Goal: Use online tool/utility: Utilize a website feature to perform a specific function

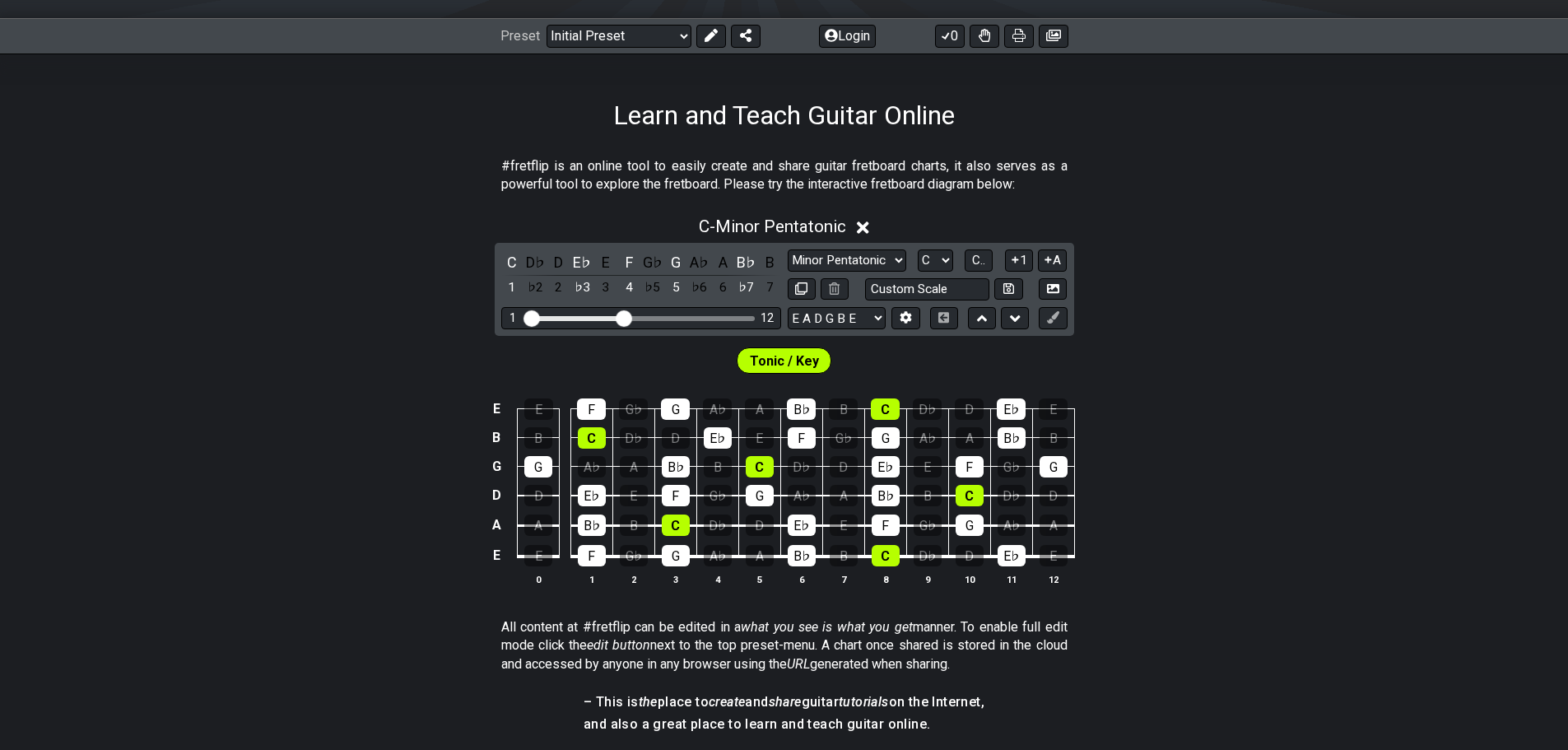
scroll to position [216, 0]
click at [928, 294] on input "text" at bounding box center [927, 288] width 125 height 22
type input "Custom Scale"
click at [892, 260] on select "Minor Pentatonic Click to edit Minor Pentatonic Major Pentatonic Minor Blues Ma…" at bounding box center [847, 260] width 119 height 22
select select "Minor / Aeolian"
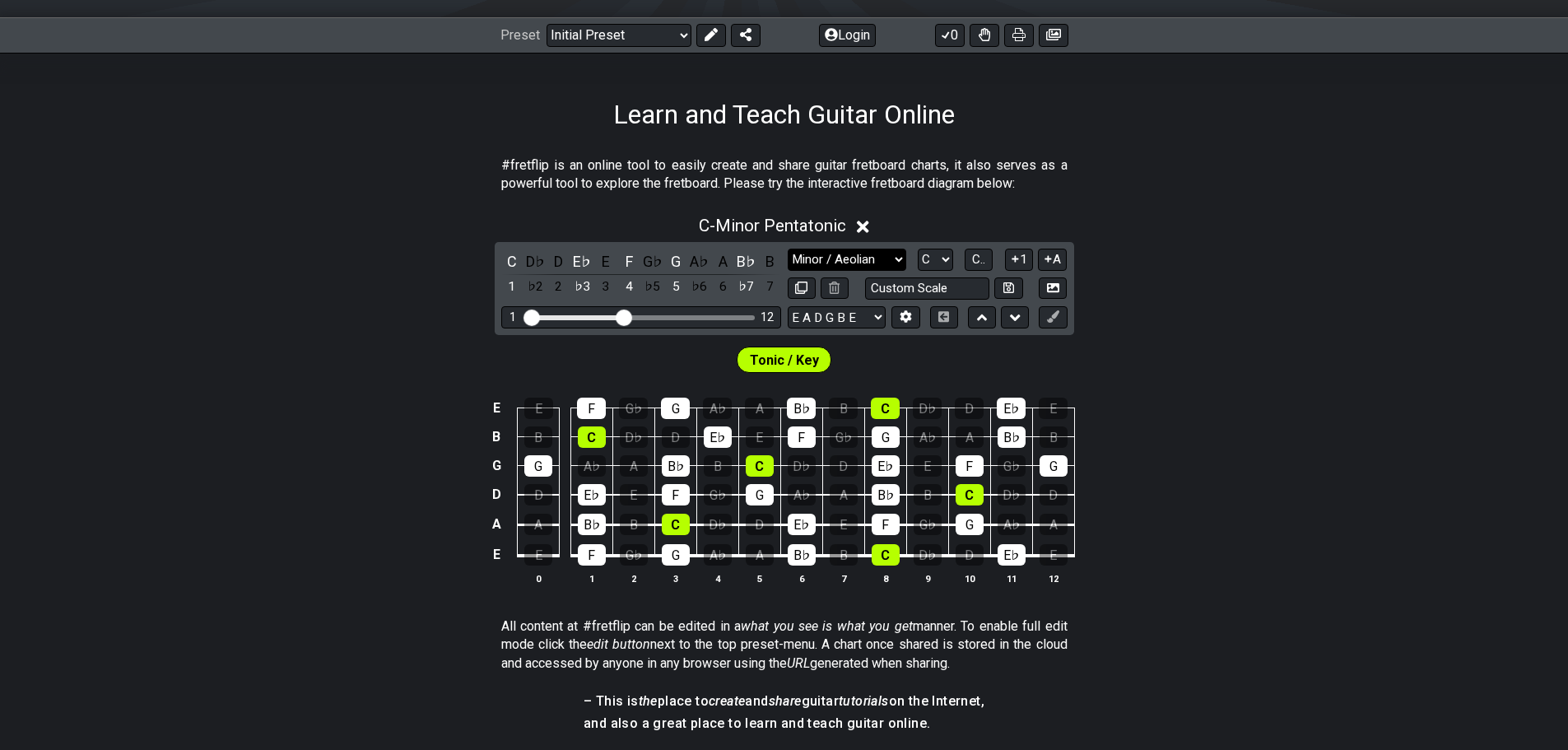
click at [788, 249] on select "Minor Pentatonic Click to edit Minor Pentatonic Major Pentatonic Minor Blues Ma…" at bounding box center [847, 260] width 119 height 22
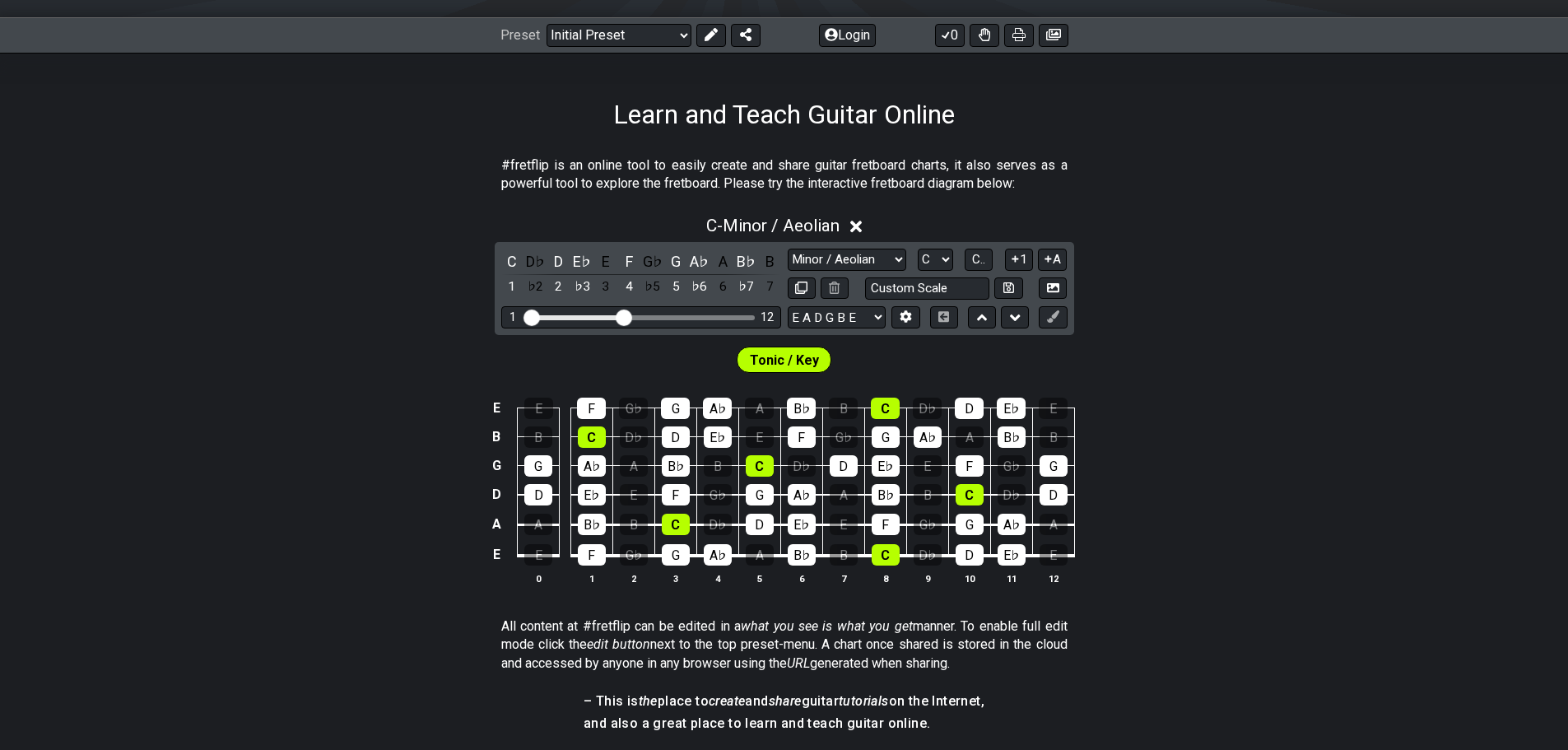
click at [1086, 326] on div "C - Minor / Aeolian C D♭ D E♭ E F G♭ G A♭ A B♭ B 1 ♭2 2 ♭3 3 4 ♭5 5 ♭6 6 ♭7 7 M…" at bounding box center [784, 407] width 1568 height 402
click at [942, 257] on select "A♭ A A♯ B♭ B C C♯ D♭ D D♯ E♭ E F F♯ G♭ G G♯" at bounding box center [935, 260] width 35 height 22
drag, startPoint x: 1087, startPoint y: 249, endPoint x: 861, endPoint y: 320, distance: 237.4
click at [861, 320] on div "C - Minor / Aeolian C D♭ D E♭ E F G♭ G A♭ A B♭ B 1 ♭2 2 ♭3 3 4 ♭5 5 ♭6 6 ♭7 7 M…" at bounding box center [784, 407] width 1568 height 402
click at [861, 320] on select "E A D G B E E A D G B E E A D G B E B E A D F♯ B A D G C E A D A D G B E E♭ A♭ …" at bounding box center [837, 317] width 98 height 22
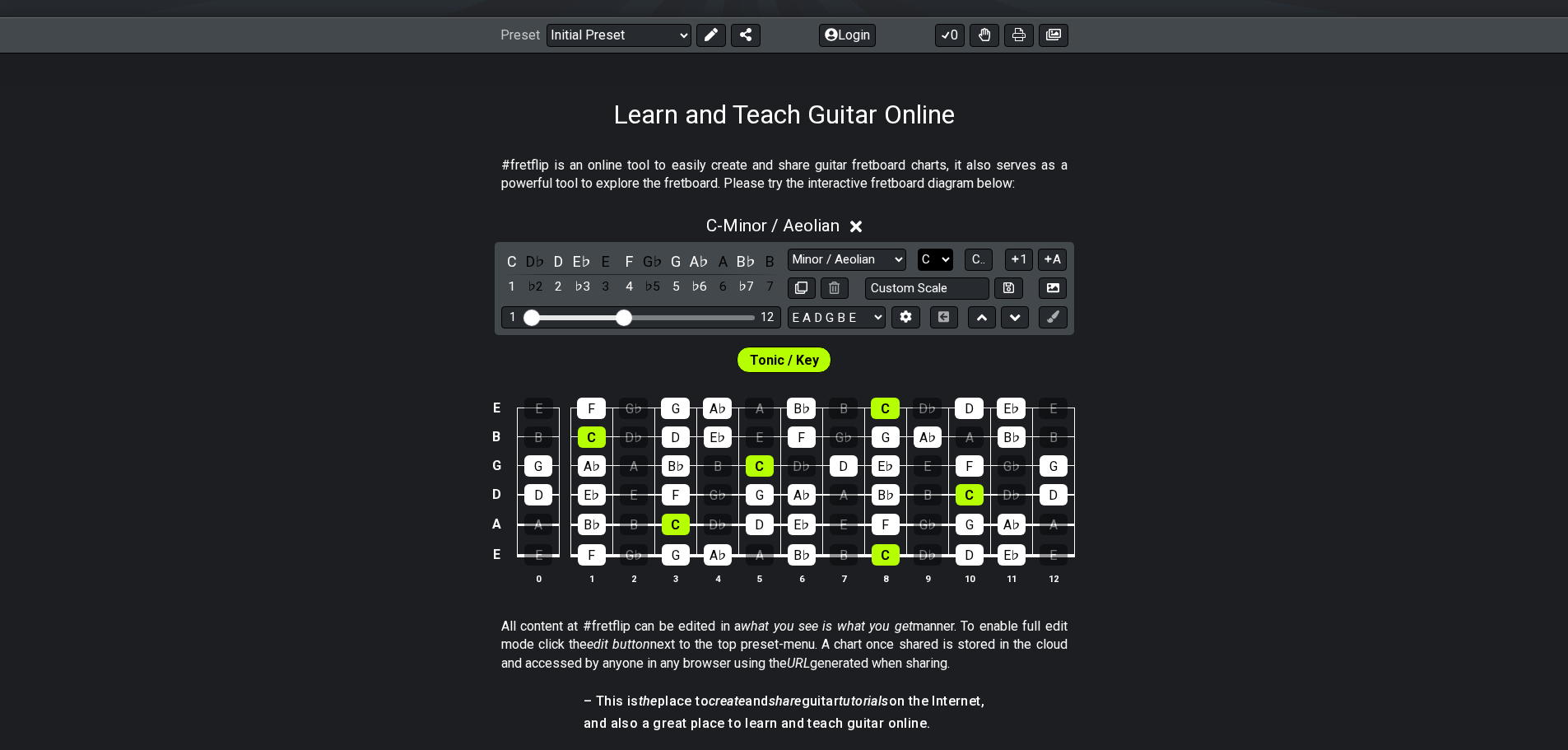
drag, startPoint x: 1184, startPoint y: 290, endPoint x: 946, endPoint y: 263, distance: 239.3
click at [946, 263] on div "C - Minor / Aeolian C D♭ D E♭ E F G♭ G A♭ A B♭ B 1 ♭2 2 ♭3 3 4 ♭5 5 ♭6 6 ♭7 7 M…" at bounding box center [784, 407] width 1568 height 402
click at [946, 263] on select "A♭ A A♯ B♭ B C C♯ D♭ D D♯ E♭ E F F♯ G♭ G G♯" at bounding box center [935, 260] width 35 height 22
select select "B"
click at [918, 249] on select "A♭ A A♯ B♭ B C C♯ D♭ D D♯ E♭ E F F♯ G♭ G G♯" at bounding box center [935, 260] width 35 height 22
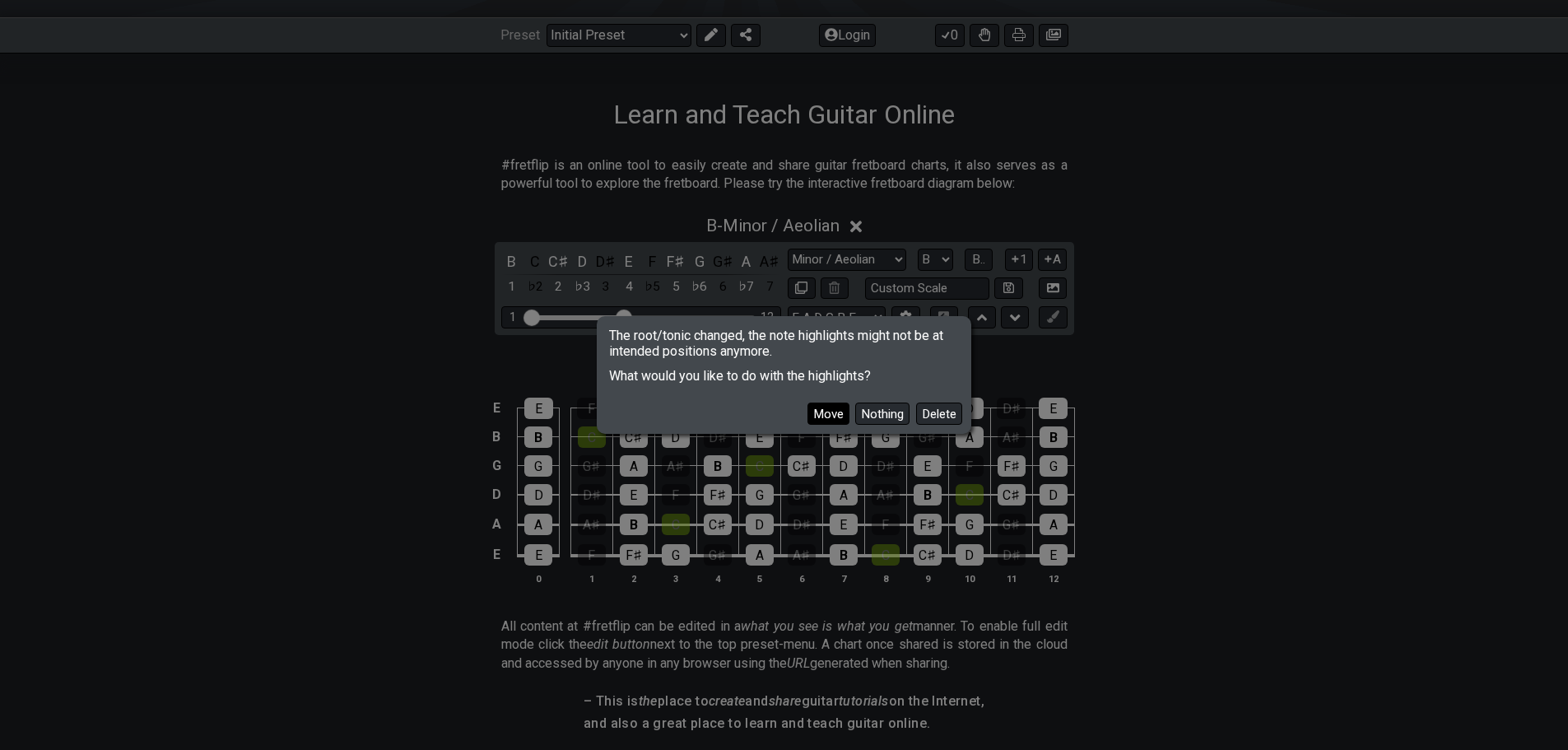
click at [828, 420] on button "Move" at bounding box center [828, 413] width 42 height 22
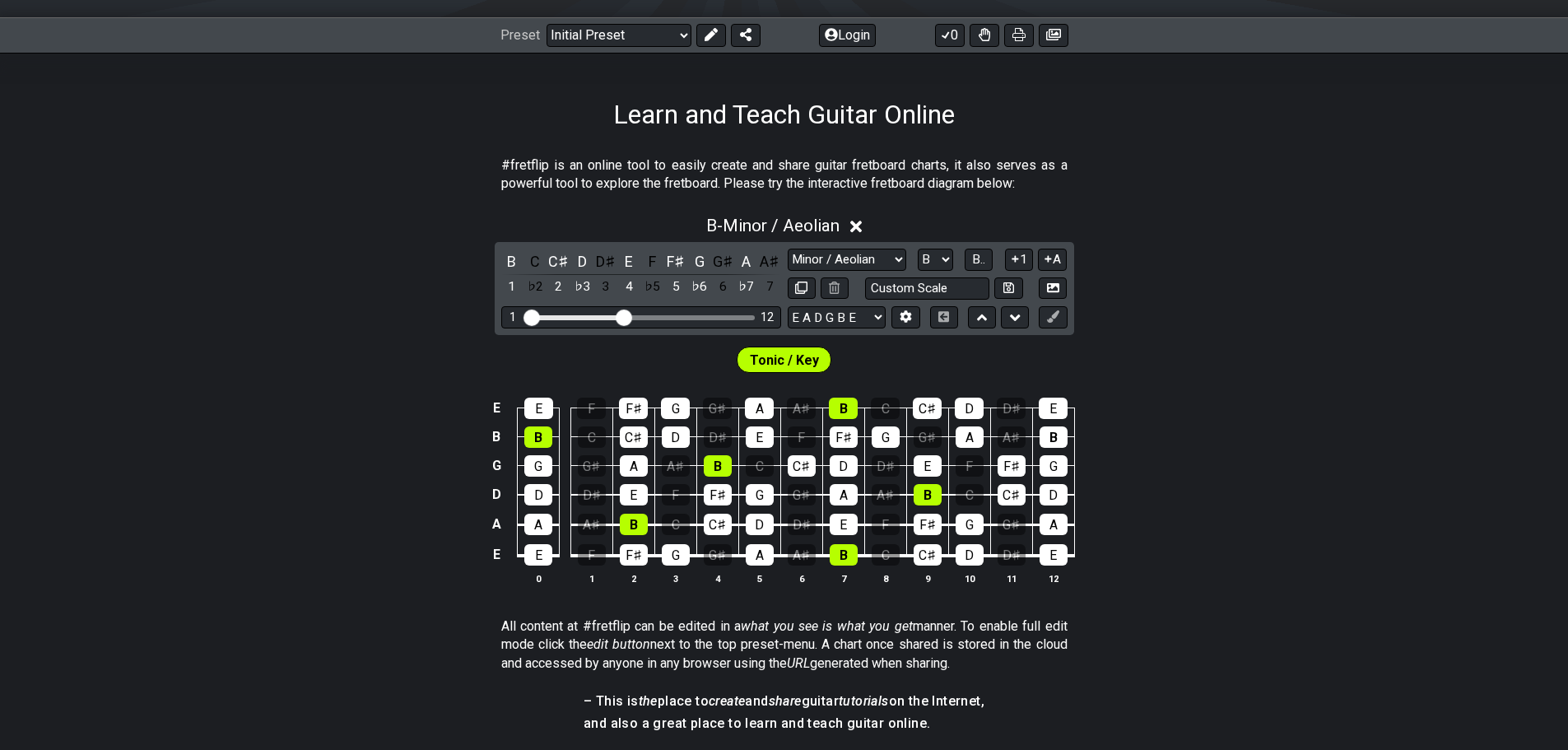
click at [1185, 337] on div "Tonic / Key" at bounding box center [784, 355] width 1568 height 41
click at [852, 323] on select "E A D G B E E A D G B E E A D G B E B E A D F♯ B A D G C E A D A D G B E E♭ A♭ …" at bounding box center [837, 317] width 98 height 22
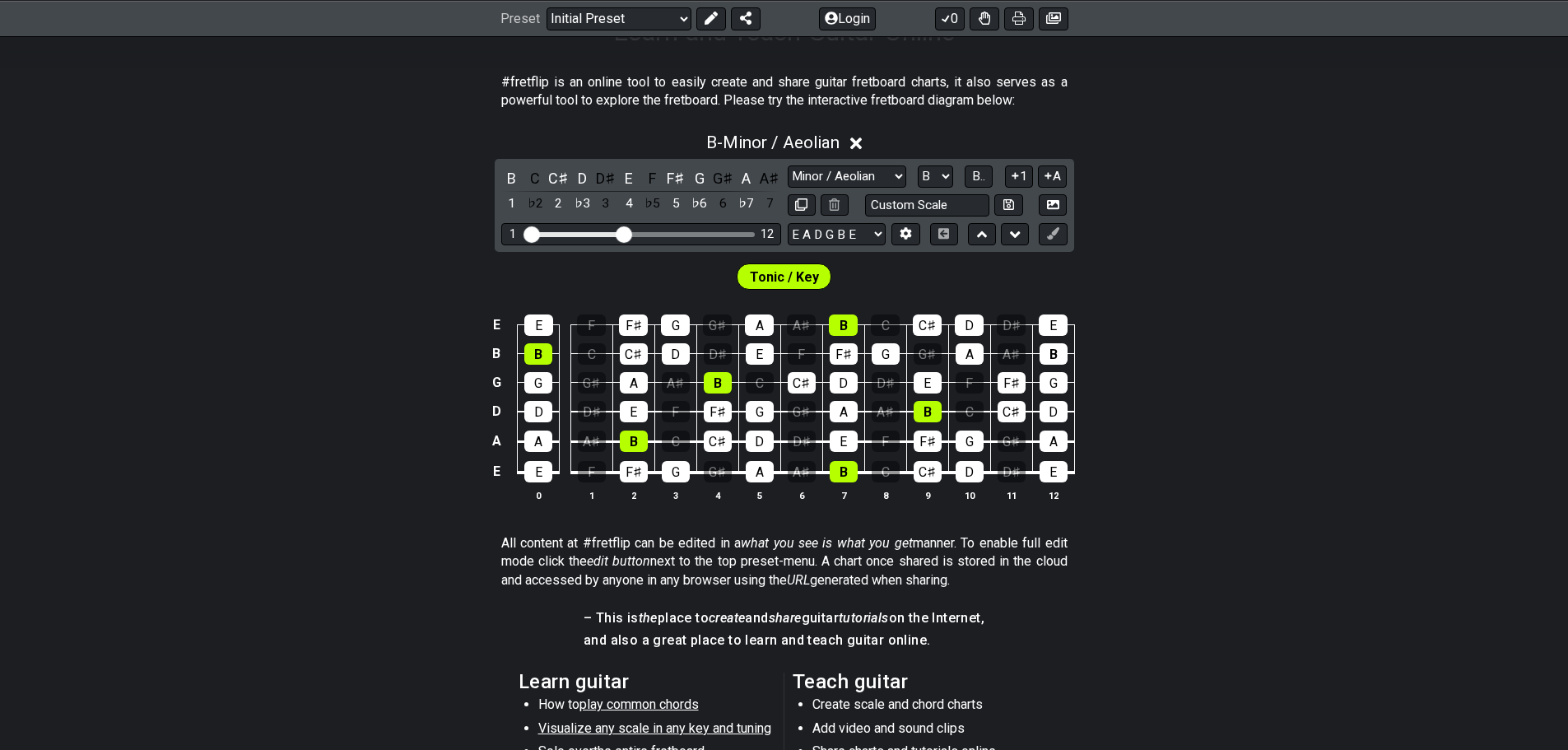
scroll to position [300, 0]
click at [904, 234] on icon at bounding box center [906, 233] width 12 height 12
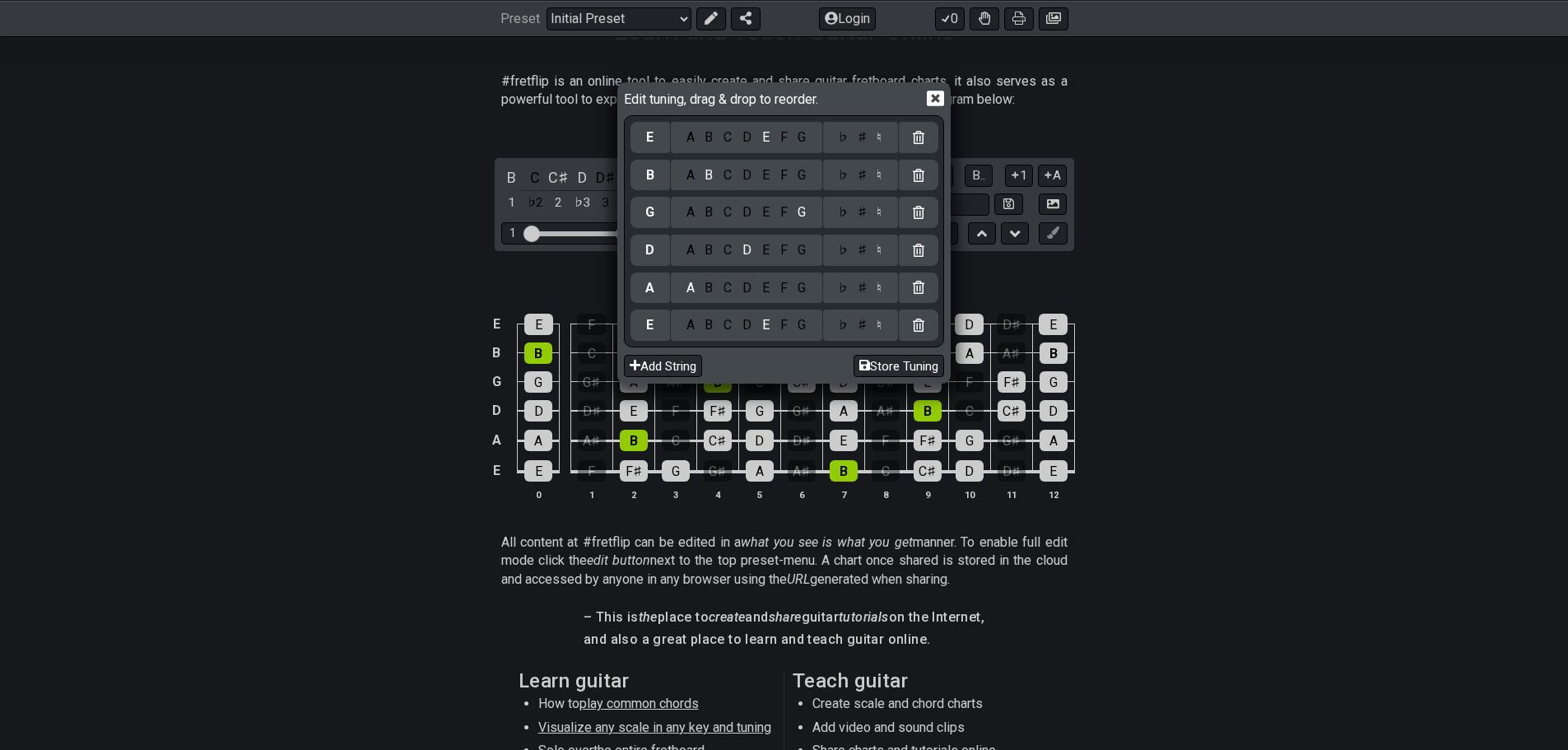
click at [710, 136] on div "B" at bounding box center [709, 137] width 19 height 18
click at [779, 179] on div "F" at bounding box center [784, 175] width 18 height 18
click at [863, 174] on div "♯" at bounding box center [862, 175] width 20 height 18
click at [710, 217] on div "B" at bounding box center [709, 212] width 19 height 18
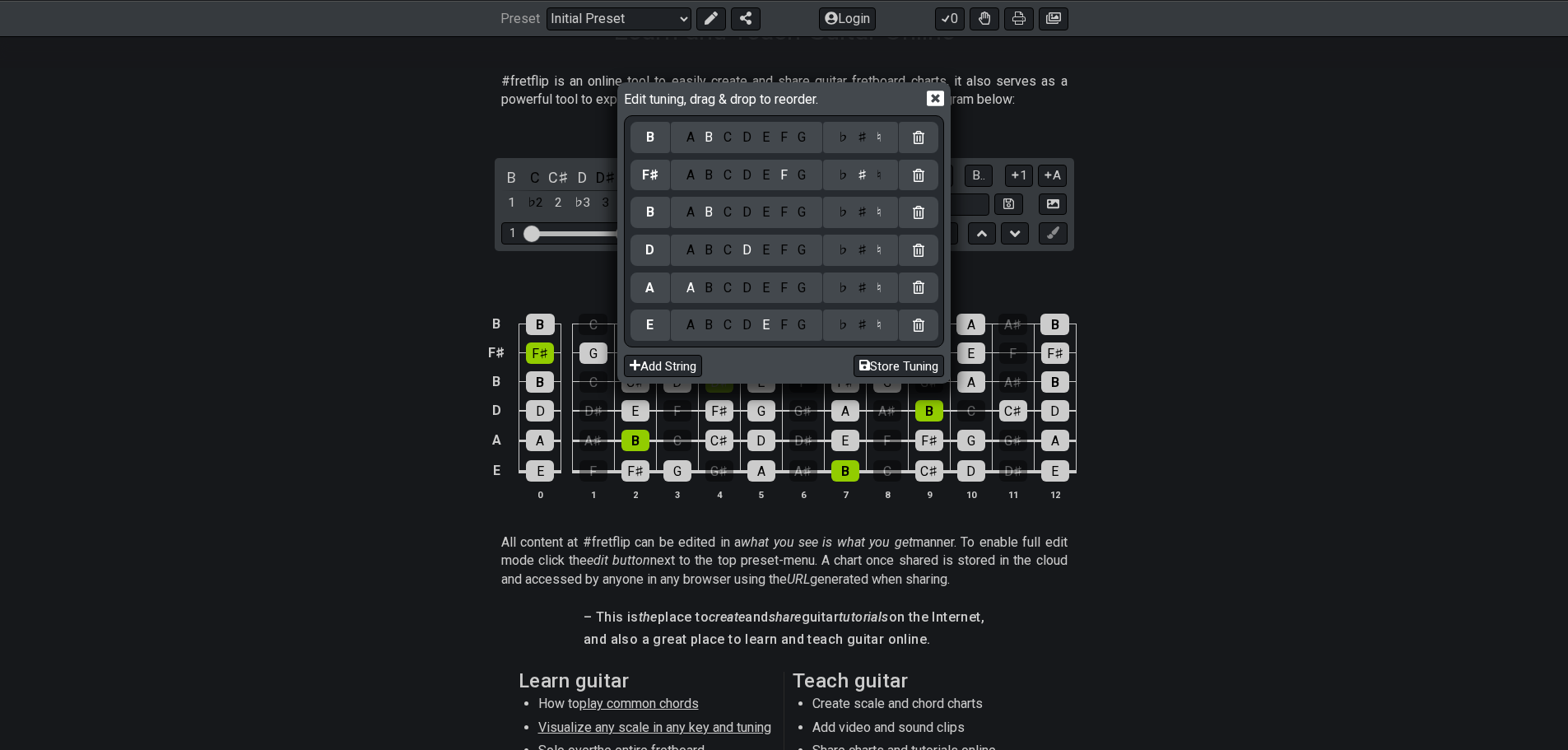
click at [768, 251] on div "E" at bounding box center [765, 250] width 18 height 18
click at [808, 286] on div "G" at bounding box center [802, 288] width 19 height 18
click at [866, 288] on div "♯" at bounding box center [862, 288] width 20 height 18
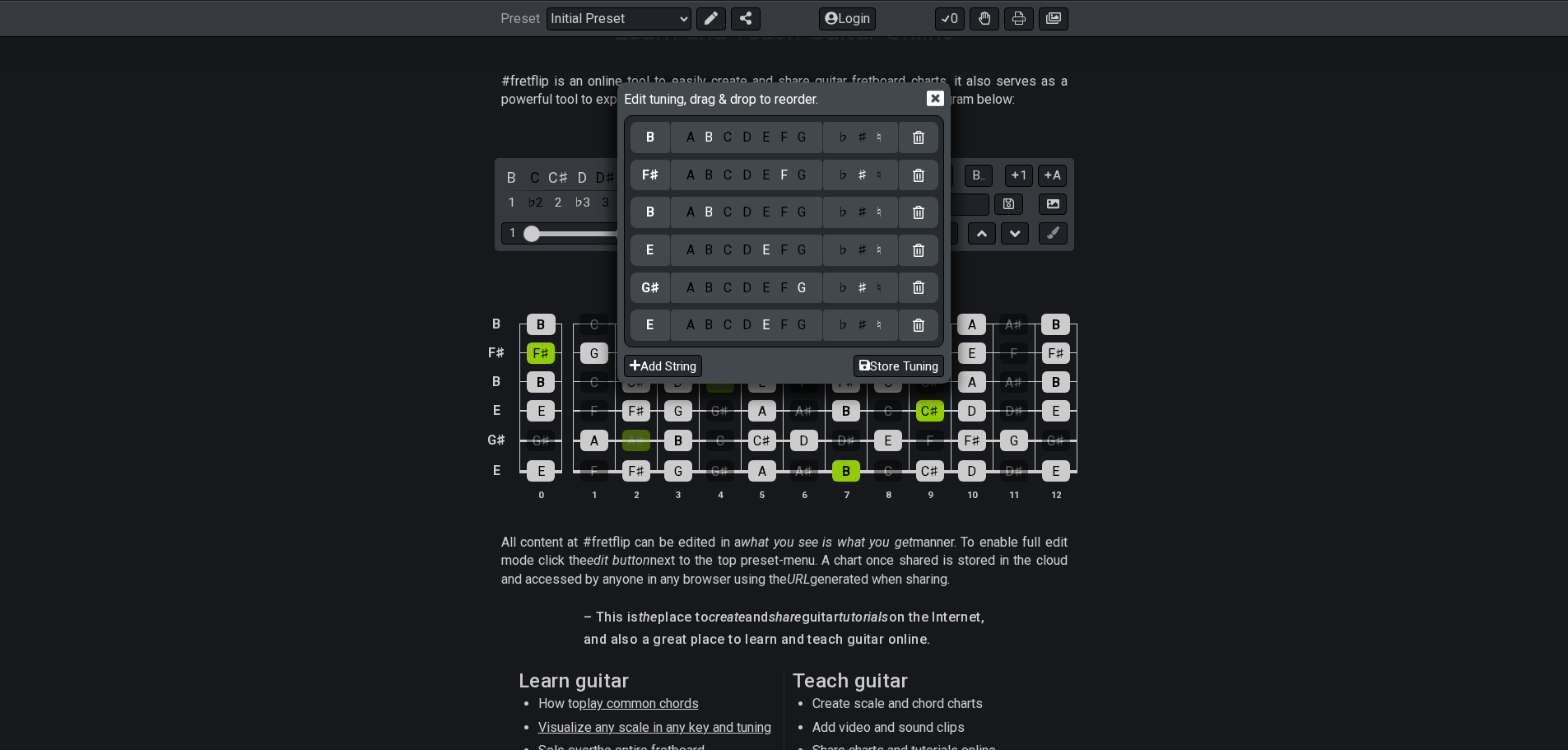
click at [730, 322] on div "C" at bounding box center [728, 325] width 19 height 18
click at [856, 327] on div "♯" at bounding box center [862, 325] width 20 height 18
click at [1111, 290] on div "Edit tuning, drag & drop to reorder. B A B C D E F G ♭ ♯ ♮ F♯ A B C D E F G ♭ ♯…" at bounding box center [784, 375] width 1568 height 750
click at [904, 371] on button "Store Tuning" at bounding box center [899, 366] width 91 height 22
click at [904, 363] on button "Store Tuning" at bounding box center [899, 366] width 91 height 22
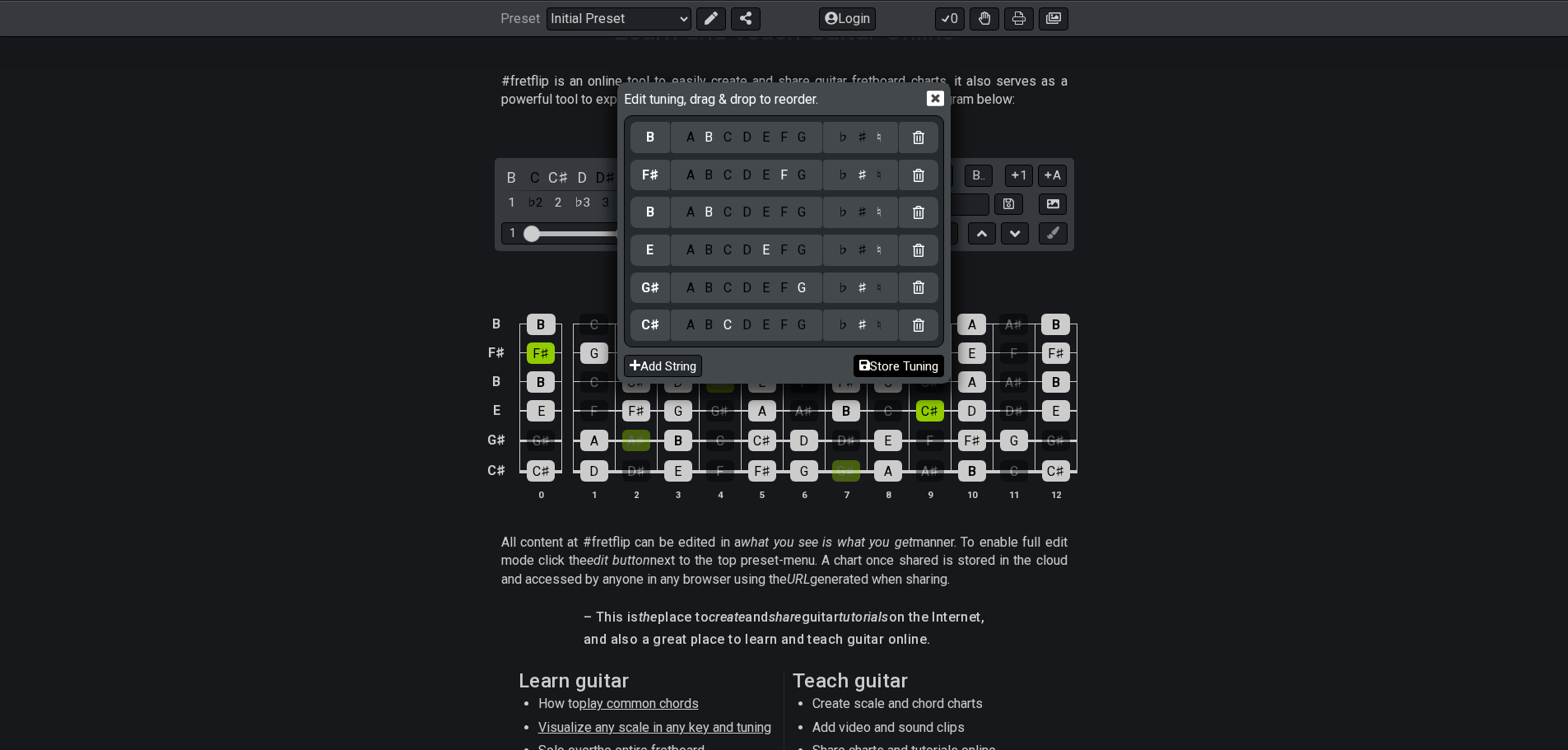
click at [868, 370] on button "Store Tuning" at bounding box center [899, 366] width 91 height 22
click at [859, 367] on icon at bounding box center [864, 365] width 11 height 12
click at [1036, 291] on div "Edit tuning, drag & drop to reorder. B A B C D E F G ♭ ♯ ♮ F♯ A B C D E F G ♭ ♯…" at bounding box center [784, 375] width 1568 height 750
click at [932, 98] on icon at bounding box center [935, 99] width 17 height 16
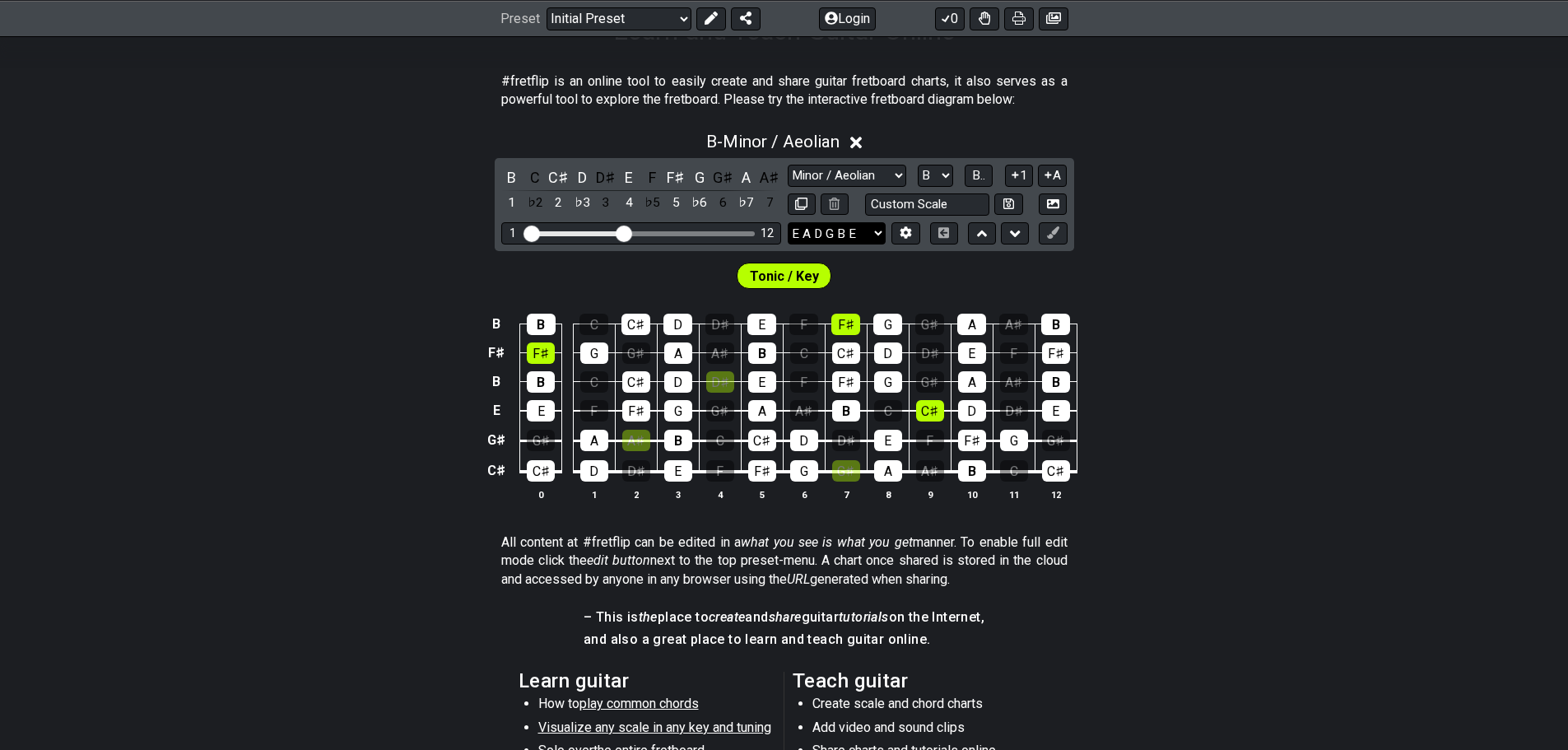
click at [869, 230] on select "E A D G B E C♯ G♯ E B F♯ B E A D G B E B E A D F♯ B A D G C E A D A D G B E E♭ …" at bounding box center [837, 233] width 98 height 22
click at [1112, 178] on div "B - Minor / Aeolian B C C♯ D D♯ E F F♯ G G♯ A A♯ 1 ♭2 2 ♭3 3 4 ♭5 5 ♭6 6 ♭7 7 M…" at bounding box center [784, 323] width 1568 height 402
click at [923, 207] on input "text" at bounding box center [927, 204] width 125 height 22
type input "Custom Scale"
click at [1185, 347] on div "B B C C♯ D D♯ E F F♯ G G♯ A A♯ B F♯ F♯ G G♯ A A♯ B C C♯ D D♯ E F F♯ B B C C♯ D …" at bounding box center [784, 407] width 1568 height 231
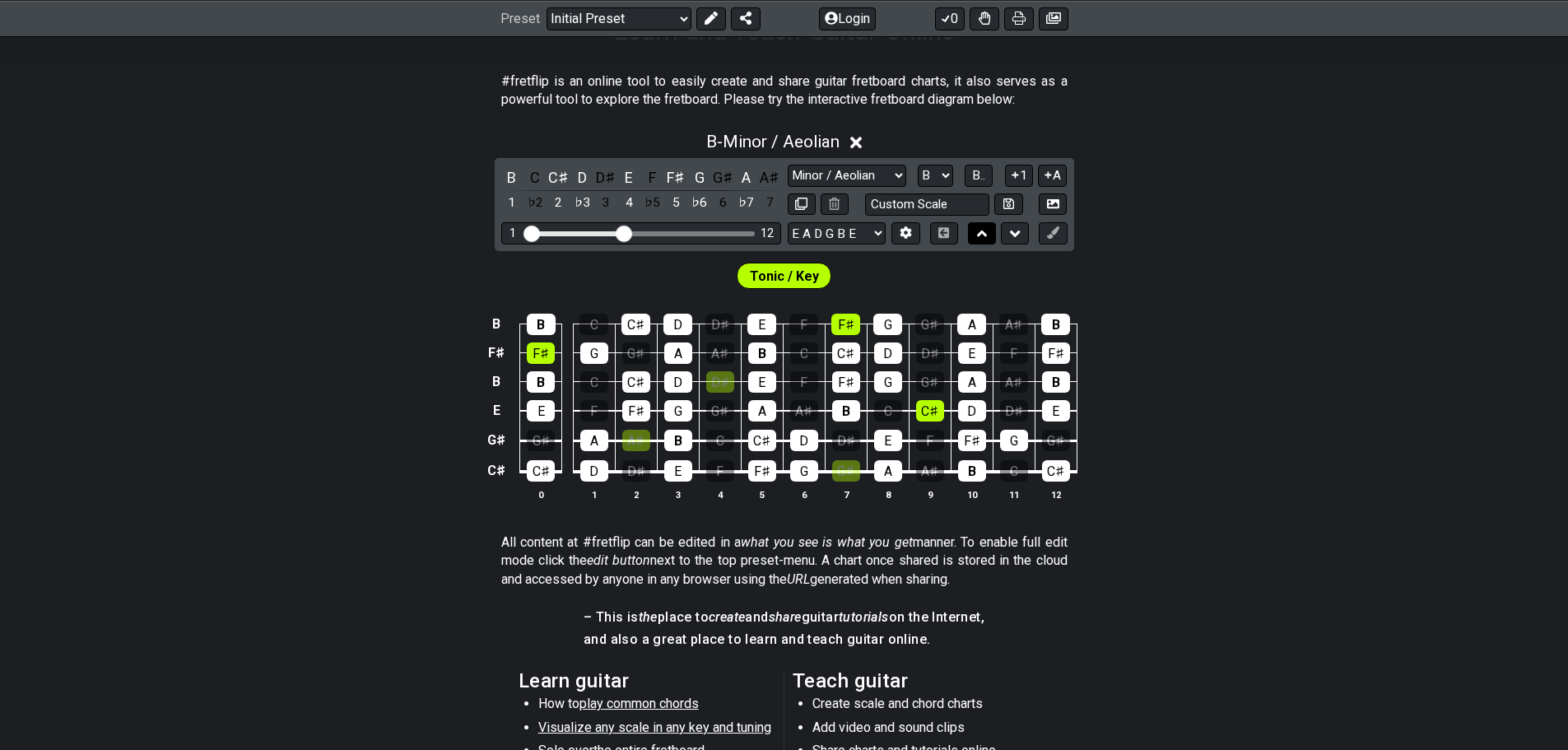
click at [981, 239] on icon at bounding box center [982, 234] width 11 height 16
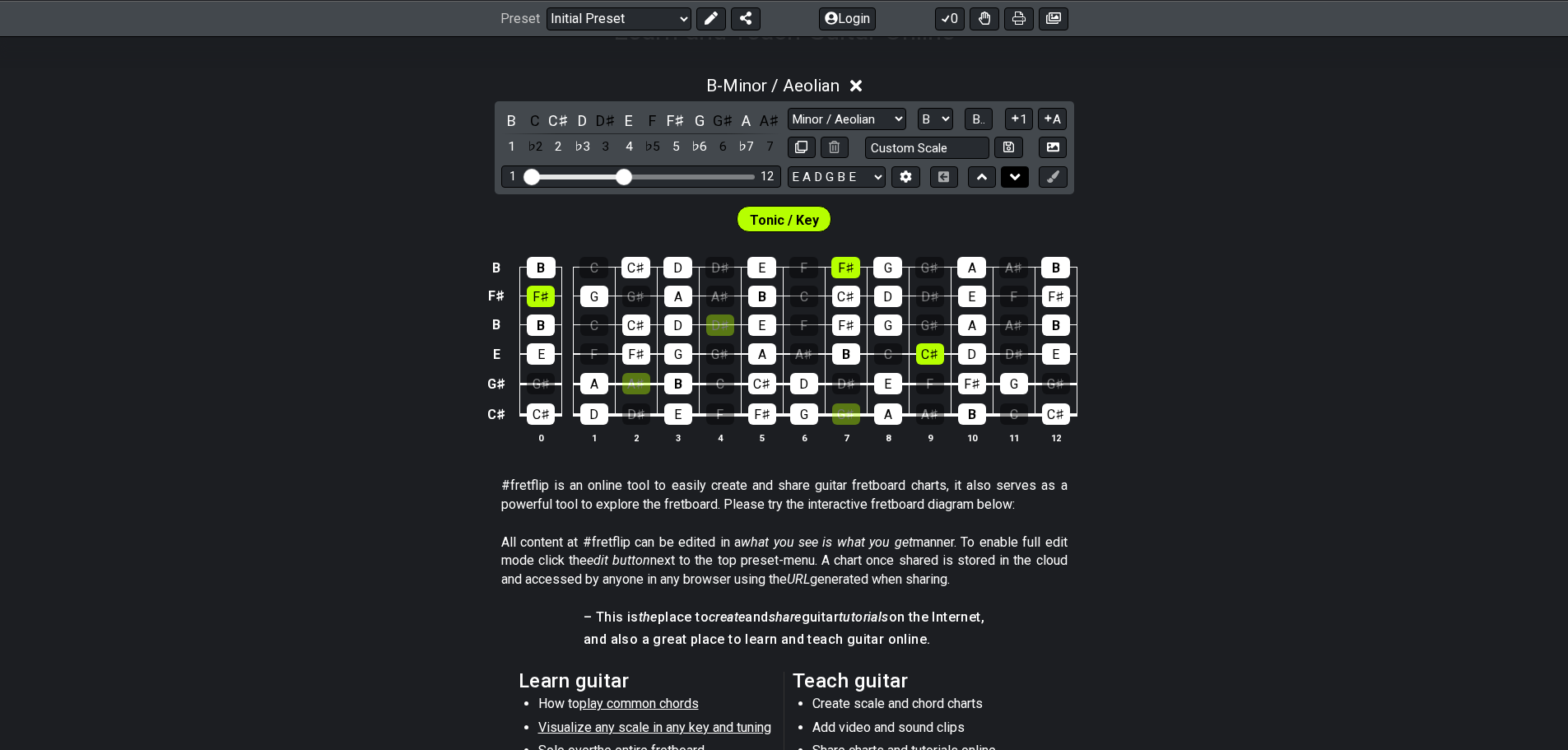
click at [1010, 177] on icon at bounding box center [1015, 177] width 11 height 16
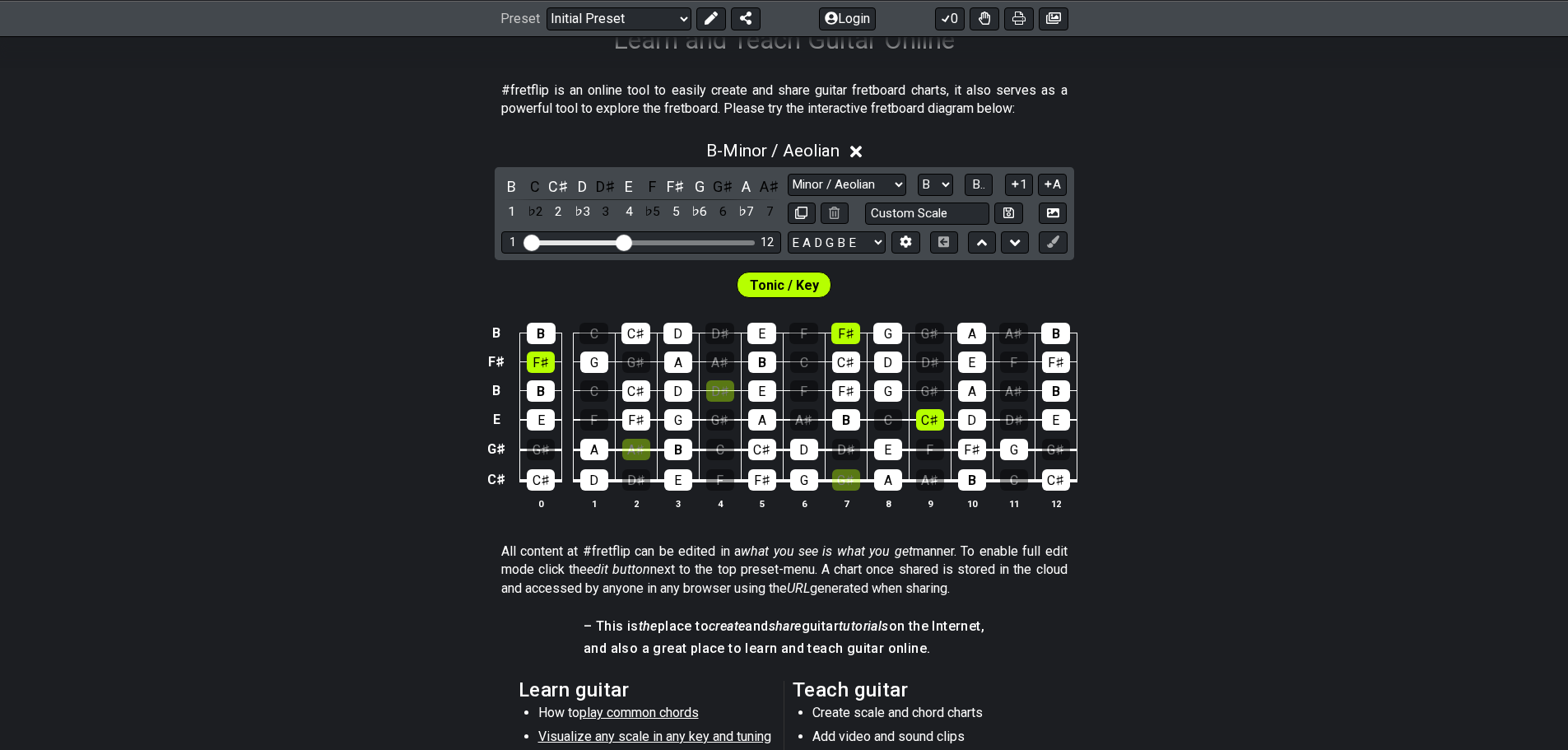
scroll to position [290, 0]
drag, startPoint x: 625, startPoint y: 243, endPoint x: 644, endPoint y: 243, distance: 18.9
click at [644, 242] on input "Visible fret range" at bounding box center [641, 242] width 234 height 0
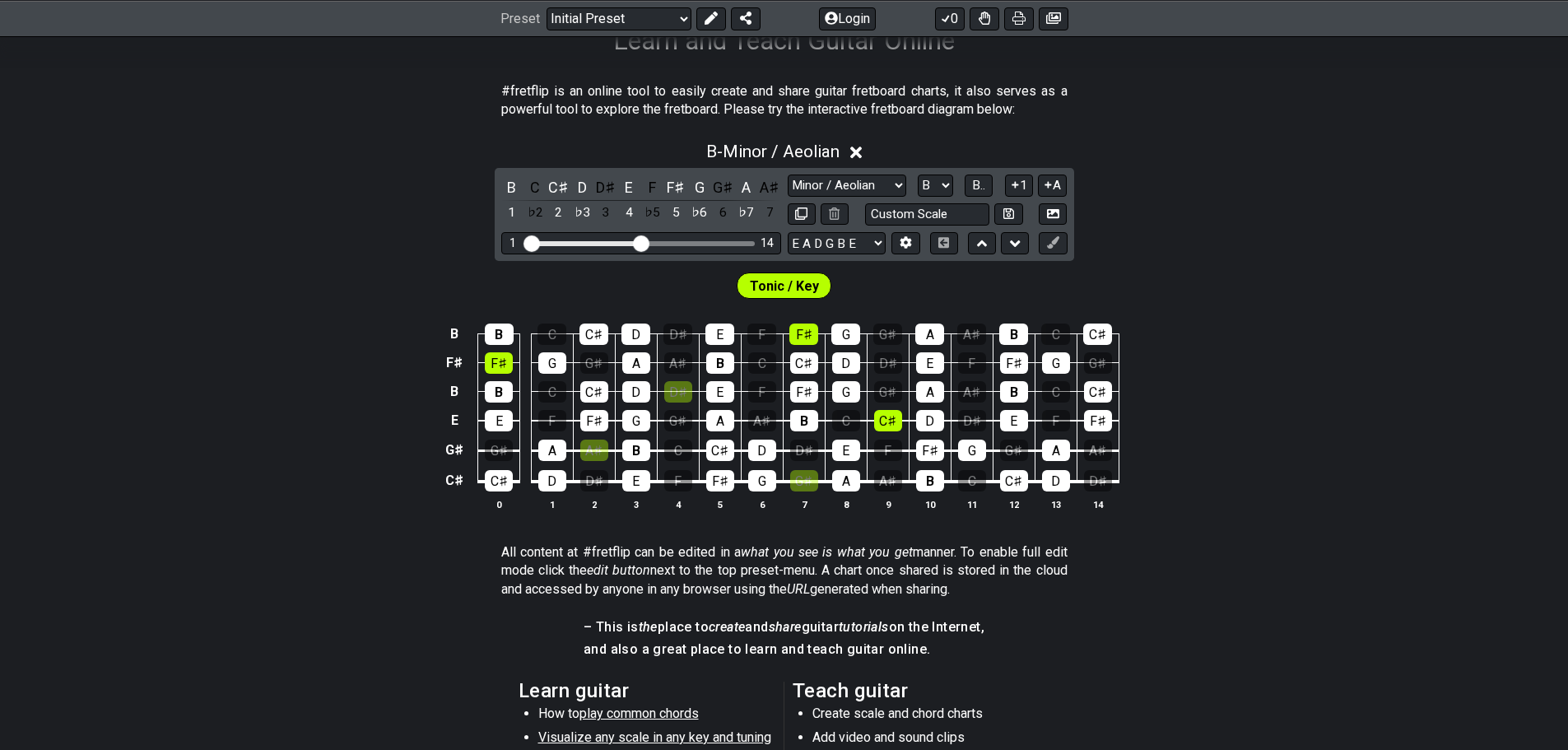
click at [769, 281] on span "Tonic / Key" at bounding box center [784, 286] width 69 height 24
drag, startPoint x: 640, startPoint y: 246, endPoint x: 660, endPoint y: 246, distance: 20.6
click at [660, 242] on input "Visible fret range" at bounding box center [641, 242] width 234 height 0
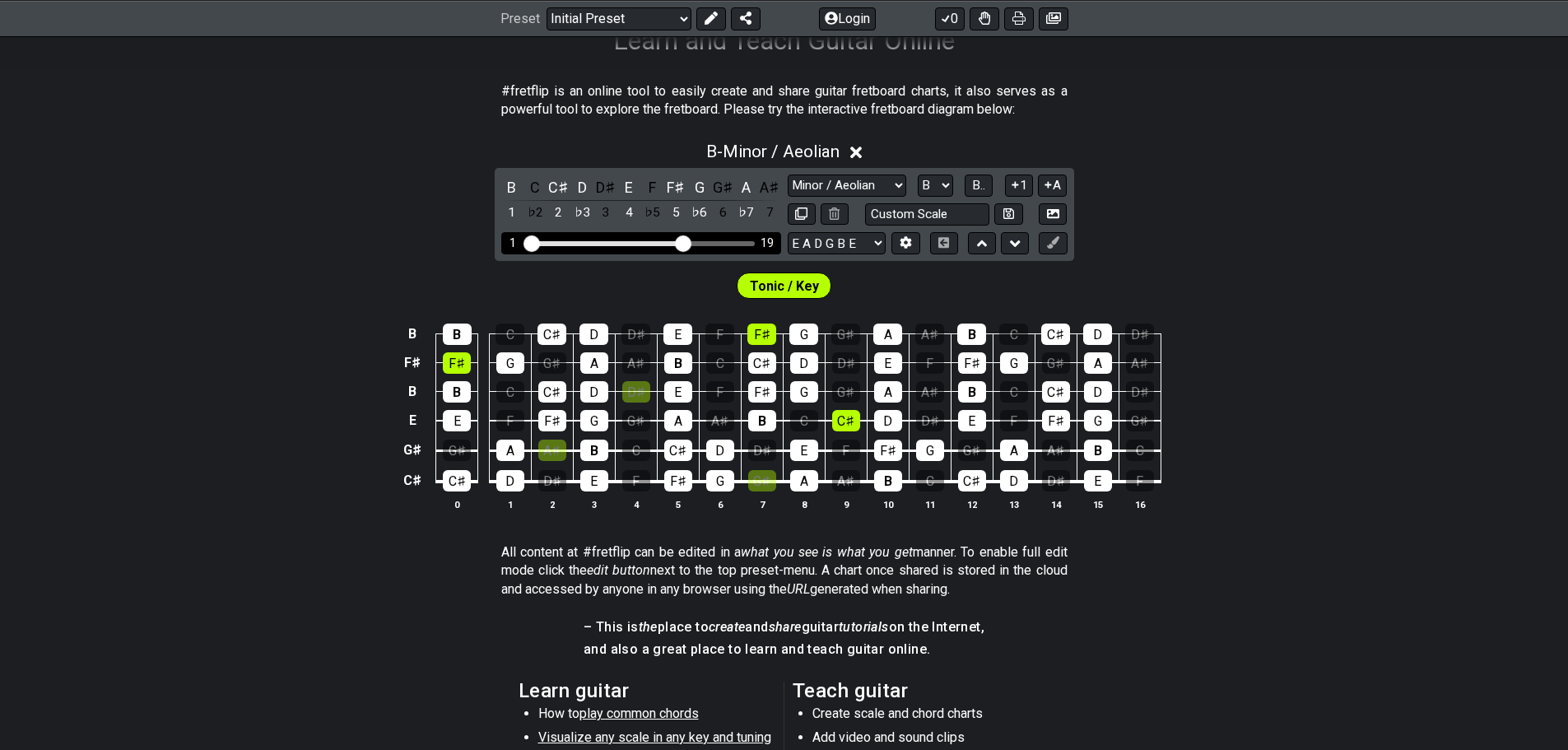
drag, startPoint x: 657, startPoint y: 246, endPoint x: 686, endPoint y: 246, distance: 28.8
click at [686, 242] on input "Visible fret range" at bounding box center [641, 242] width 234 height 0
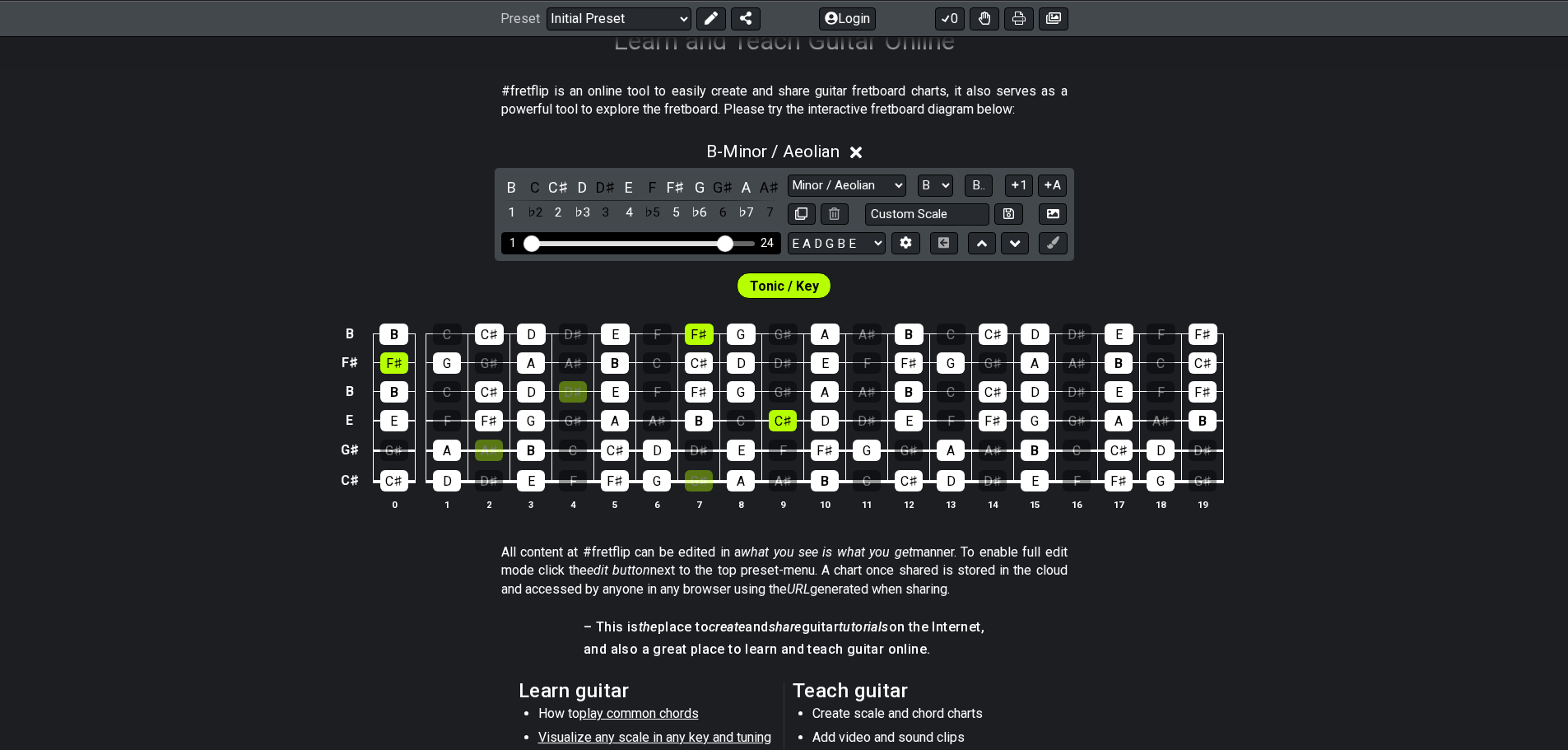
drag, startPoint x: 685, startPoint y: 246, endPoint x: 725, endPoint y: 246, distance: 40.3
click at [725, 242] on input "Visible fret range" at bounding box center [641, 242] width 234 height 0
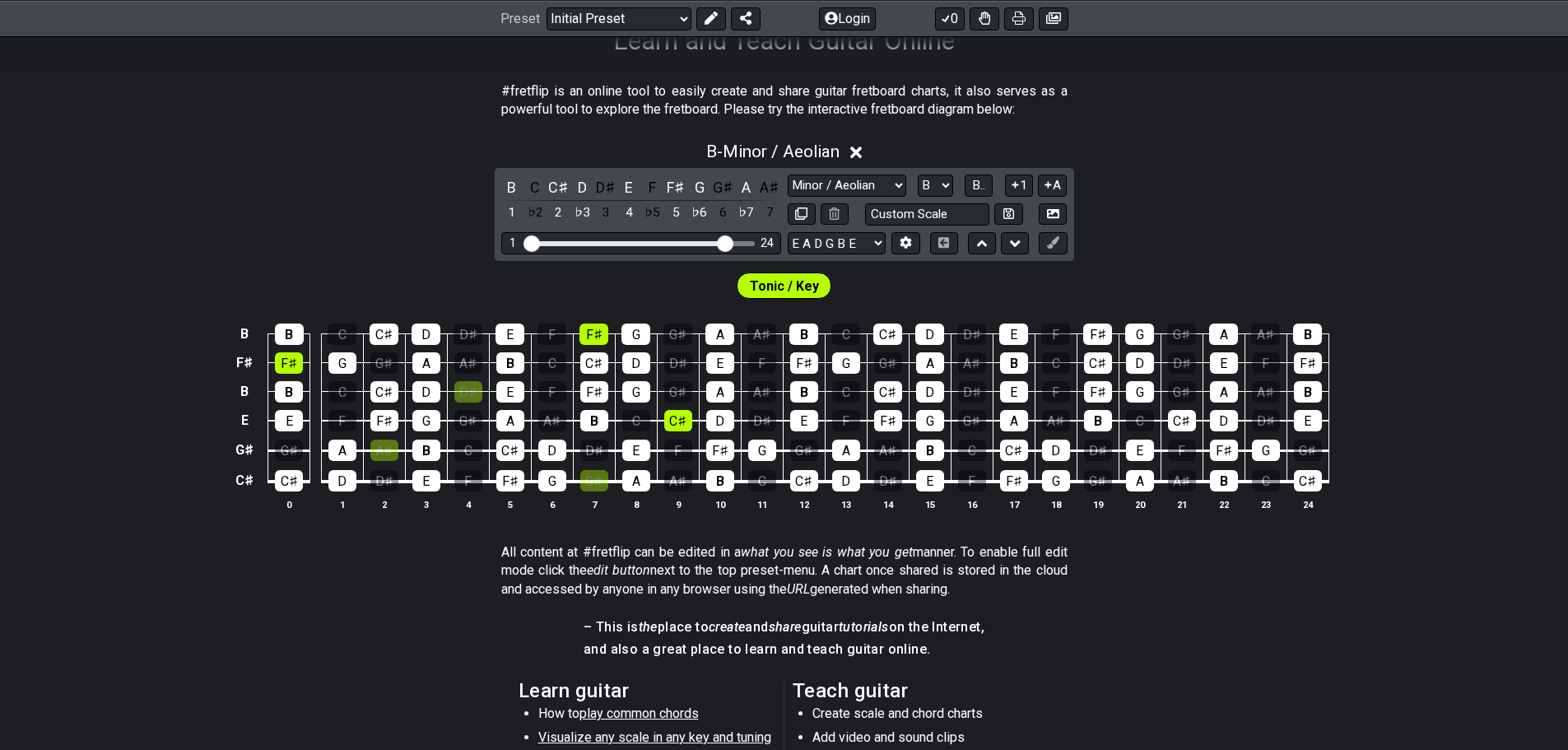
click at [1105, 215] on div "B - Minor / Aeolian B C C♯ D D♯ E F F♯ G G♯ A A♯ 1 ♭2 2 ♭3 3 4 ♭5 5 ♭6 6 ♭7 7 M…" at bounding box center [784, 333] width 1568 height 402
click at [870, 188] on select "Minor Pentatonic Click to edit Minor Pentatonic Major Pentatonic Minor Blues Ma…" at bounding box center [847, 185] width 119 height 22
click at [788, 174] on select "Minor Pentatonic Click to edit Minor Pentatonic Major Pentatonic Minor Blues Ma…" at bounding box center [847, 185] width 119 height 22
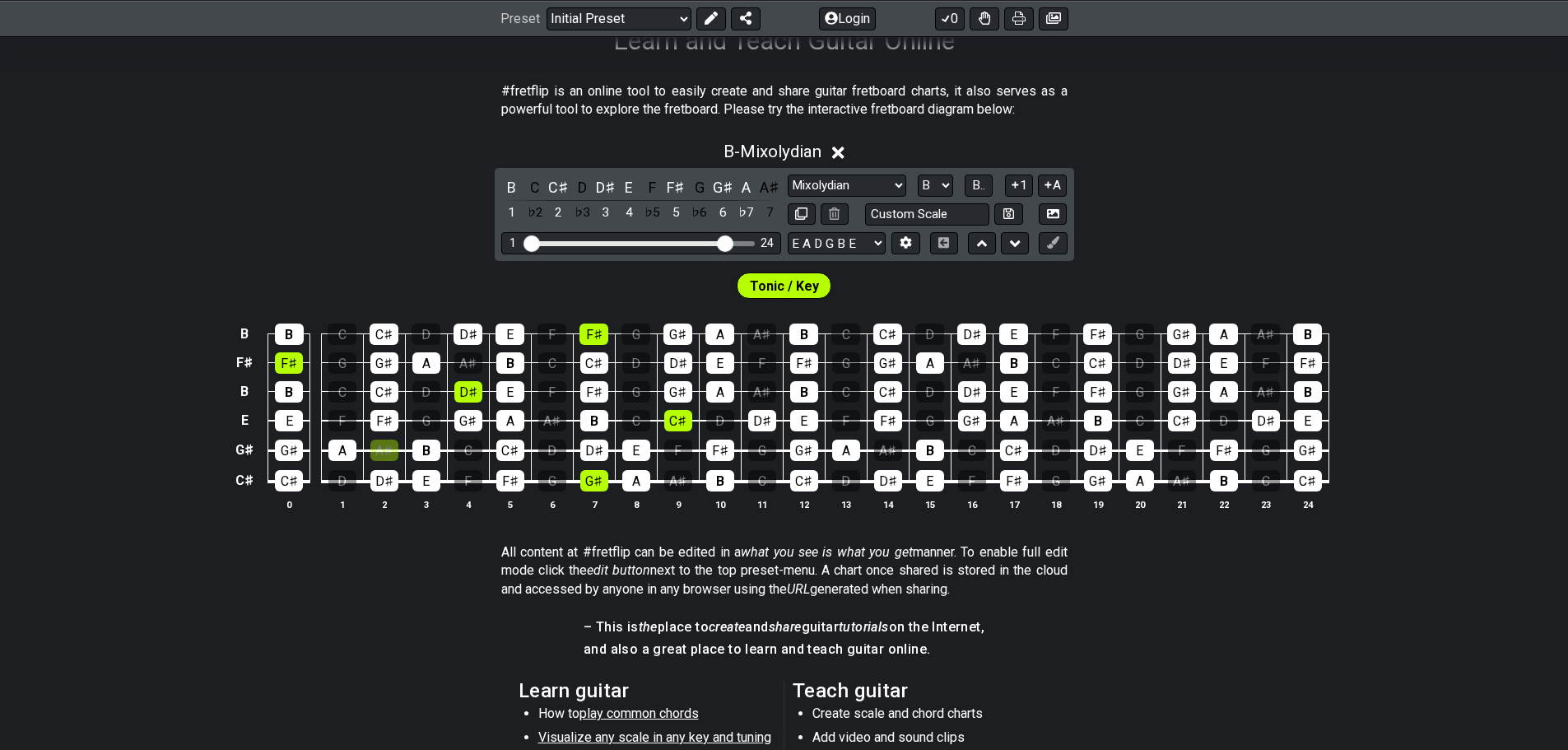
click at [800, 287] on span "Tonic / Key" at bounding box center [784, 286] width 69 height 24
click at [854, 185] on select "Minor Pentatonic Click to edit Minor Pentatonic Major Pentatonic Minor Blues Ma…" at bounding box center [847, 185] width 119 height 22
select select "Minor / Aeolian"
click at [788, 174] on select "Minor Pentatonic Click to edit Minor Pentatonic Major Pentatonic Minor Blues Ma…" at bounding box center [847, 185] width 119 height 22
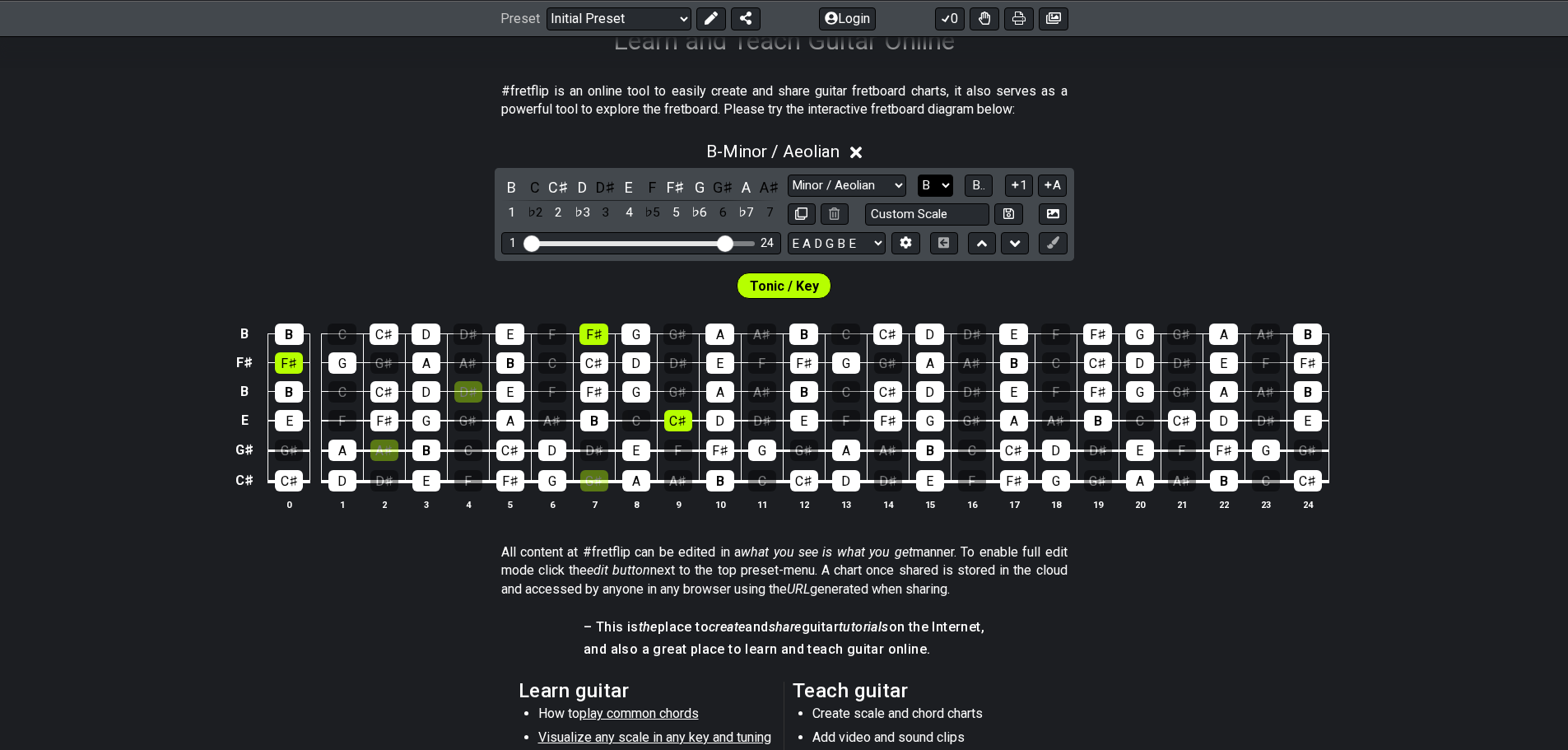
click at [929, 178] on select "A♭ A A♯ B♭ B C C♯ D♭ D D♯ E♭ E F F♯ G♭ G G♯" at bounding box center [935, 185] width 35 height 22
click at [918, 174] on select "A♭ A A♯ B♭ B C C♯ D♭ D D♯ E♭ E F F♯ G♭ G G♯" at bounding box center [935, 185] width 35 height 22
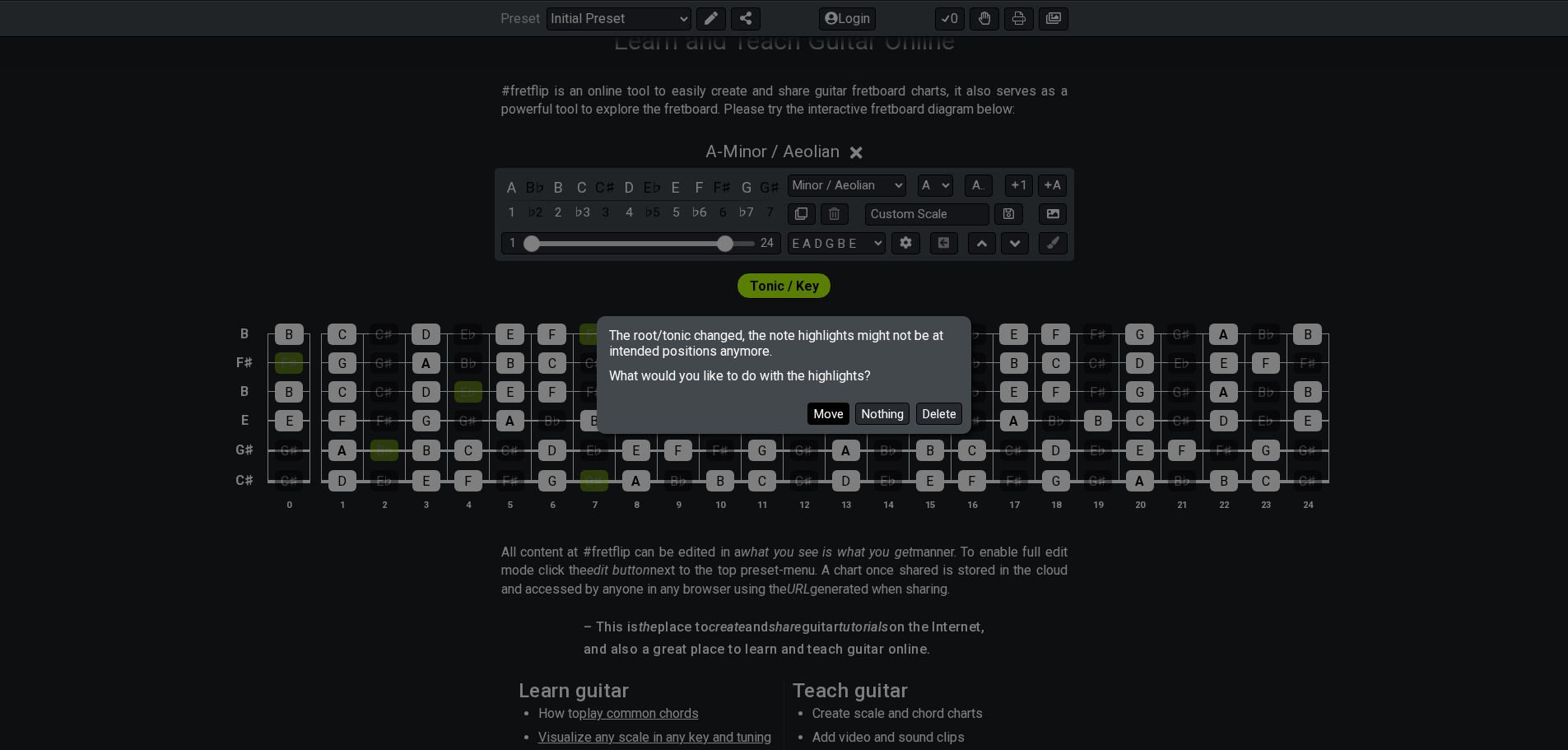
click at [826, 412] on button "Move" at bounding box center [828, 413] width 42 height 22
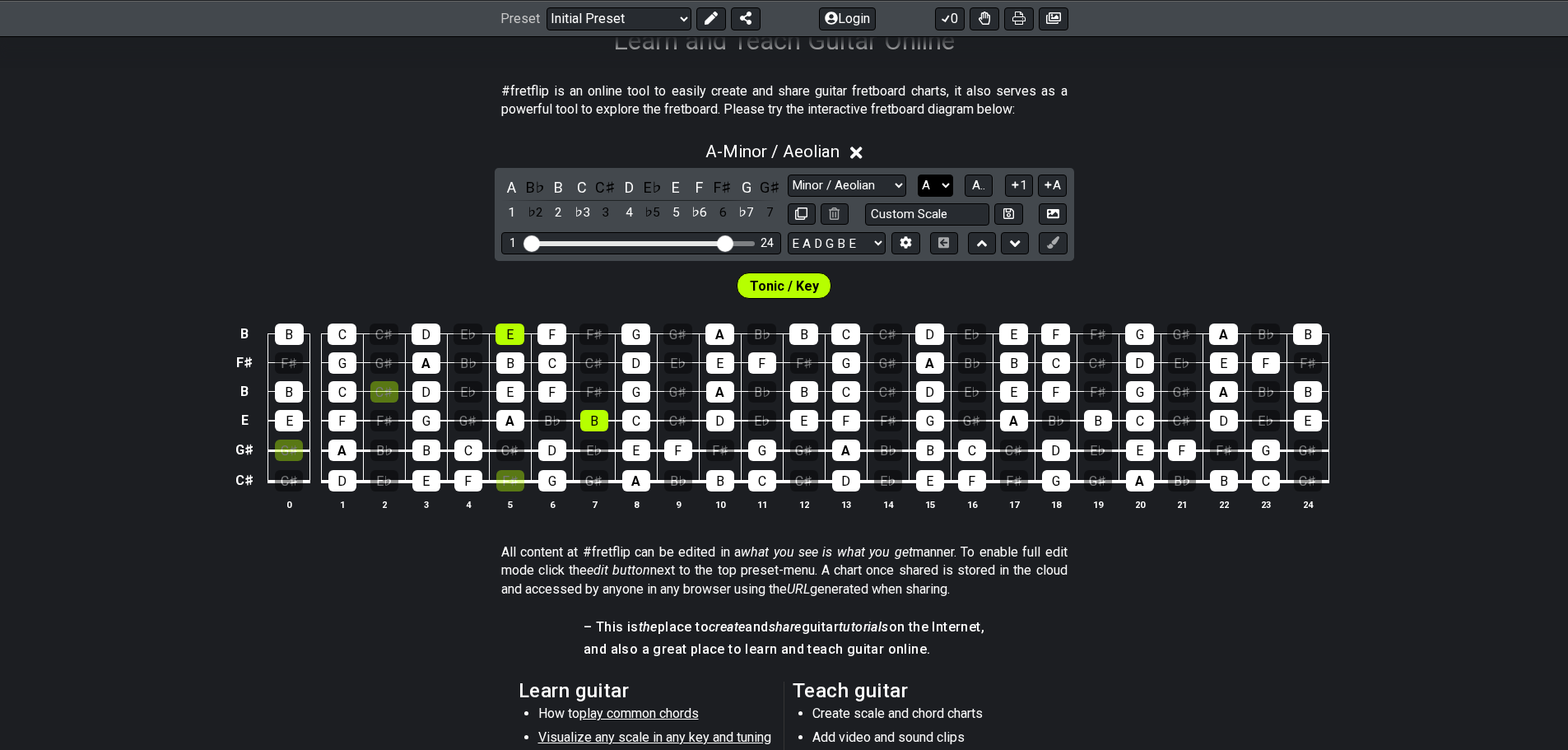
click at [932, 183] on select "A♭ A A♯ B♭ B C C♯ D♭ D D♯ E♭ E F F♯ G♭ G G♯" at bounding box center [935, 185] width 35 height 22
select select "B"
click at [918, 174] on select "A♭ A A♯ B♭ B C C♯ D♭ D D♯ E♭ E F F♯ G♭ G G♯" at bounding box center [935, 185] width 35 height 22
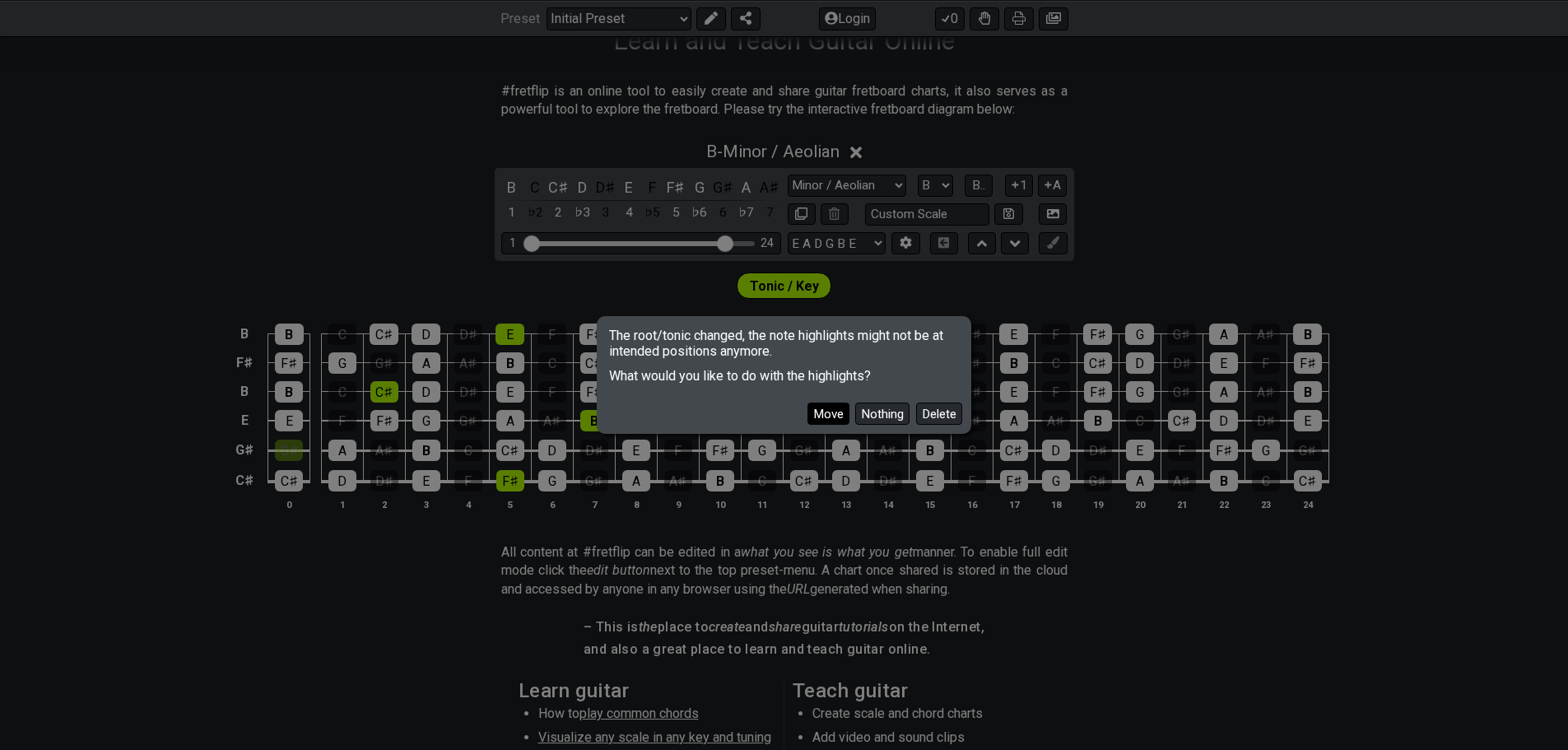
click at [824, 419] on button "Move" at bounding box center [828, 413] width 42 height 22
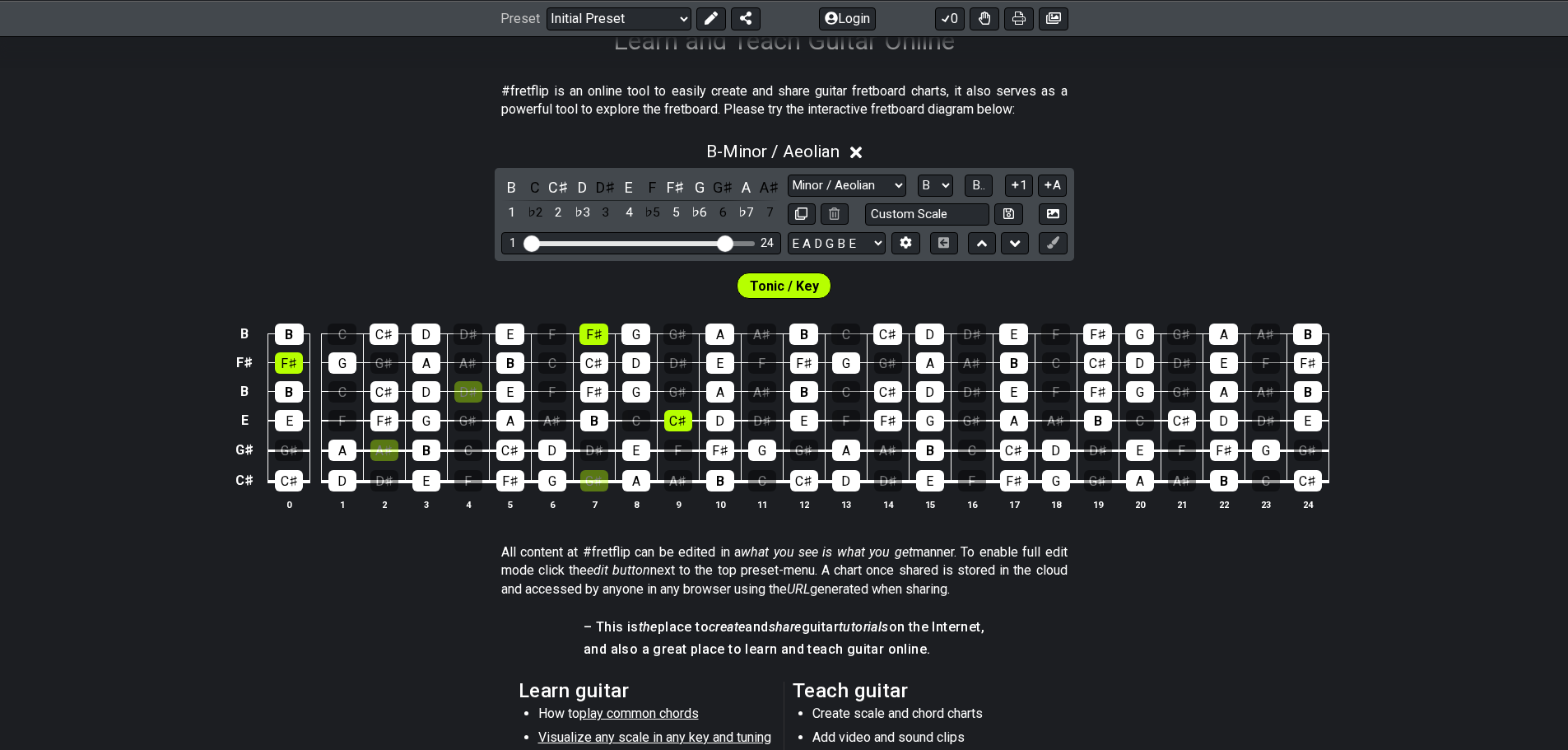
click at [1140, 285] on div "Tonic / Key" at bounding box center [784, 281] width 1568 height 41
click at [793, 487] on div "C♯" at bounding box center [804, 480] width 28 height 21
click at [588, 482] on div "G♯" at bounding box center [594, 480] width 28 height 21
click at [467, 396] on div "D♯" at bounding box center [468, 391] width 28 height 21
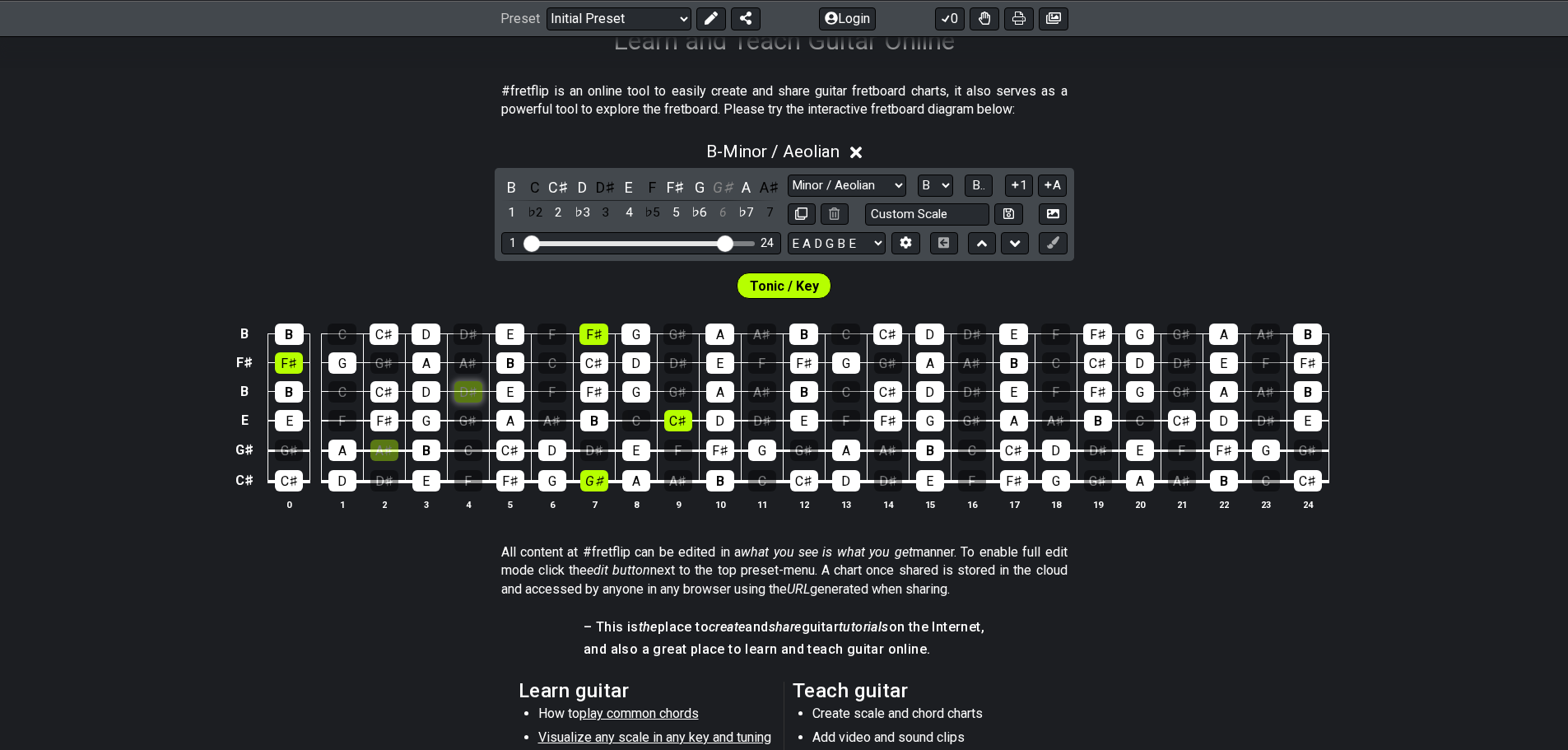
click at [467, 396] on div "D♯" at bounding box center [468, 391] width 28 height 21
click at [587, 481] on div "G♯" at bounding box center [594, 480] width 28 height 21
click at [1012, 448] on div "C♯" at bounding box center [1014, 450] width 28 height 21
click at [1056, 244] on icon at bounding box center [1053, 242] width 12 height 12
click at [1015, 449] on div "C♯" at bounding box center [1014, 450] width 28 height 21
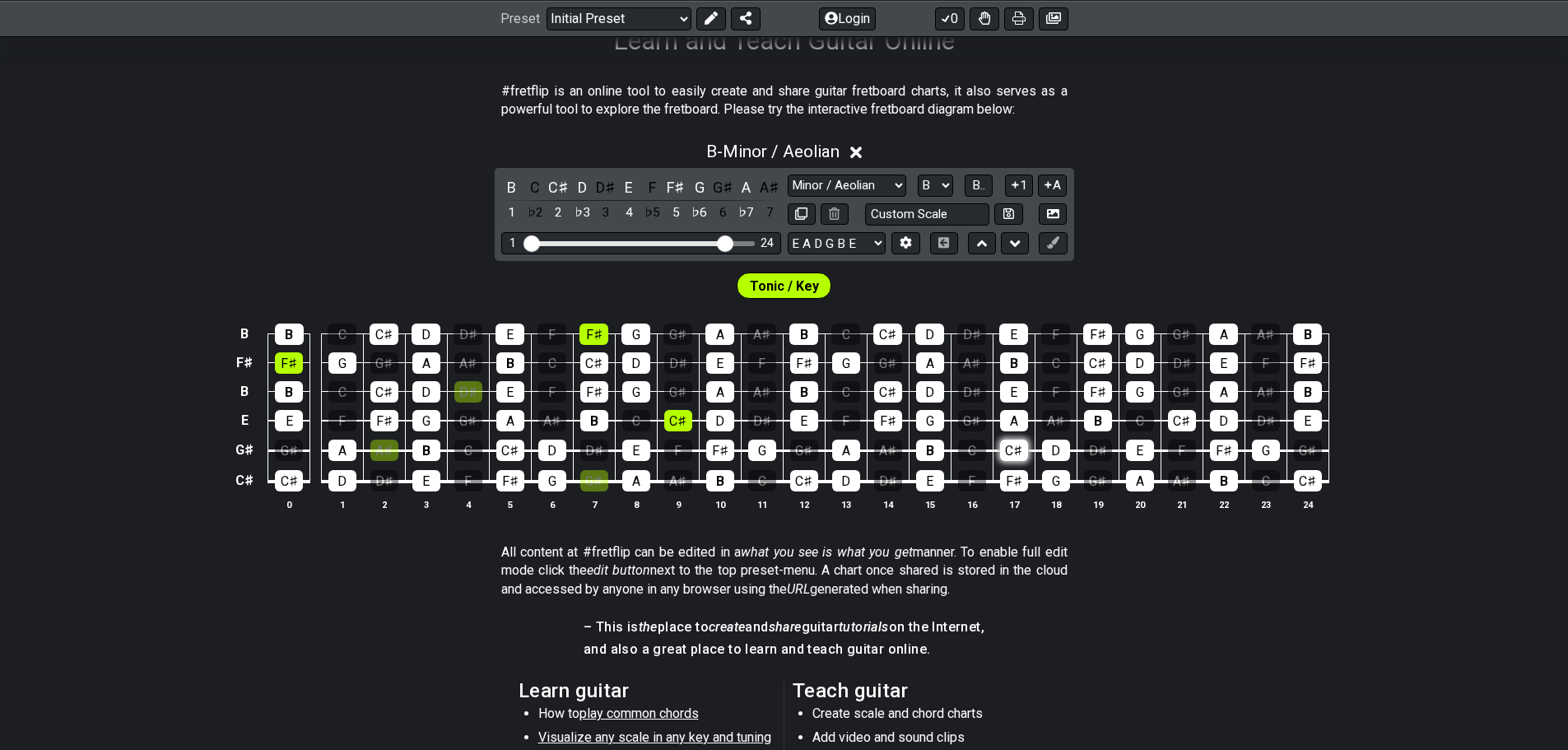
click at [1015, 449] on div "C♯" at bounding box center [1014, 450] width 28 height 21
click at [1050, 244] on icon at bounding box center [1053, 242] width 12 height 12
click at [712, 20] on icon at bounding box center [711, 18] width 13 height 13
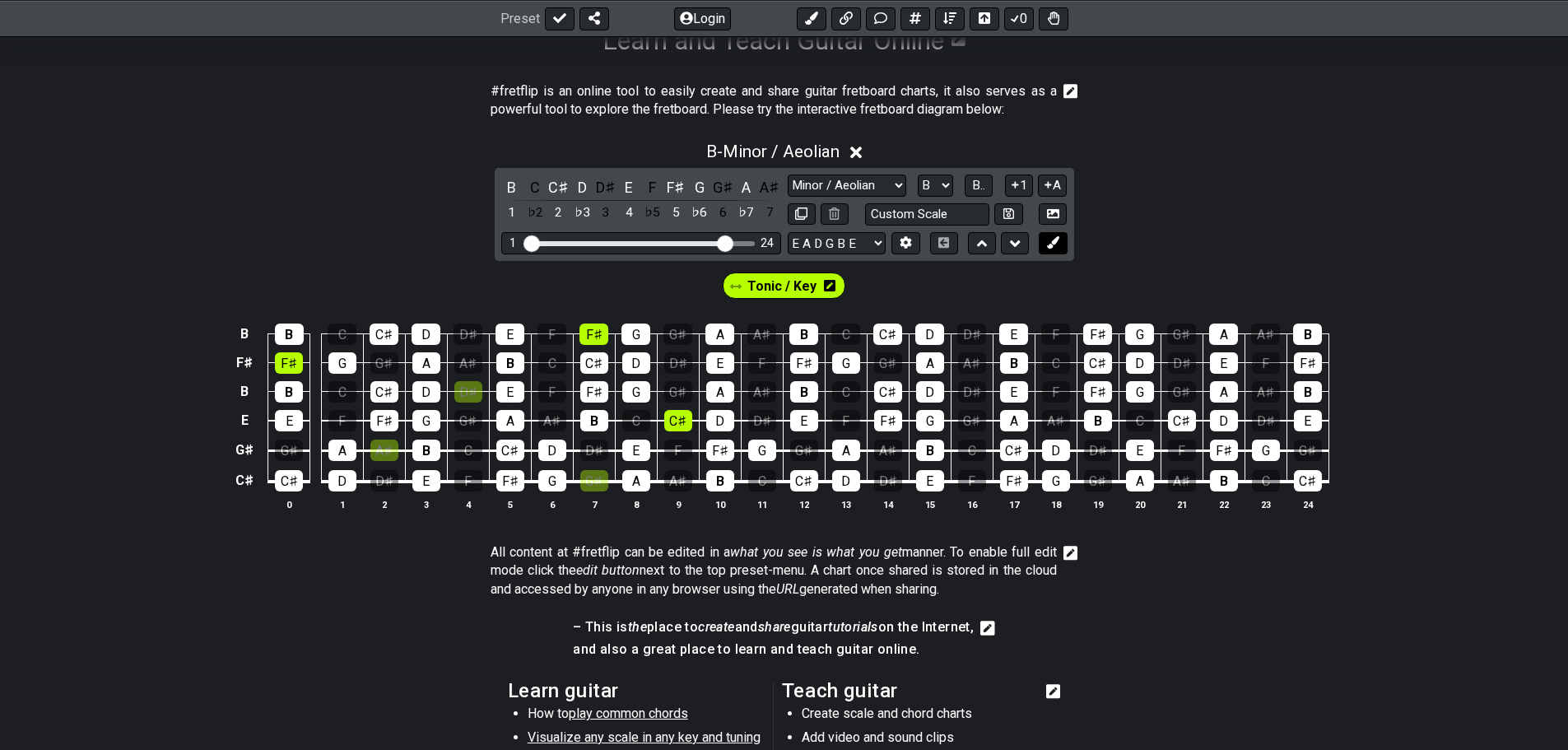
click at [1056, 246] on icon at bounding box center [1053, 242] width 12 height 12
click at [1008, 445] on div "C♯" at bounding box center [1014, 450] width 28 height 21
click at [857, 283] on span "New Marker" at bounding box center [846, 286] width 69 height 24
click at [857, 283] on span "New Marker" at bounding box center [846, 286] width 77 height 24
click at [857, 283] on span "New Marker" at bounding box center [846, 286] width 69 height 24
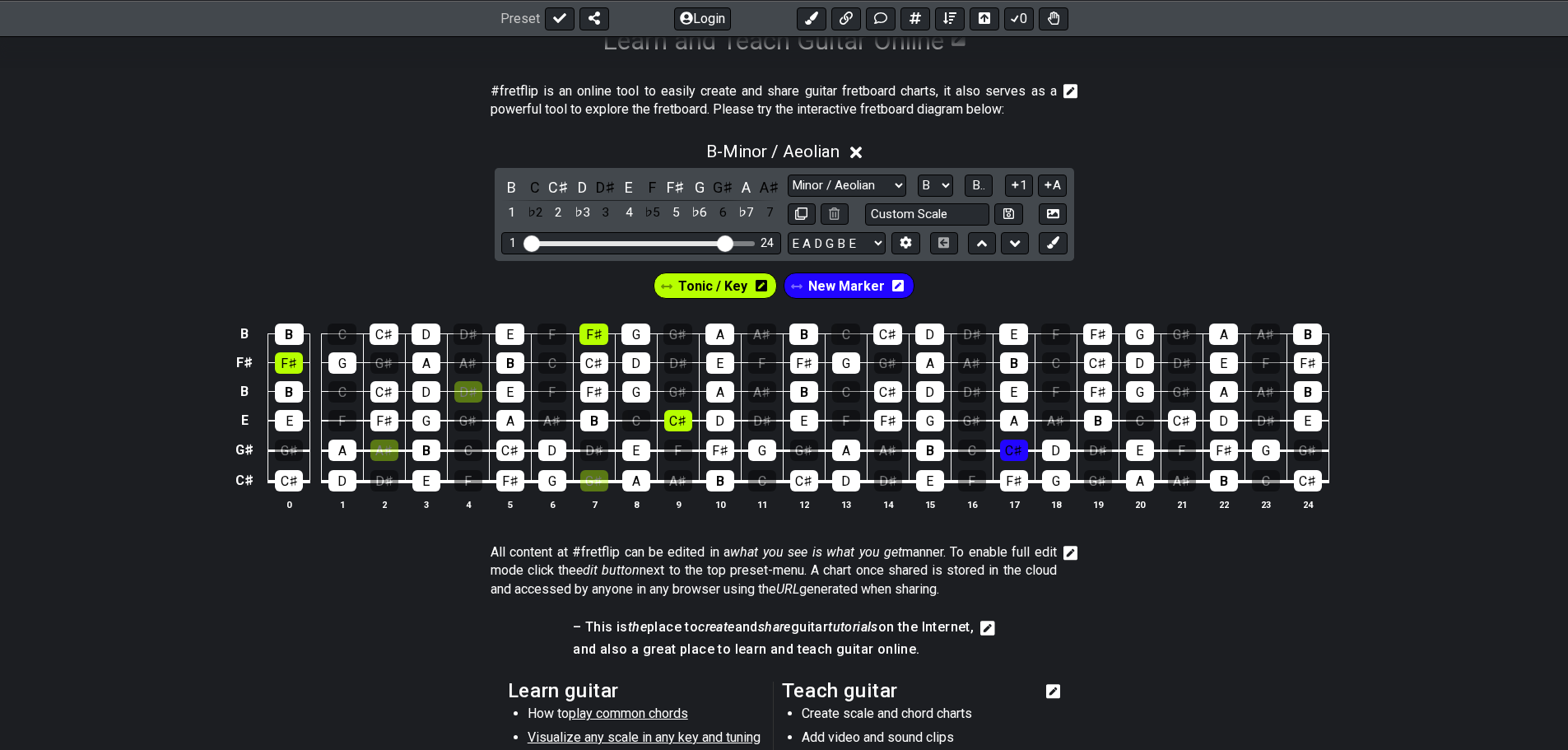
click at [733, 284] on span "Tonic / Key" at bounding box center [712, 286] width 69 height 24
click at [733, 284] on span "Tonic / Key" at bounding box center [713, 286] width 65 height 24
click at [1008, 454] on div "C♯" at bounding box center [1014, 450] width 28 height 21
click at [679, 419] on div "C♯" at bounding box center [678, 420] width 28 height 21
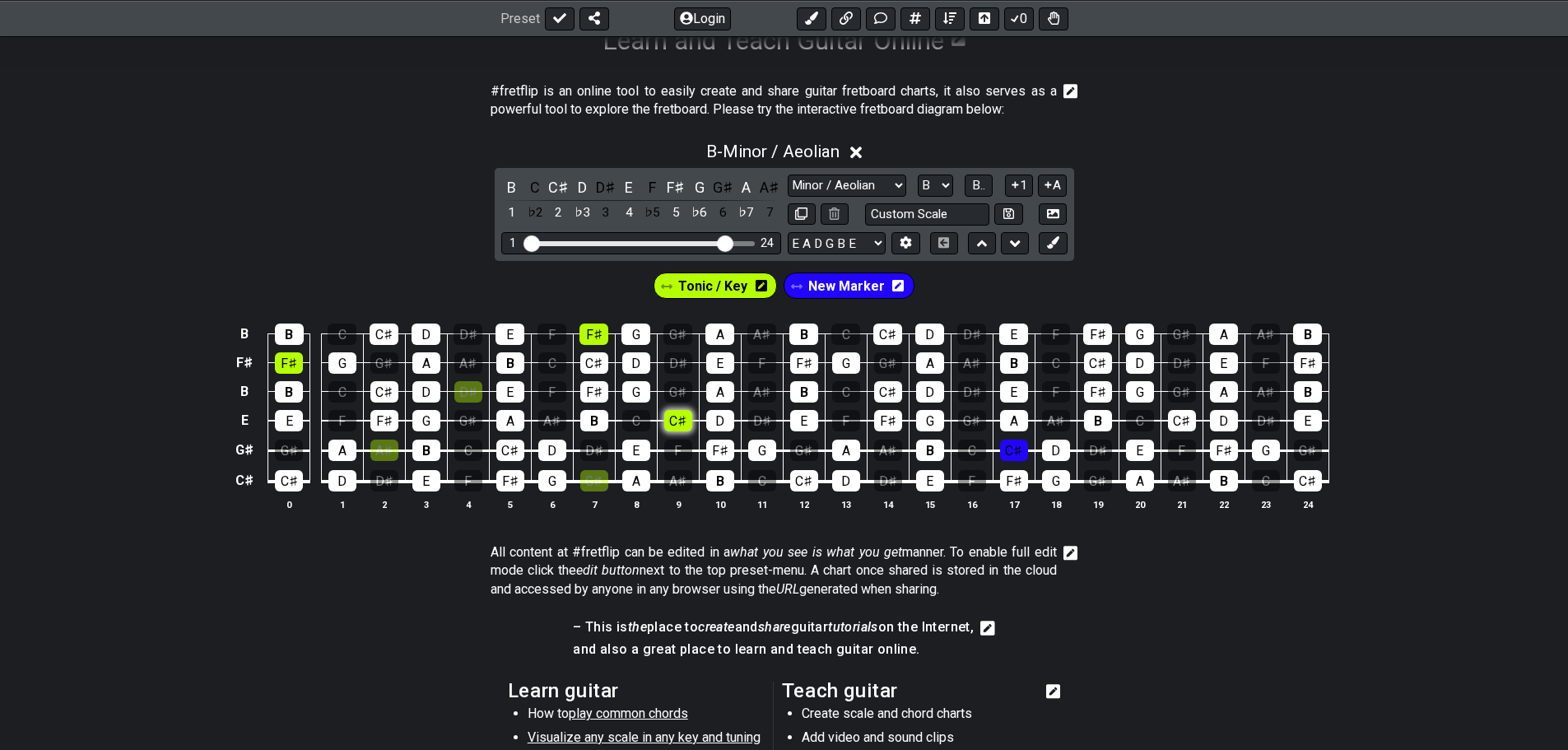
click at [680, 414] on div "C♯" at bounding box center [678, 420] width 28 height 21
click at [676, 424] on div "C♯" at bounding box center [678, 420] width 28 height 21
click at [722, 487] on div "B" at bounding box center [720, 480] width 28 height 21
click at [892, 290] on icon at bounding box center [898, 286] width 12 height 12
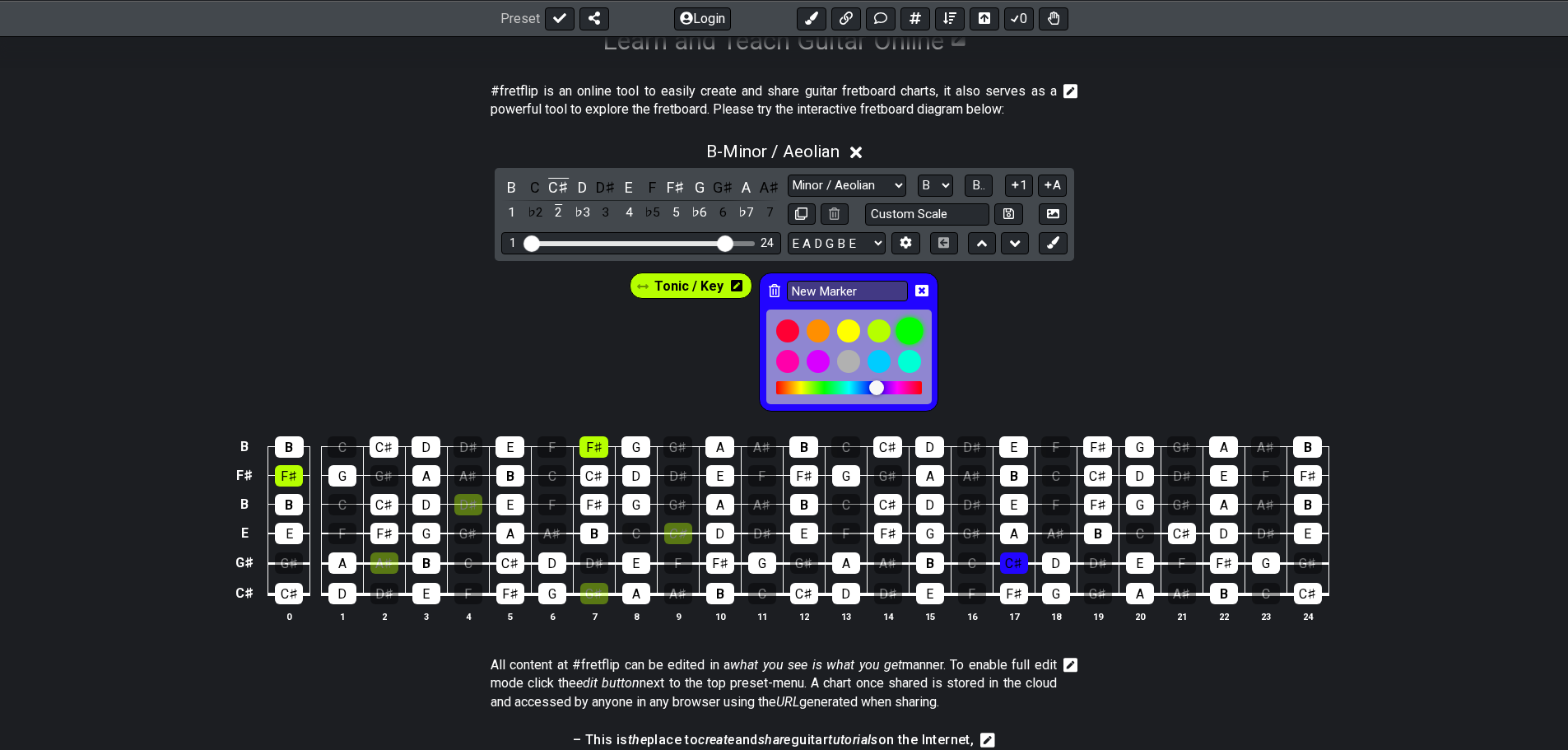
click at [909, 330] on div at bounding box center [910, 331] width 28 height 28
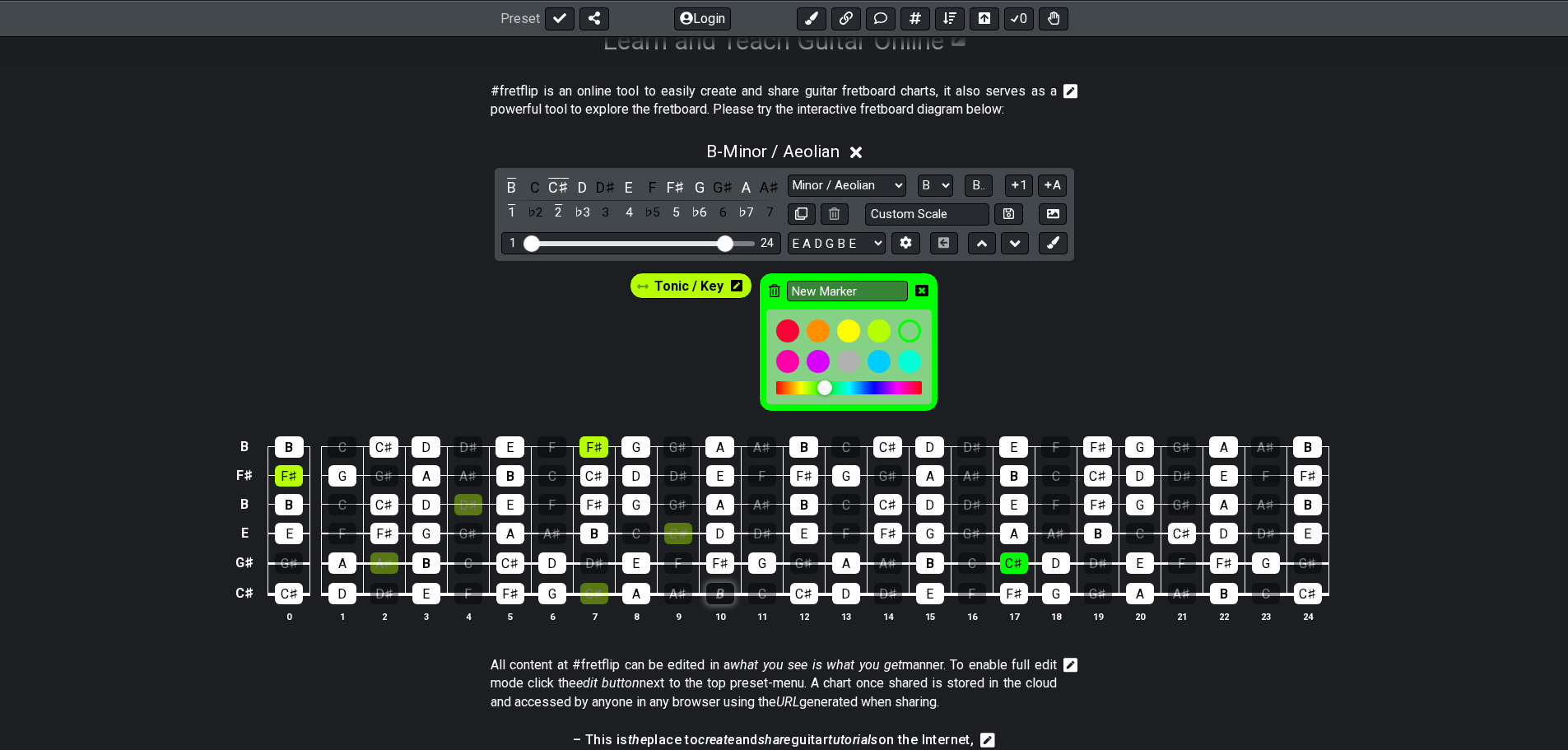
click at [719, 598] on div "B" at bounding box center [720, 593] width 28 height 21
click at [864, 292] on input "New Marker" at bounding box center [848, 291] width 122 height 21
click at [902, 332] on div at bounding box center [910, 331] width 28 height 28
click at [816, 291] on input "New Marker" at bounding box center [848, 291] width 122 height 21
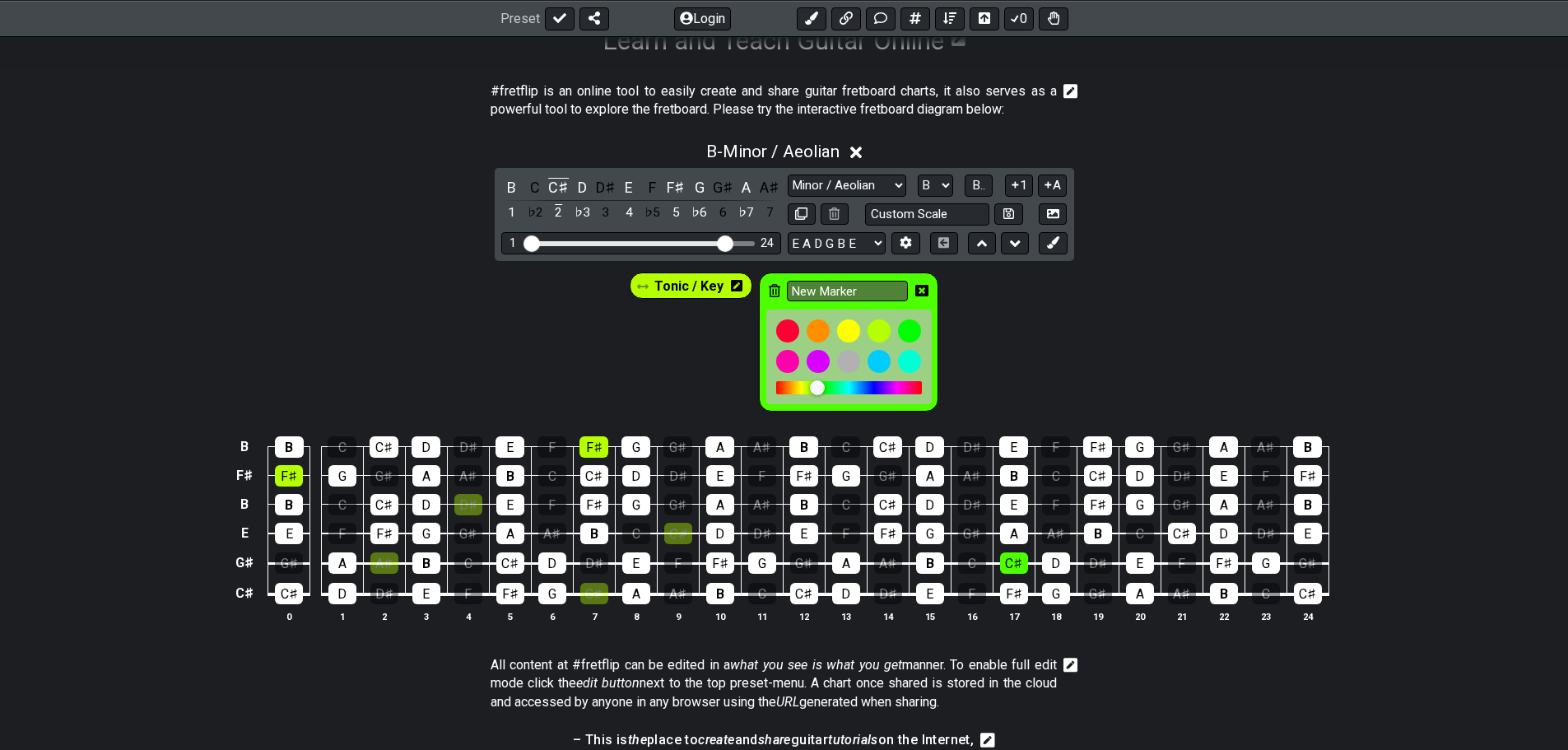
click at [816, 385] on div at bounding box center [817, 387] width 15 height 15
click at [902, 327] on div at bounding box center [910, 331] width 28 height 28
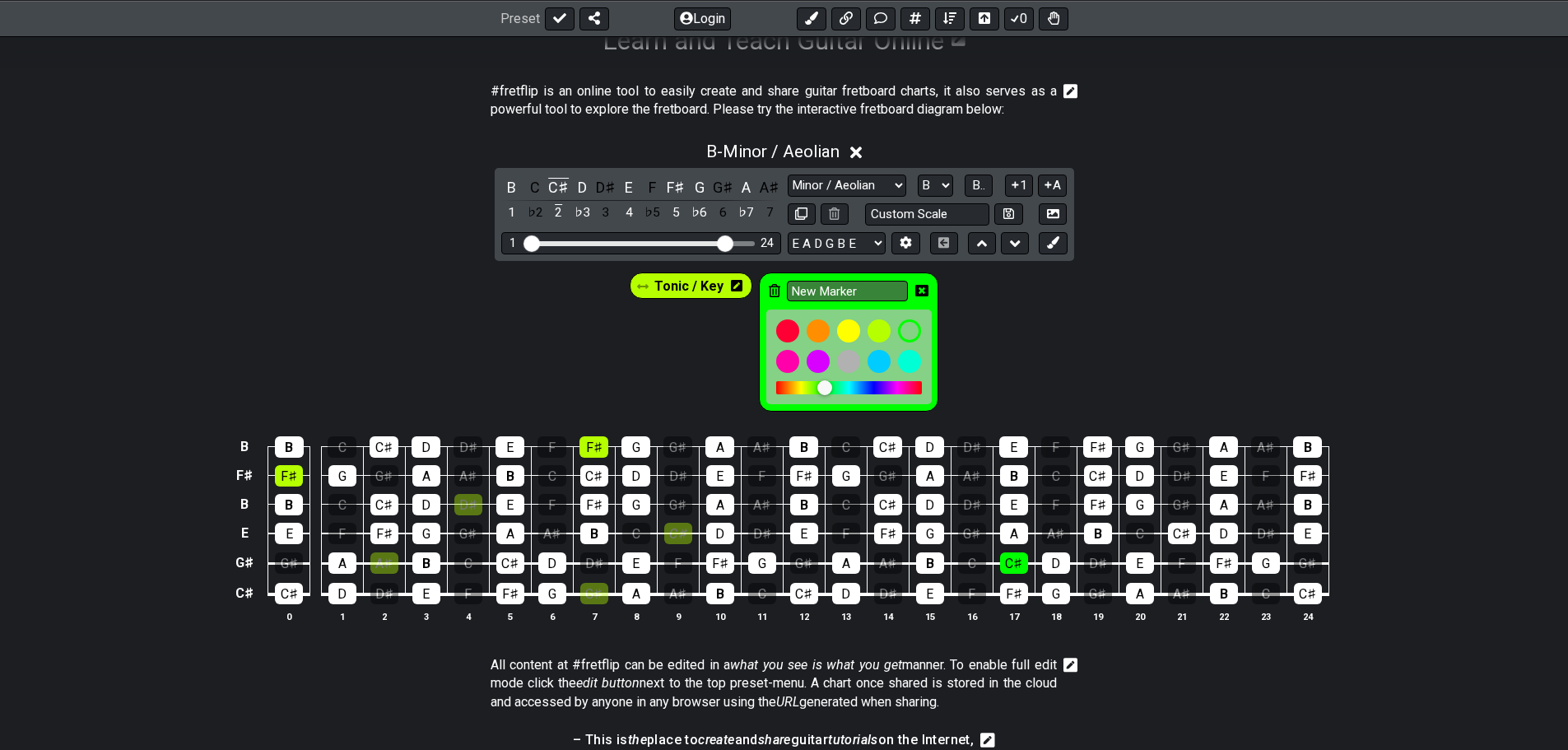
click at [923, 290] on icon at bounding box center [921, 291] width 13 height 12
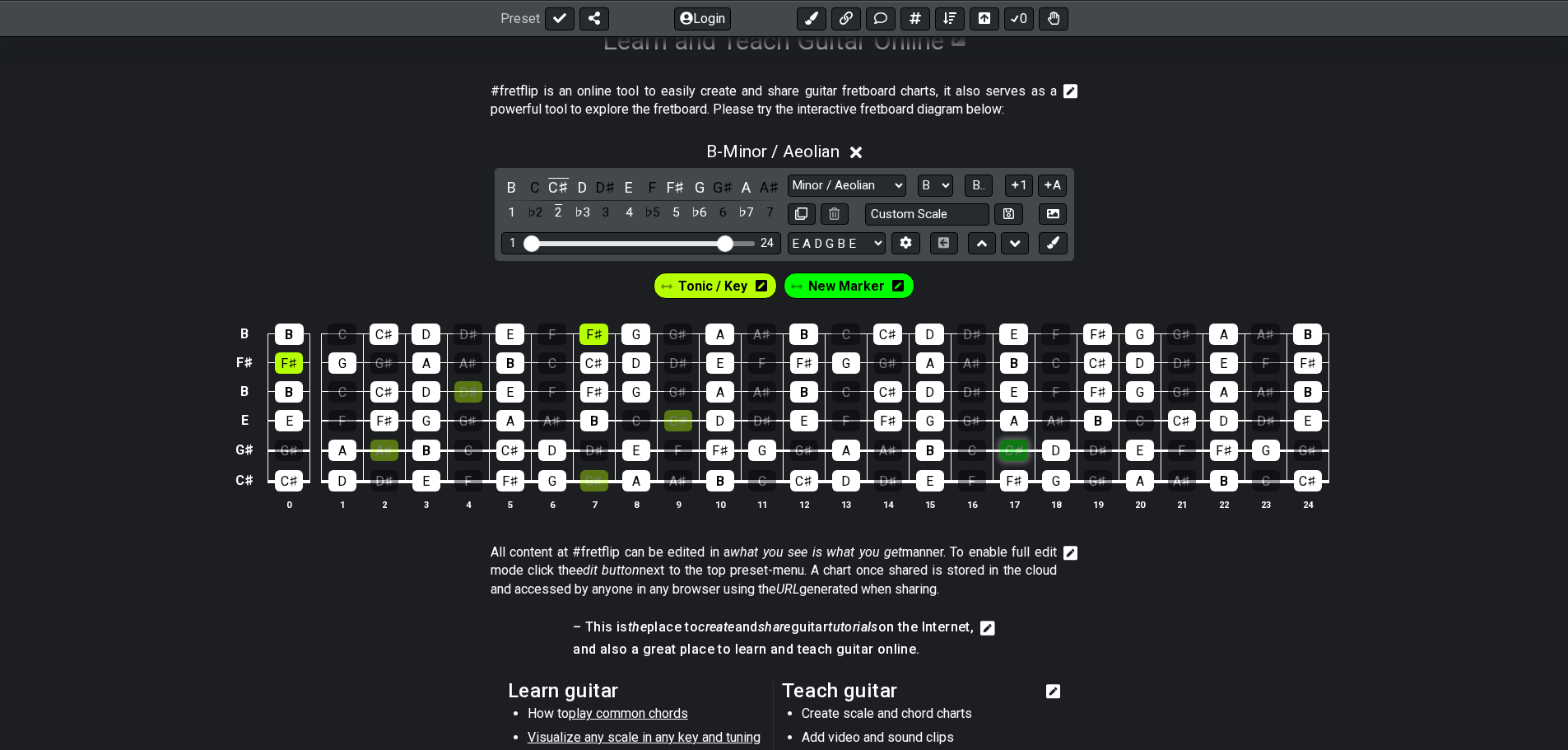
click at [1016, 454] on div "C♯" at bounding box center [1014, 450] width 28 height 21
click at [761, 300] on div "Tonic / Key" at bounding box center [715, 285] width 130 height 33
click at [748, 288] on div "Tonic / Key" at bounding box center [715, 285] width 123 height 26
drag, startPoint x: 674, startPoint y: 291, endPoint x: 838, endPoint y: 294, distance: 163.8
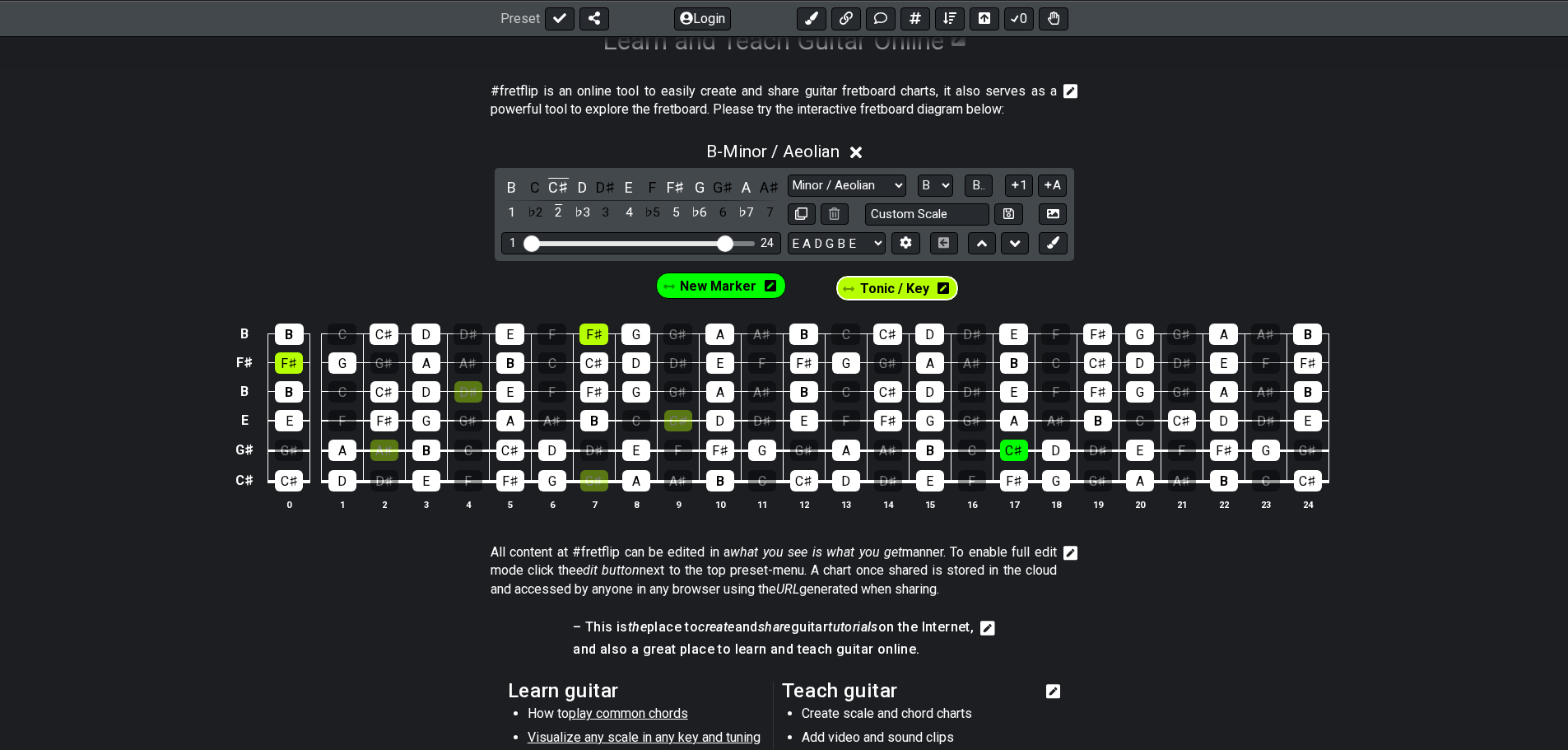
click at [838, 294] on div "Tonic / Key New Marker" at bounding box center [784, 285] width 263 height 33
click at [826, 292] on span "Tonic / Key" at bounding box center [850, 286] width 69 height 24
click at [1100, 415] on div "B" at bounding box center [1098, 420] width 28 height 21
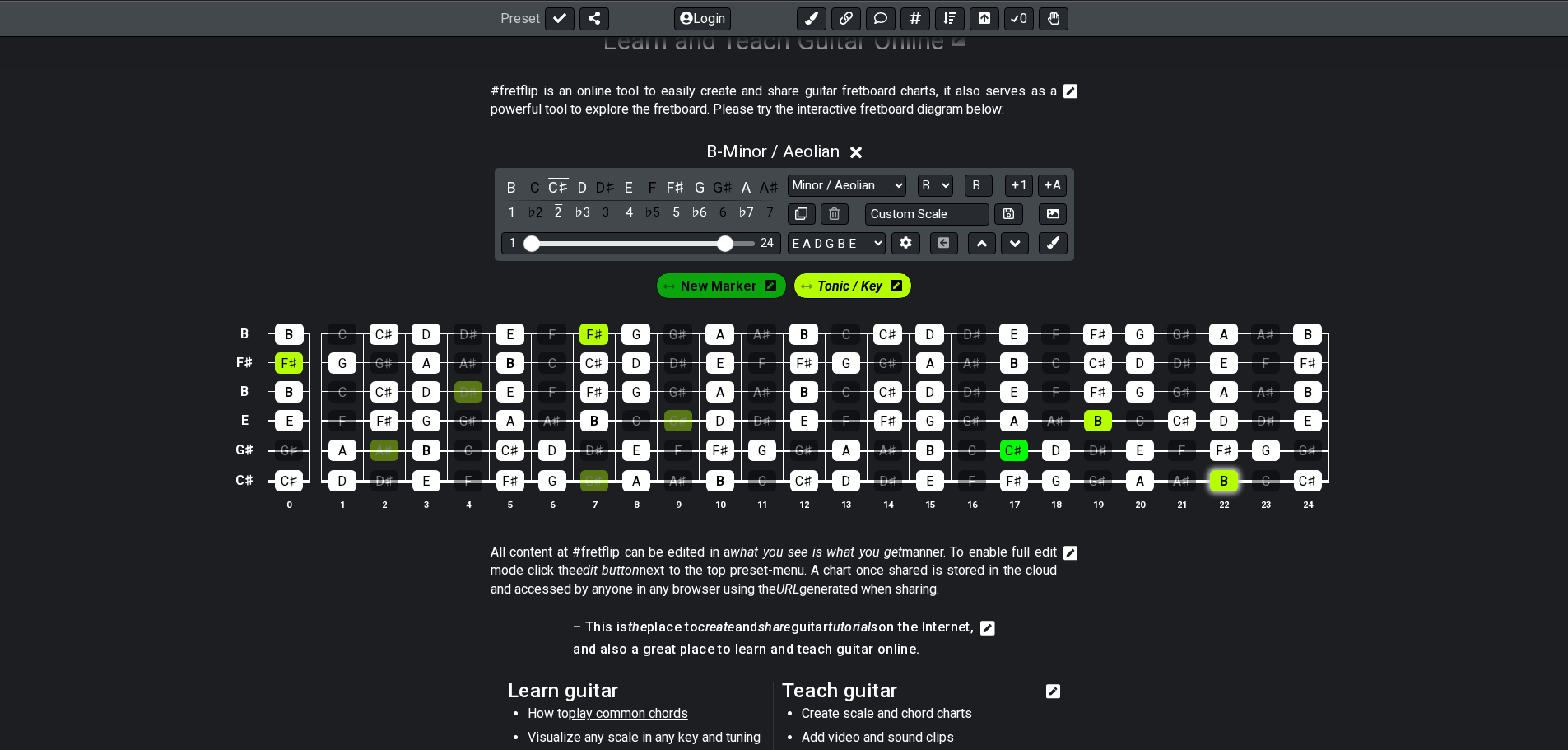
click at [1224, 477] on div "B" at bounding box center [1224, 480] width 28 height 21
click at [924, 447] on div "B" at bounding box center [930, 450] width 28 height 21
click at [1012, 354] on div "B" at bounding box center [1014, 362] width 28 height 21
click at [1021, 449] on div "C♯" at bounding box center [1014, 450] width 28 height 21
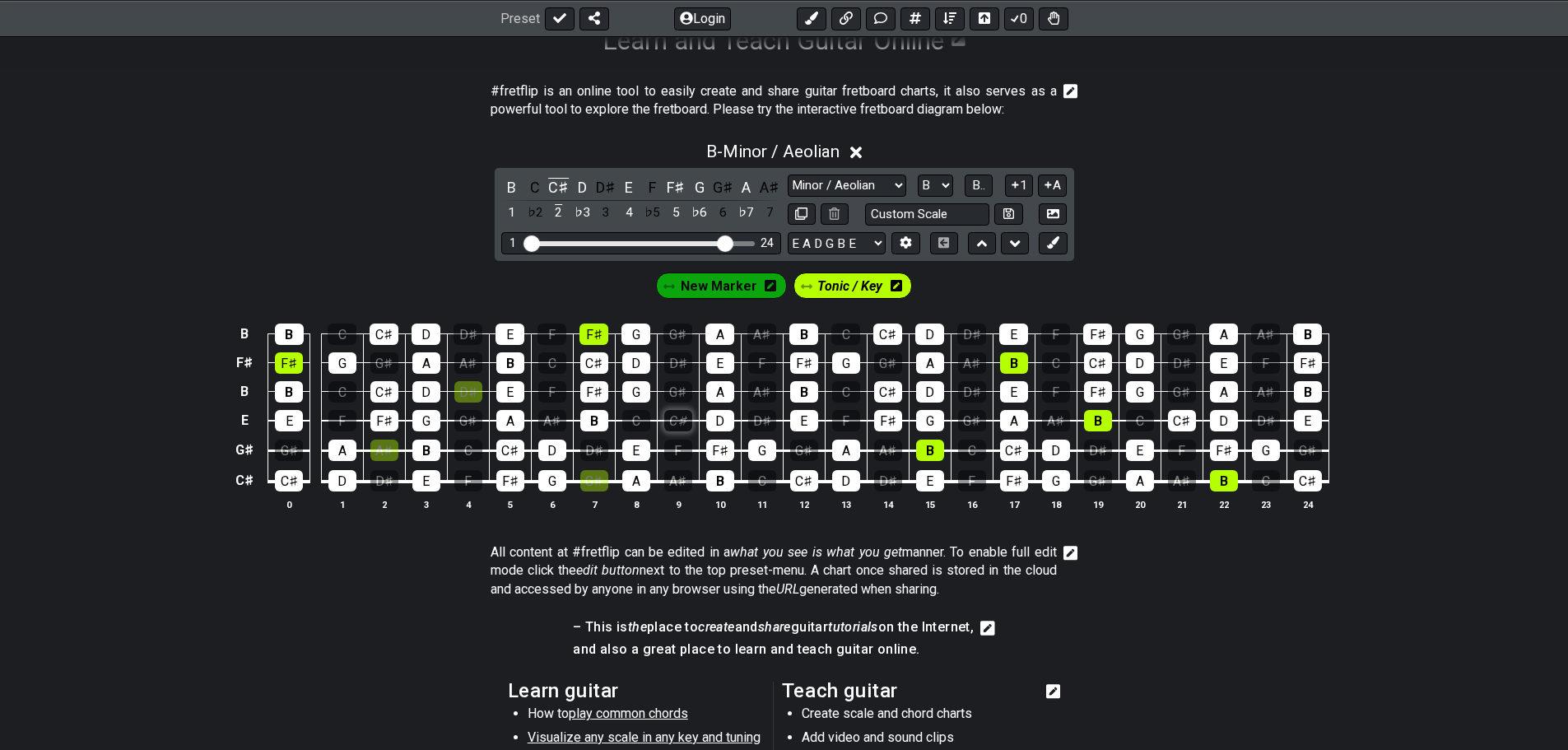
click at [681, 426] on div "C♯" at bounding box center [678, 420] width 28 height 21
click at [592, 482] on div "G♯" at bounding box center [594, 480] width 28 height 21
click at [466, 393] on div "D♯" at bounding box center [468, 391] width 28 height 21
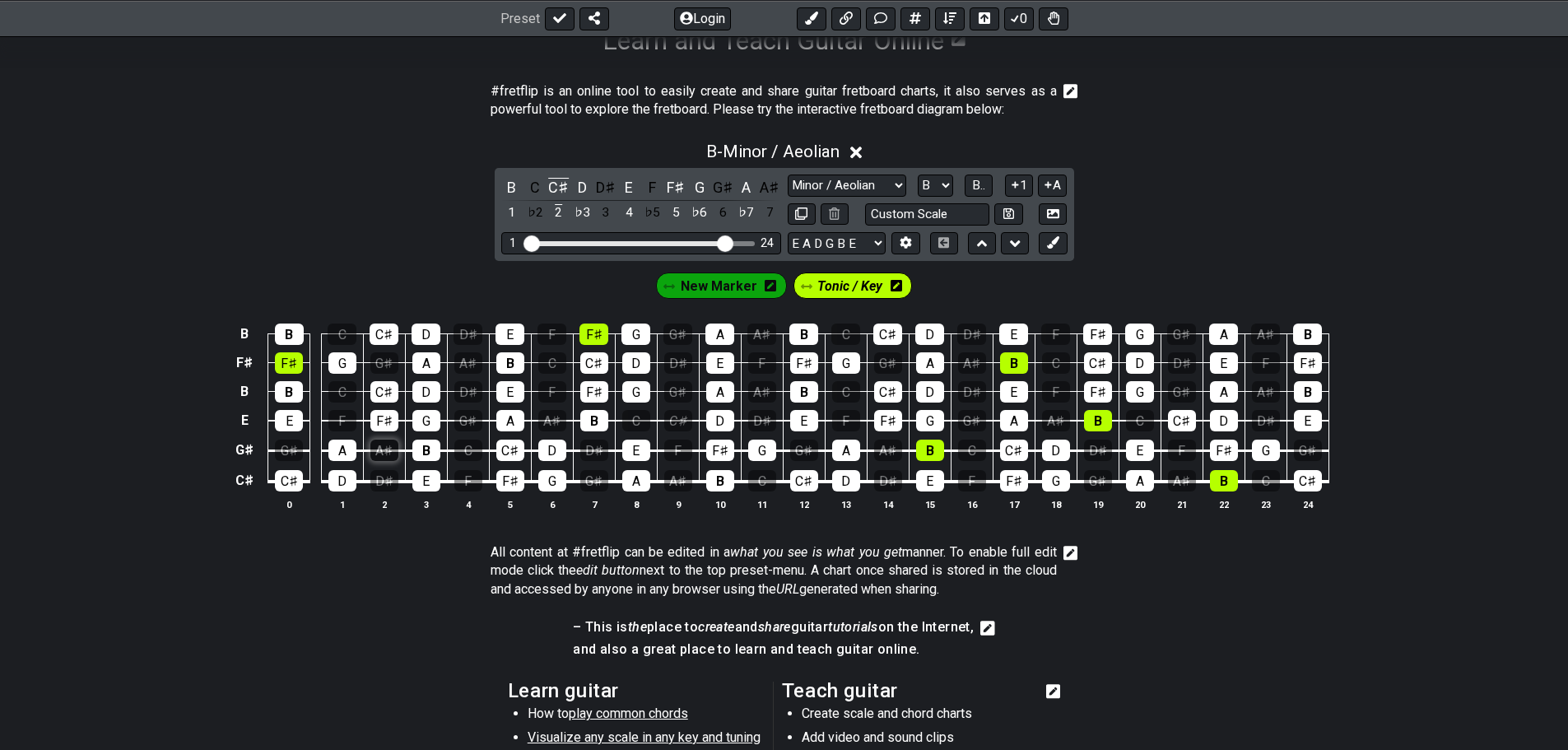
click at [374, 455] on div "A♯" at bounding box center [384, 450] width 28 height 21
click at [286, 365] on div "F♯" at bounding box center [289, 362] width 28 height 21
click at [1011, 244] on icon at bounding box center [1015, 243] width 11 height 16
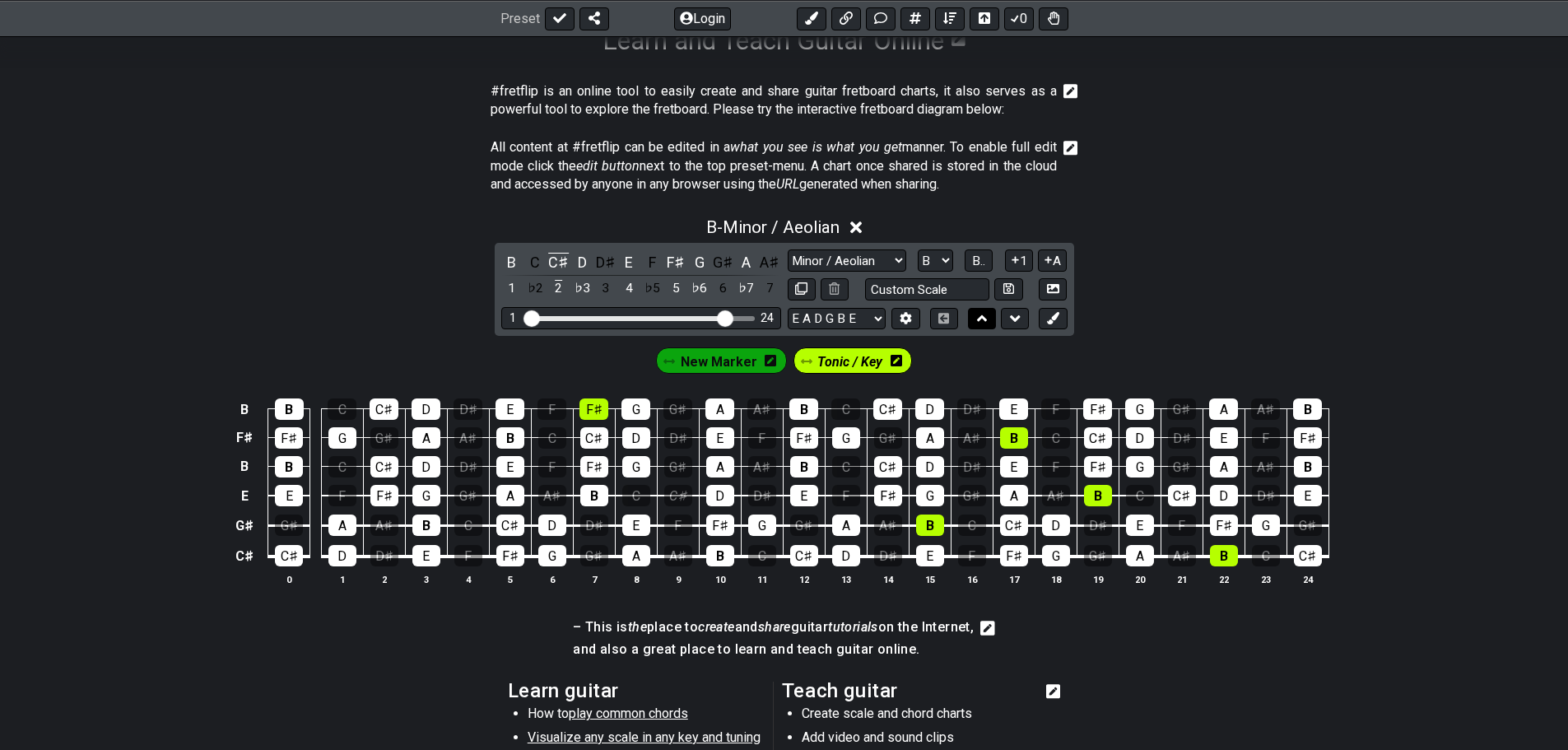
click at [977, 314] on icon at bounding box center [982, 318] width 11 height 16
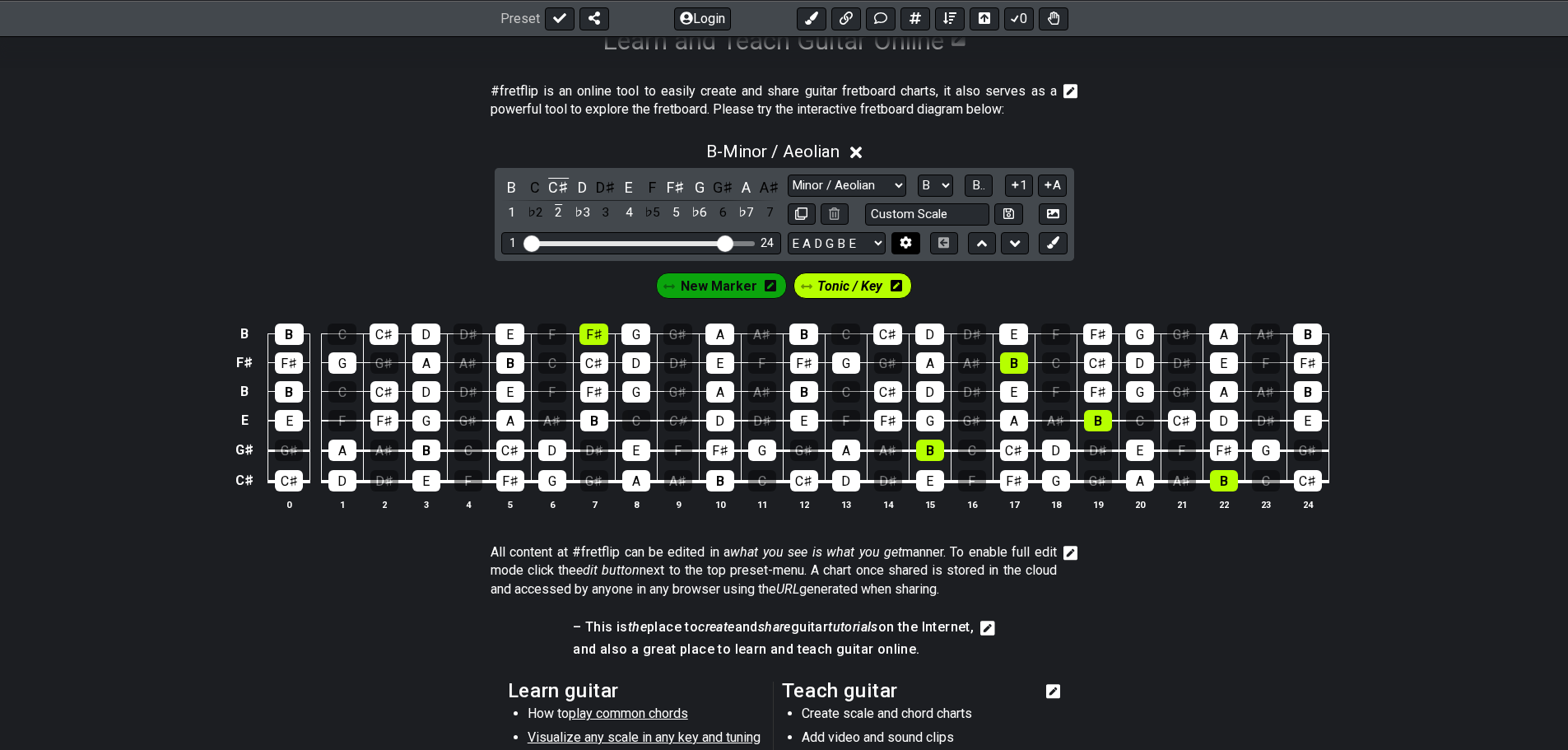
click at [905, 238] on icon at bounding box center [906, 243] width 12 height 12
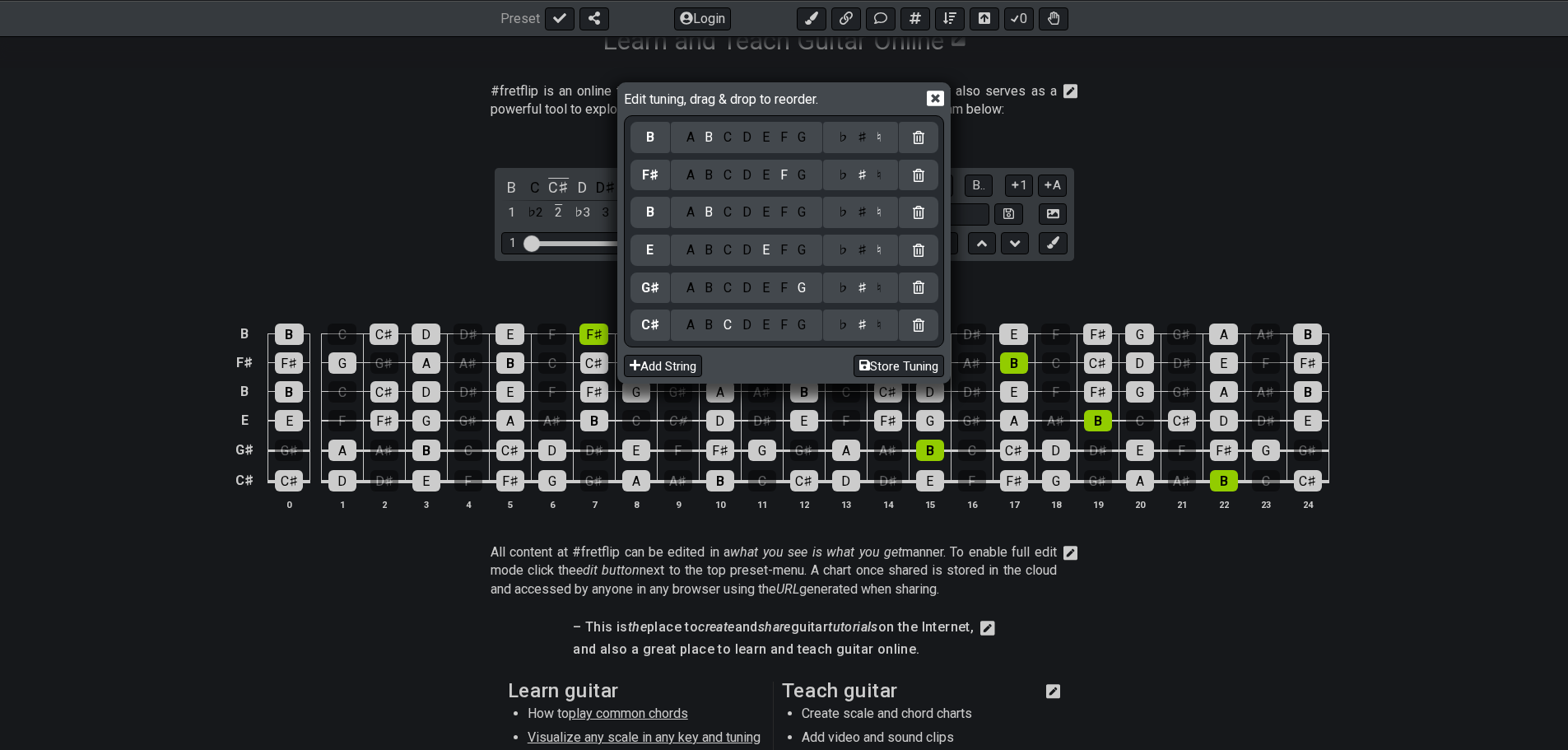
click at [1352, 382] on div "Edit tuning, drag & drop to reorder. B A B C D E F G ♭ ♯ ♮ F♯ A B C D E F G ♭ ♯…" at bounding box center [784, 375] width 1568 height 750
drag, startPoint x: 1394, startPoint y: 333, endPoint x: 1352, endPoint y: 219, distance: 121.1
click at [1352, 219] on div "Edit tuning, drag & drop to reorder. B A B C D E F G ♭ ♯ ♮ F♯ A B C D E F G ♭ ♯…" at bounding box center [784, 375] width 1568 height 750
click at [936, 97] on icon at bounding box center [935, 98] width 17 height 17
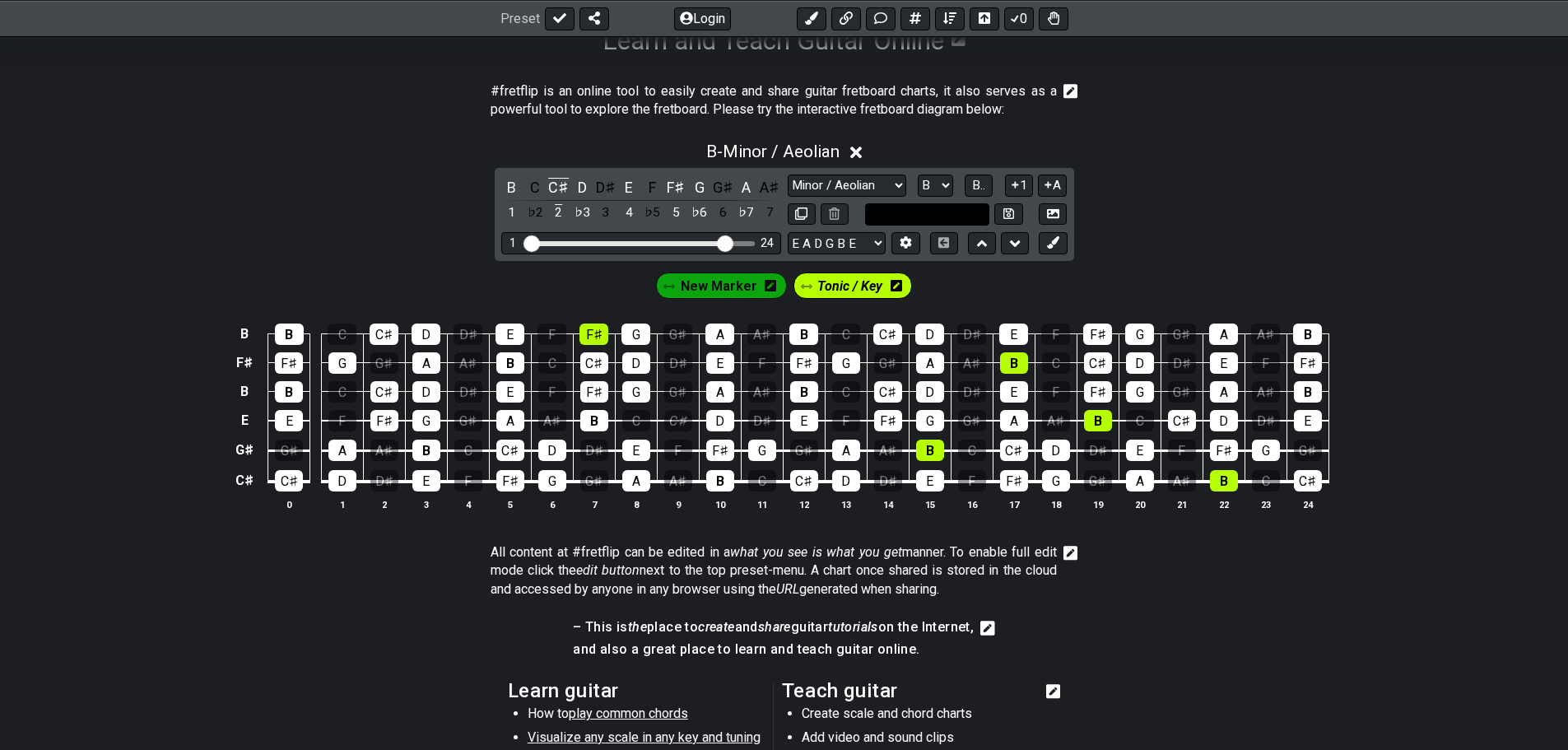
click at [933, 222] on input "text" at bounding box center [927, 214] width 125 height 22
type input "Custom Scale"
click at [864, 244] on select "E A D G B E C♯ G♯ E B F♯ B E A D G B E B E A D F♯ B A D G C E A D A D G B E E♭ …" at bounding box center [837, 243] width 98 height 22
click at [788, 232] on select "E A D G B E C♯ G♯ E B F♯ B E A D G B E B E A D F♯ B A D G C E A D A D G B E E♭ …" at bounding box center [837, 243] width 98 height 22
click at [904, 242] on icon at bounding box center [906, 243] width 12 height 12
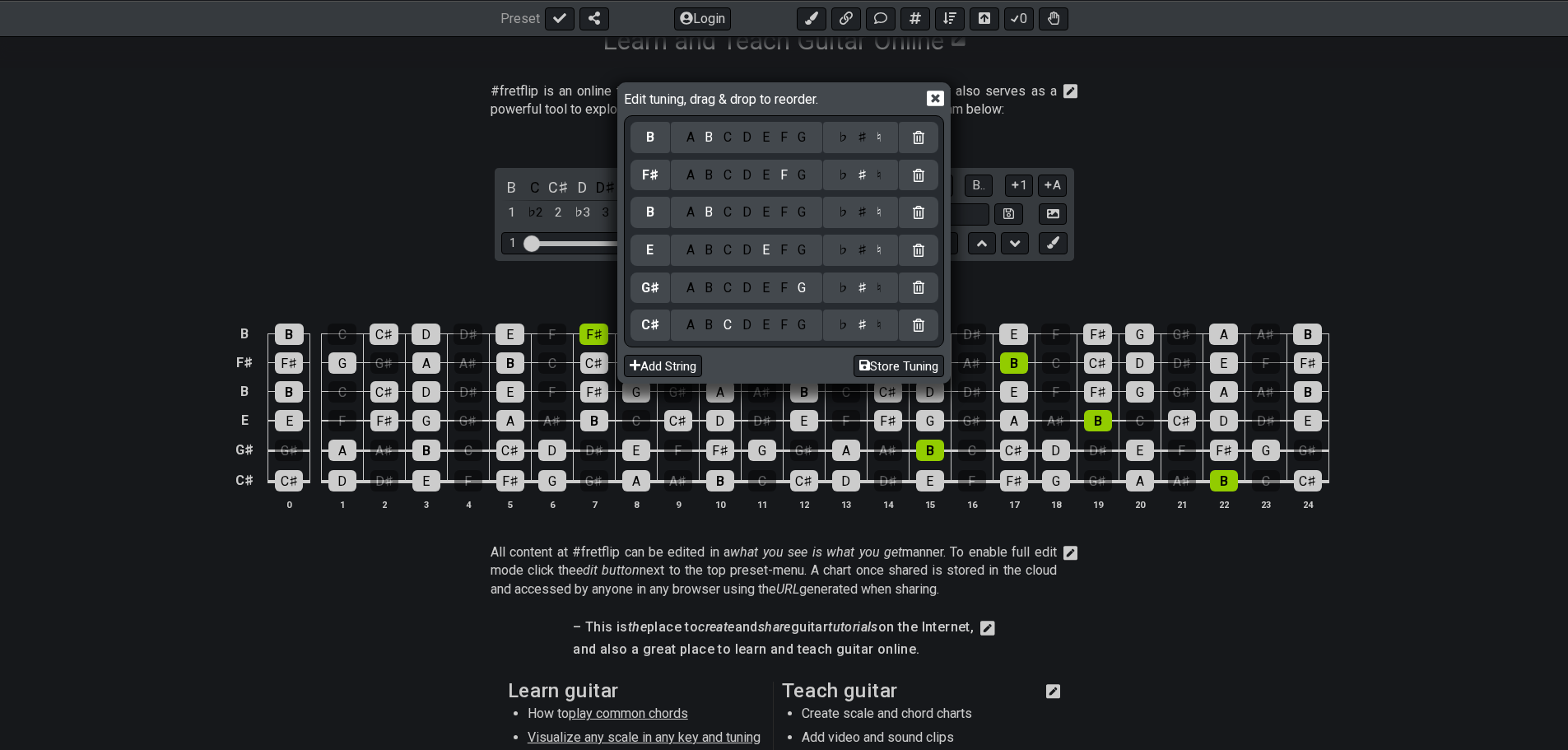
click at [714, 324] on div "B" at bounding box center [709, 325] width 19 height 18
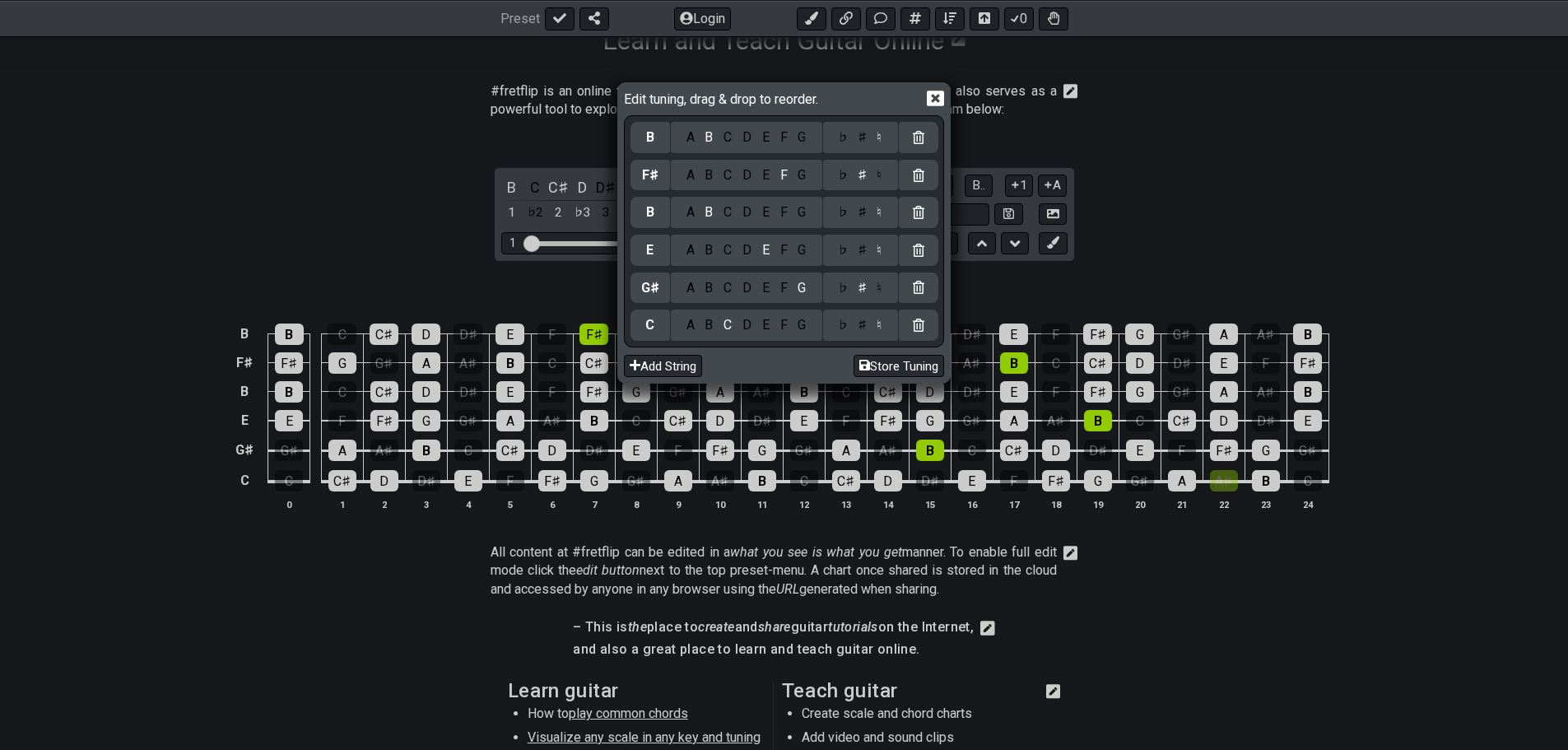
click at [705, 324] on div "B" at bounding box center [709, 325] width 19 height 18
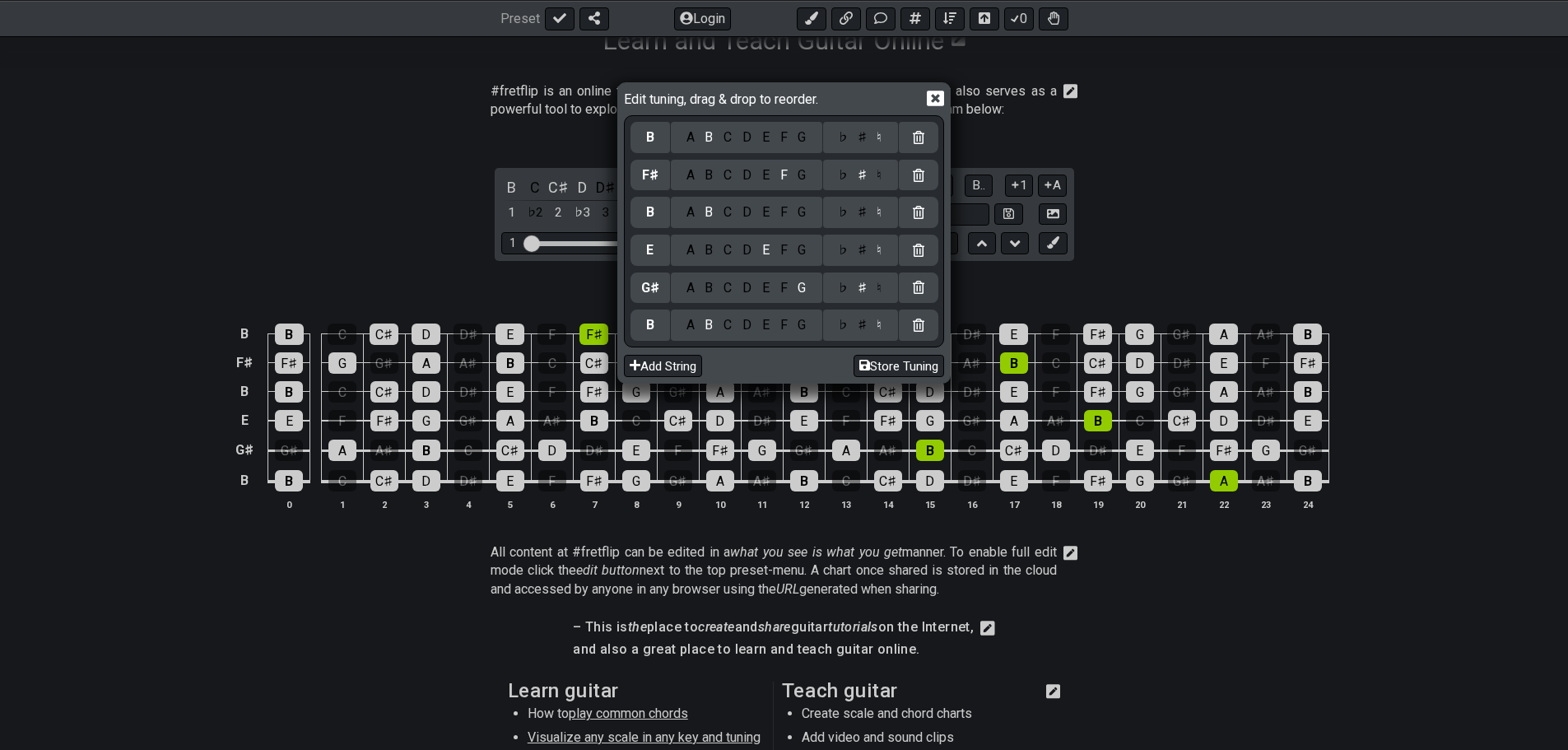
click at [728, 134] on div "C" at bounding box center [728, 137] width 19 height 18
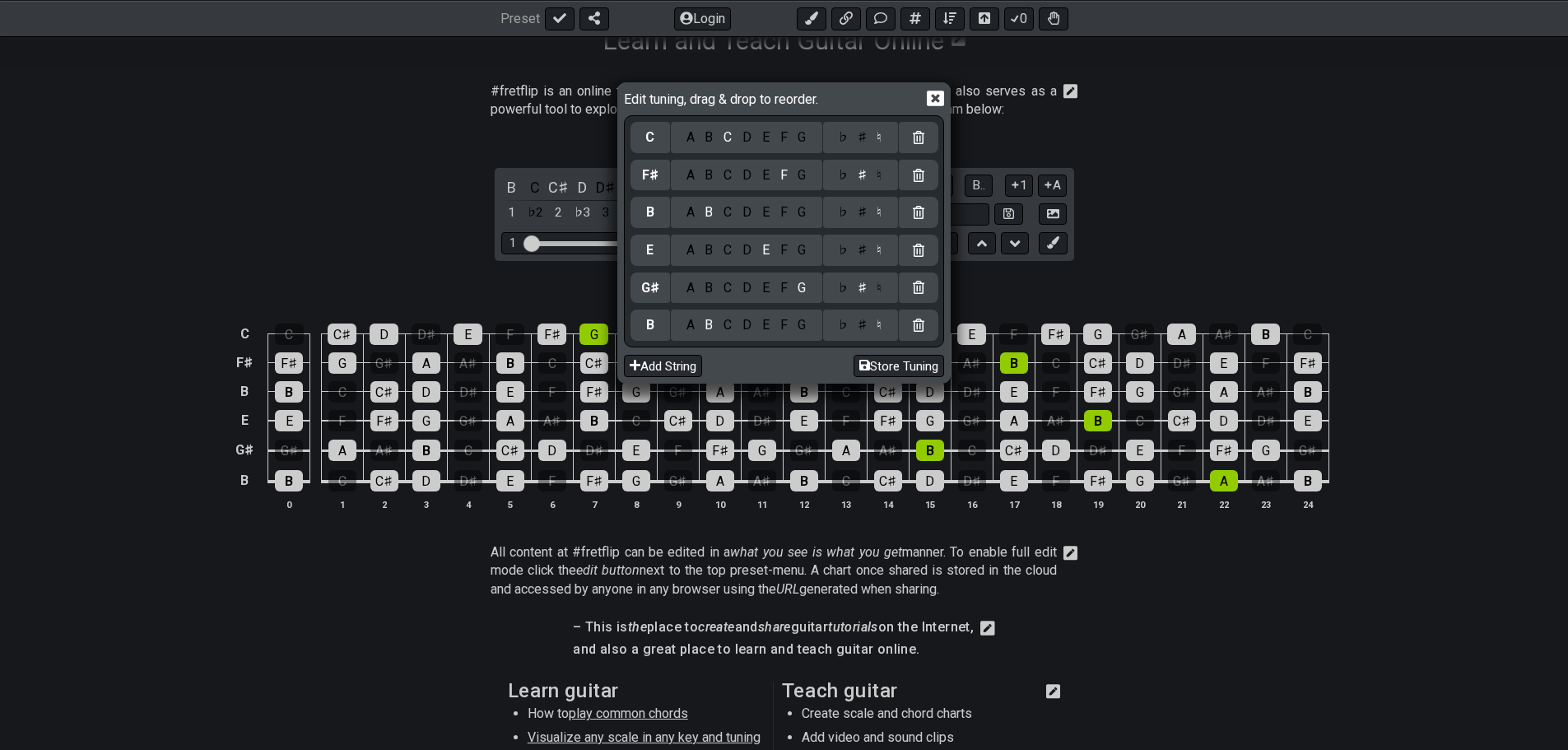
click at [859, 137] on div "♯" at bounding box center [862, 137] width 20 height 18
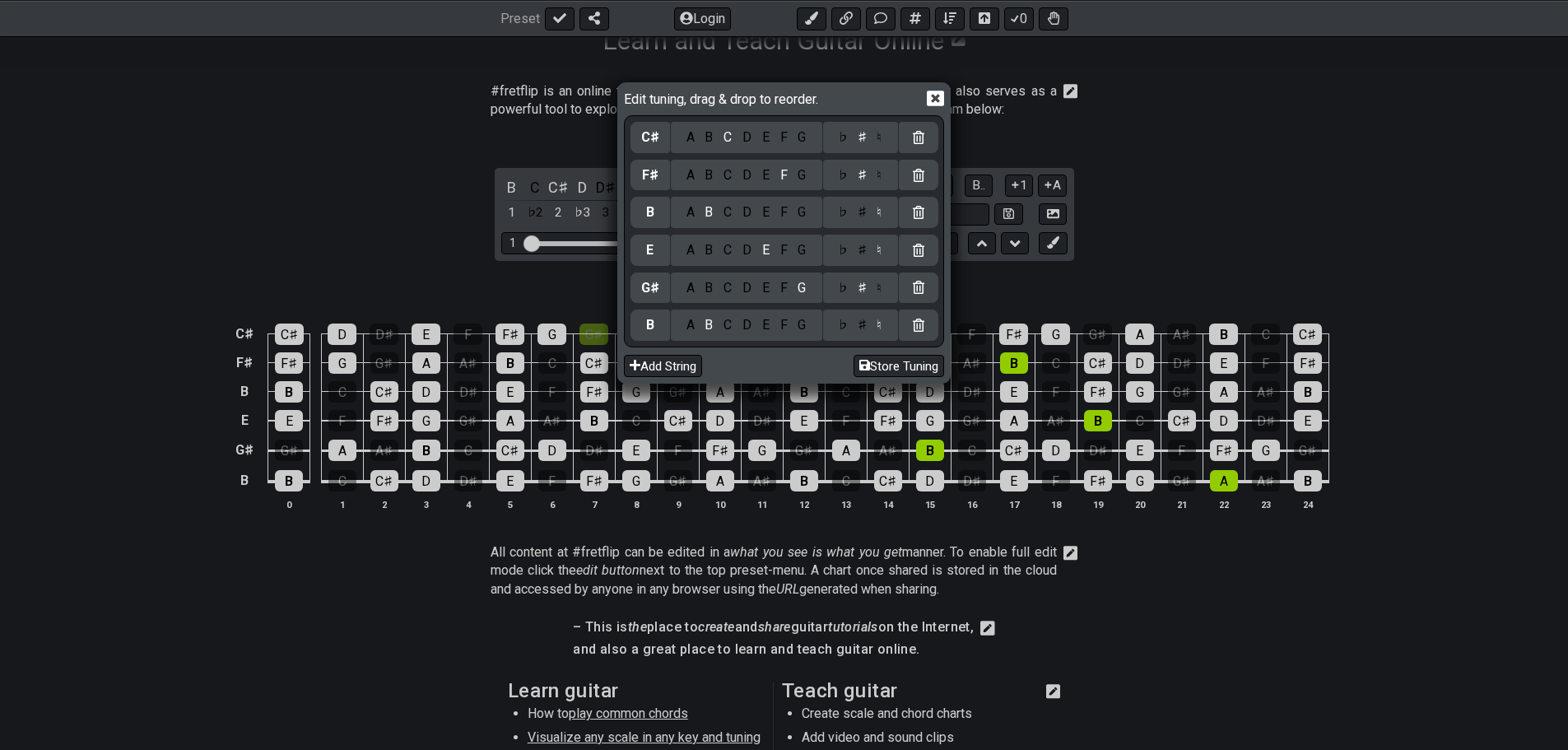
click at [804, 171] on div "G" at bounding box center [802, 175] width 19 height 18
click at [782, 285] on div "F" at bounding box center [784, 288] width 18 height 18
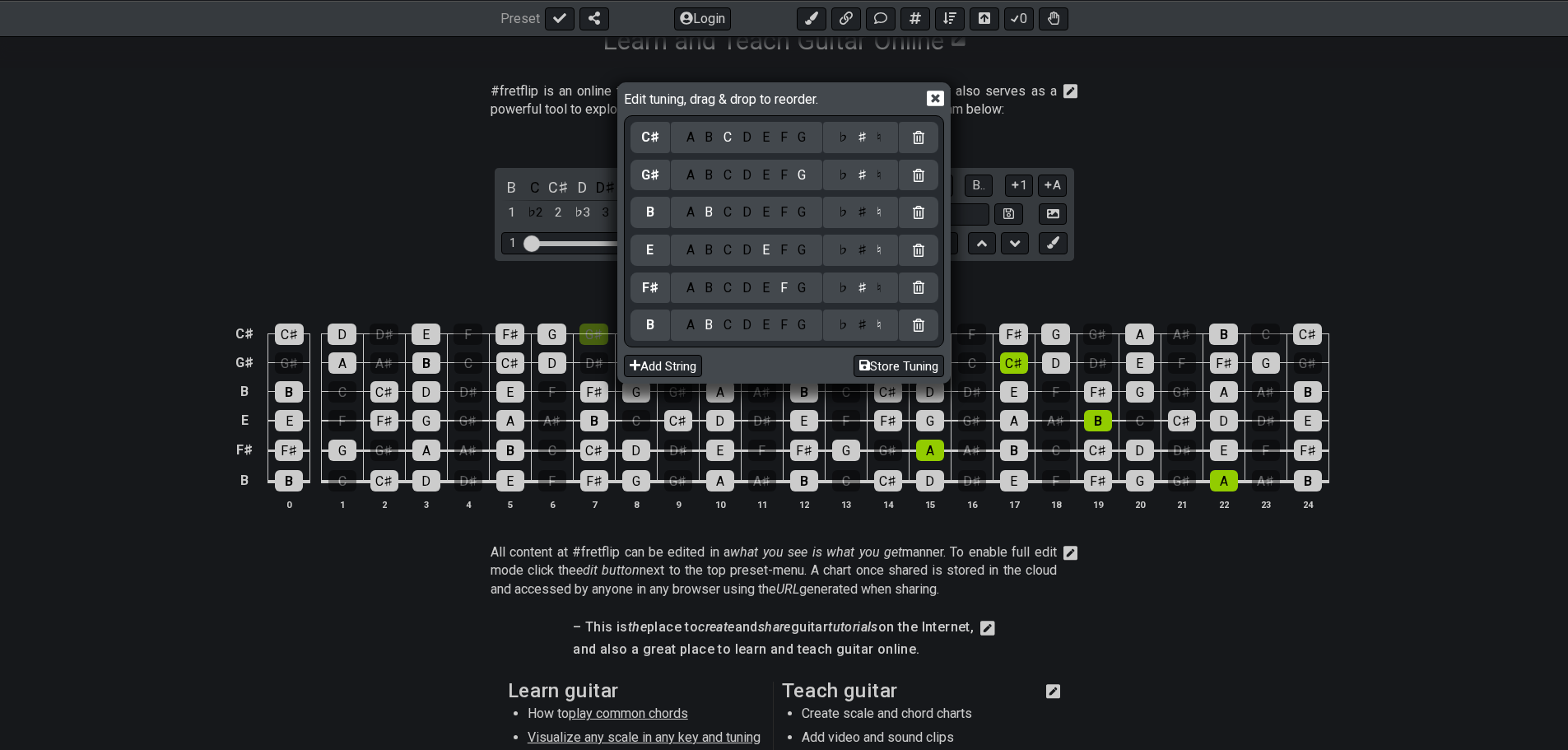
click at [708, 253] on div "B" at bounding box center [709, 250] width 19 height 18
click at [767, 214] on div "E" at bounding box center [765, 212] width 18 height 18
click at [1212, 220] on div "Edit tuning, drag & drop to reorder. C♯ A B C D E F G ♭ ♯ ♮ G♯ A B C D E F G ♭ …" at bounding box center [784, 375] width 1568 height 750
click at [908, 359] on button "Store Tuning" at bounding box center [899, 366] width 91 height 22
select select "B F# B E G# C#"
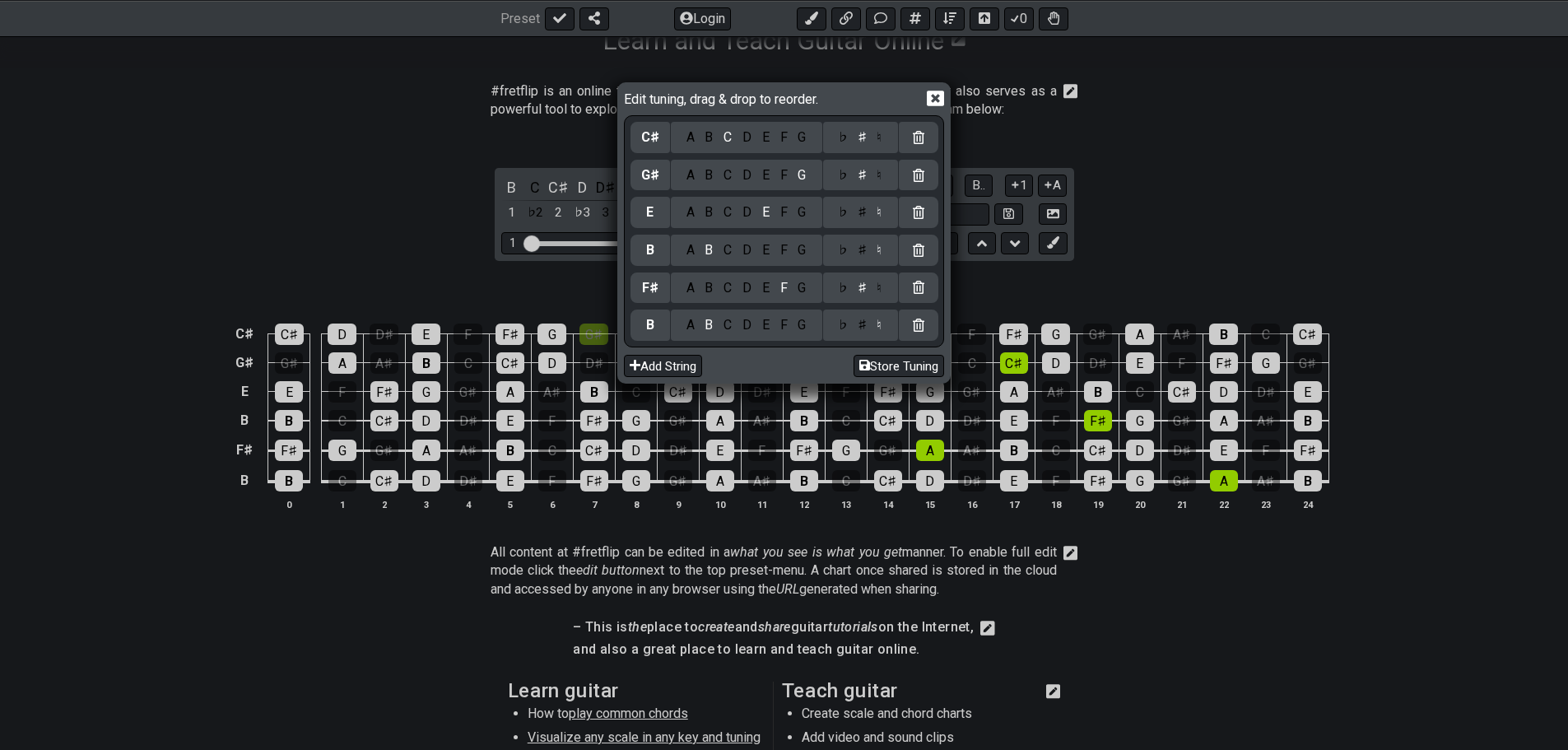
click at [937, 96] on icon at bounding box center [935, 98] width 17 height 17
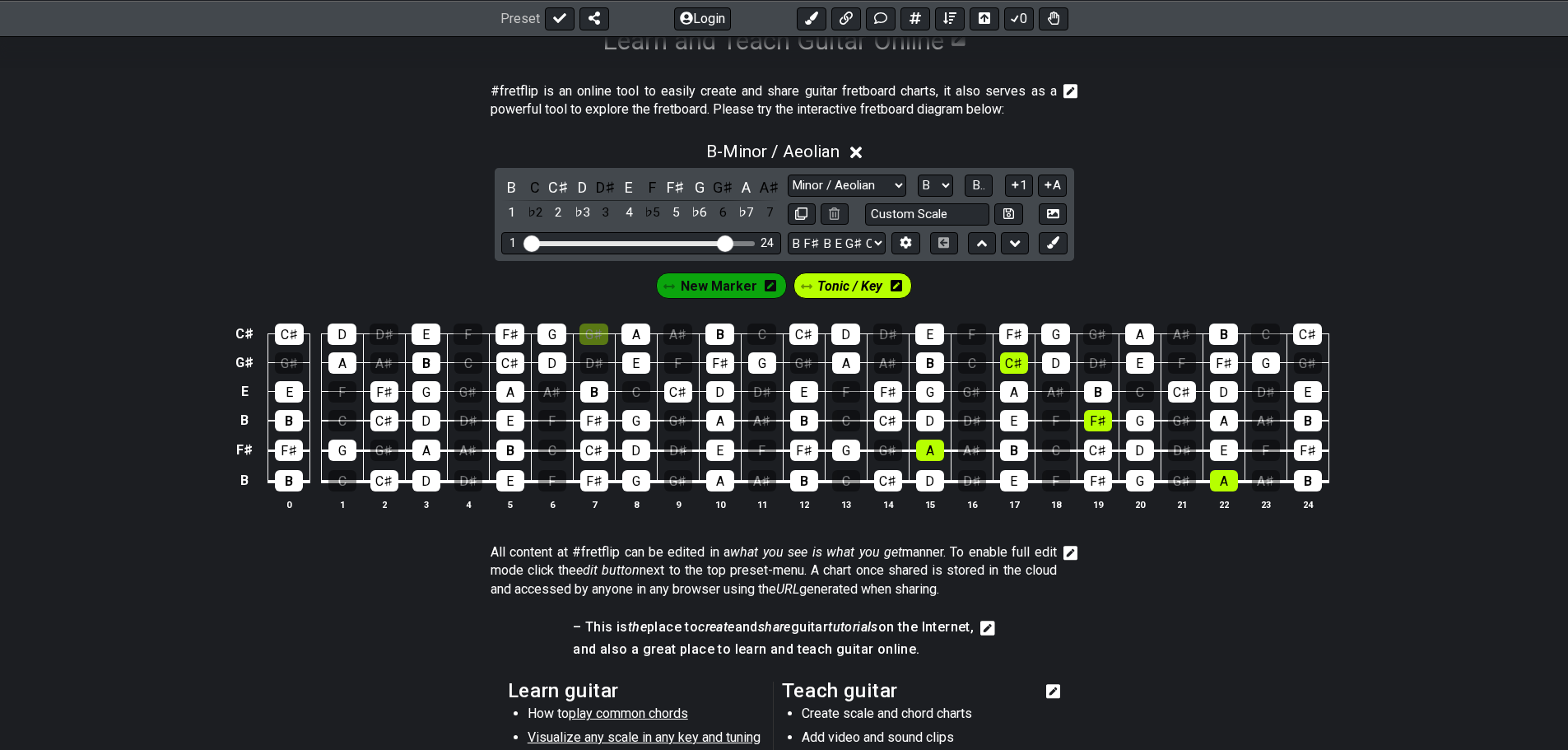
click at [1207, 115] on section "#fretflip is an online tool to easily create and share guitar fretboard charts,…" at bounding box center [784, 104] width 1568 height 57
click at [828, 283] on span "Tonic / Key" at bounding box center [849, 286] width 65 height 24
click at [868, 281] on span "Tonic / Key" at bounding box center [850, 286] width 69 height 24
click at [925, 449] on div "A" at bounding box center [930, 450] width 28 height 21
click at [1100, 416] on div "F♯" at bounding box center [1098, 420] width 28 height 21
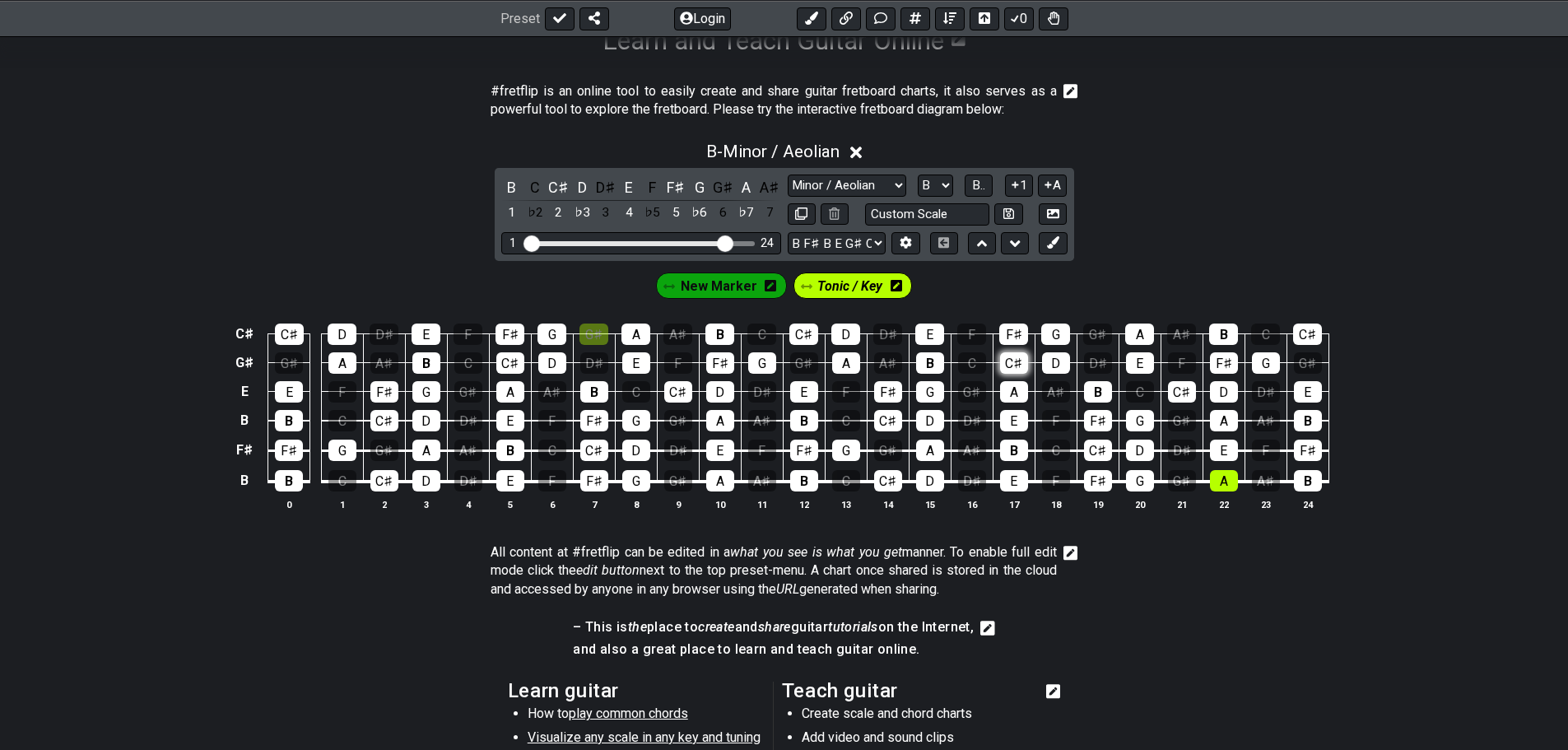
click at [1013, 360] on div "C♯" at bounding box center [1014, 362] width 28 height 21
click at [1216, 480] on div "A" at bounding box center [1224, 480] width 28 height 21
click at [1312, 477] on div "B" at bounding box center [1308, 480] width 28 height 21
click at [1230, 335] on div "B" at bounding box center [1223, 333] width 29 height 21
click at [807, 480] on div "B" at bounding box center [804, 480] width 28 height 21
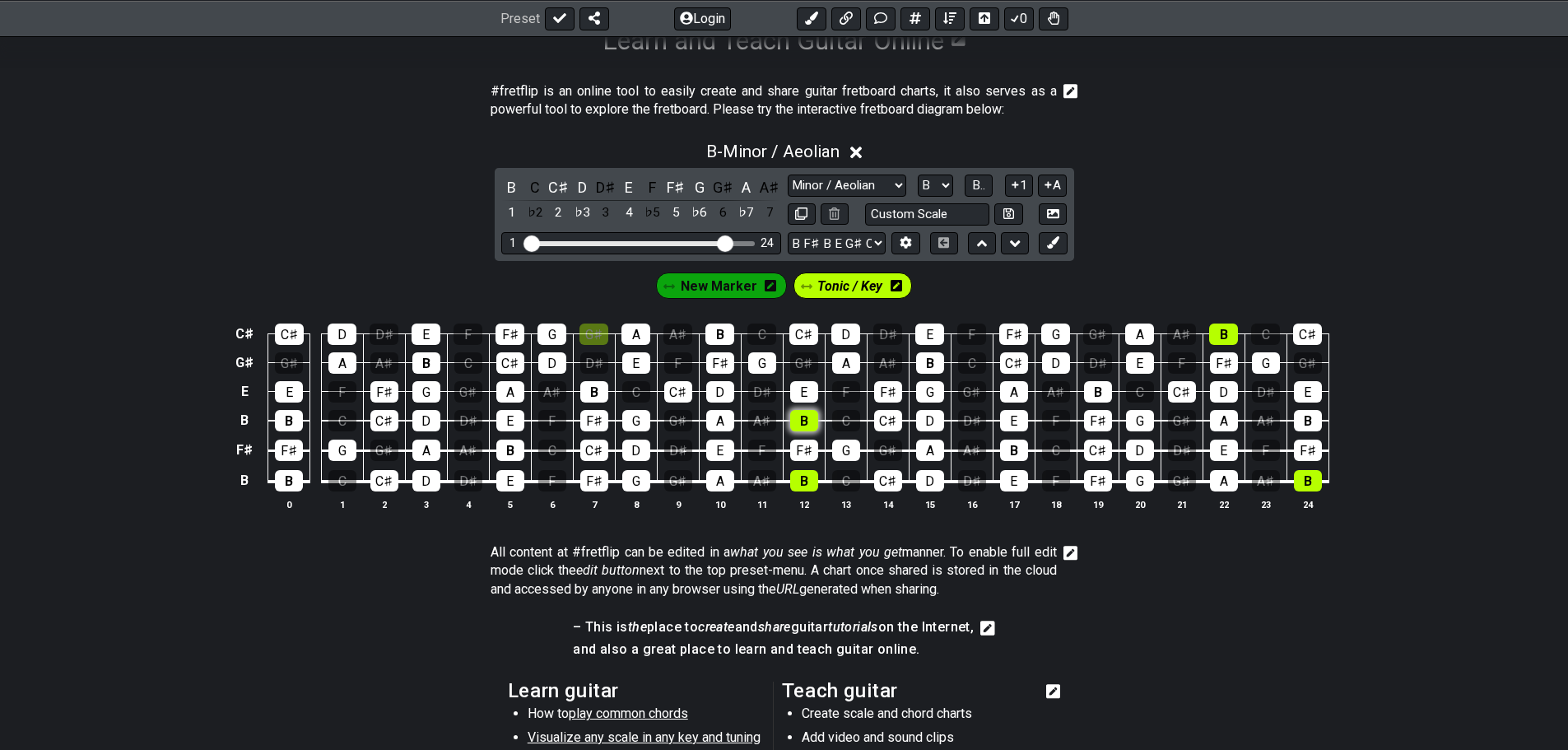
click at [797, 423] on div "B" at bounding box center [804, 420] width 28 height 21
click at [1016, 447] on div "B" at bounding box center [1014, 450] width 28 height 21
click at [1099, 394] on div "B" at bounding box center [1098, 391] width 28 height 21
click at [928, 366] on div "B" at bounding box center [930, 362] width 28 height 21
click at [714, 328] on div "B" at bounding box center [719, 333] width 29 height 21
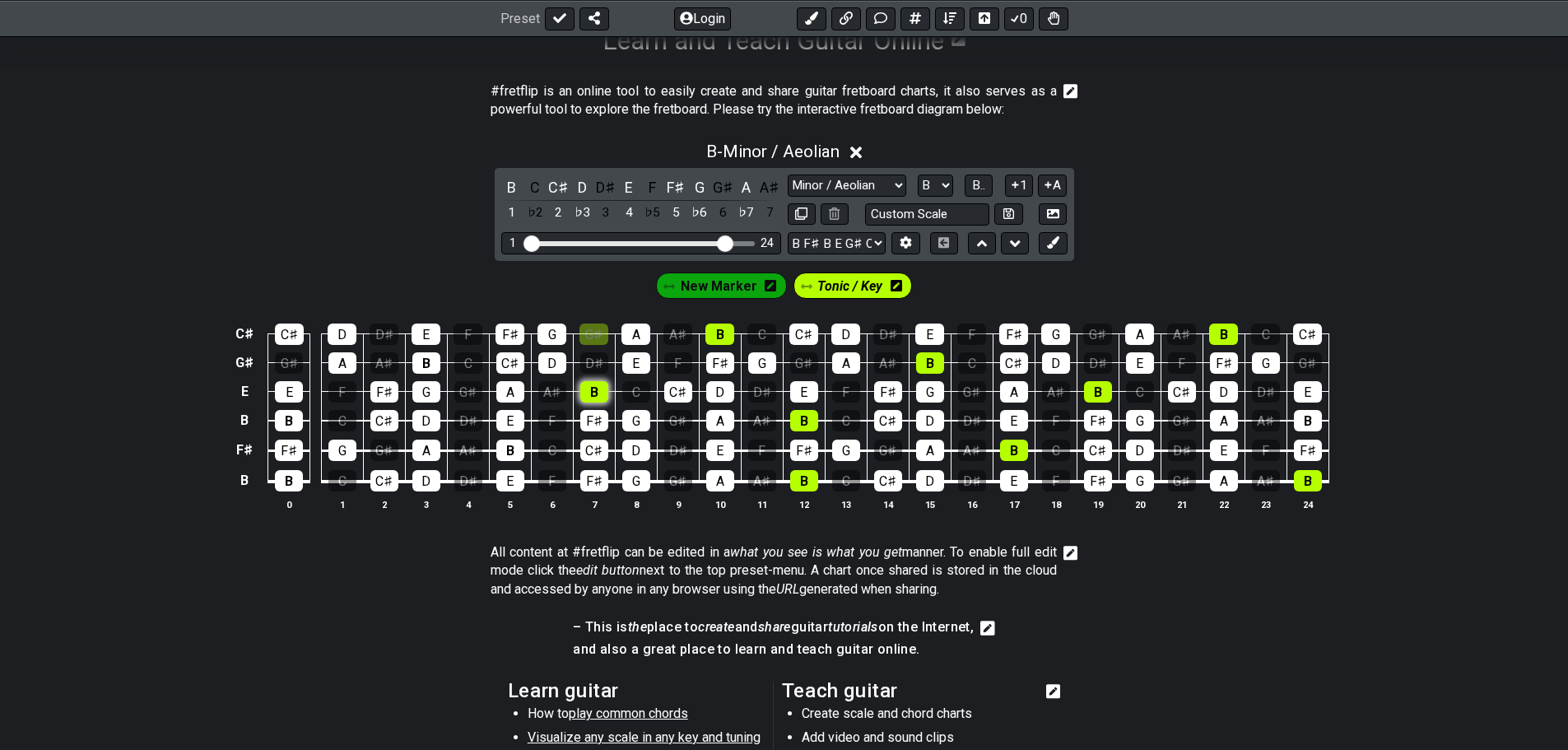
click at [589, 392] on div "B" at bounding box center [594, 391] width 28 height 21
click at [511, 453] on div "B" at bounding box center [510, 450] width 28 height 21
click at [288, 417] on div "B" at bounding box center [289, 420] width 28 height 21
click at [294, 477] on div "B" at bounding box center [289, 480] width 28 height 21
click at [426, 353] on div "B" at bounding box center [426, 362] width 28 height 21
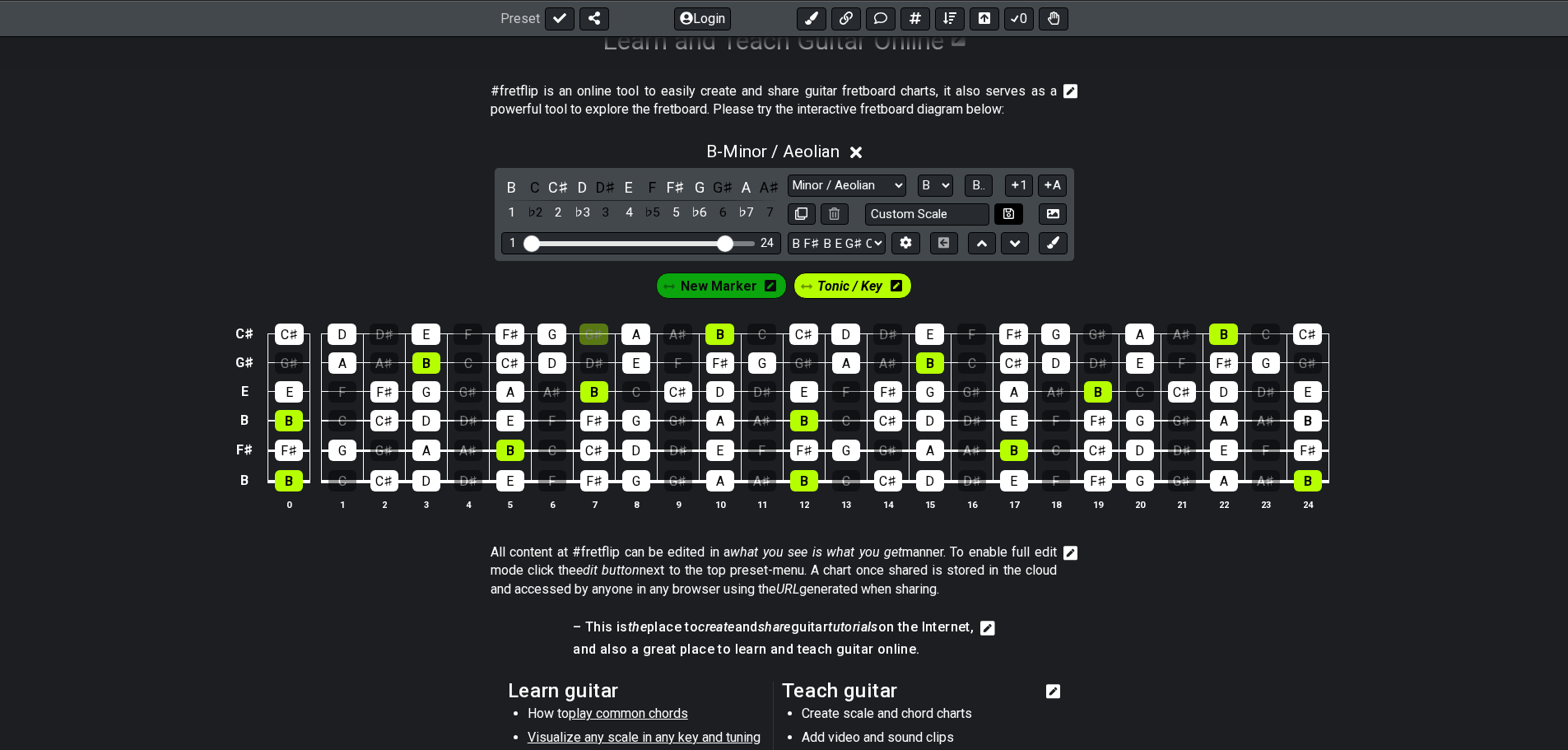
click at [1012, 215] on icon at bounding box center [1008, 213] width 11 height 12
select select "Custom Scale"
click at [1013, 187] on icon at bounding box center [1015, 185] width 16 height 12
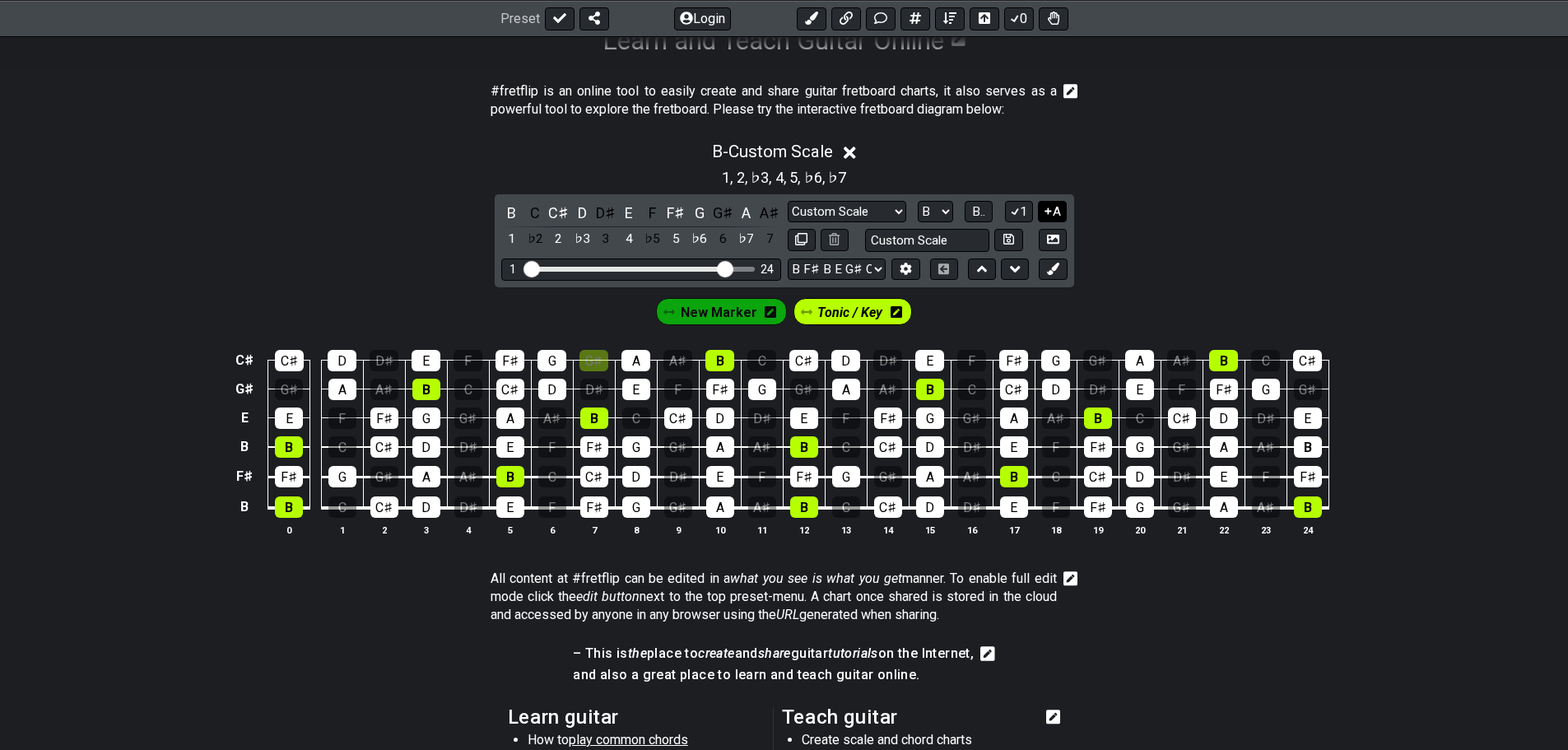
click at [1049, 210] on icon at bounding box center [1048, 211] width 16 height 12
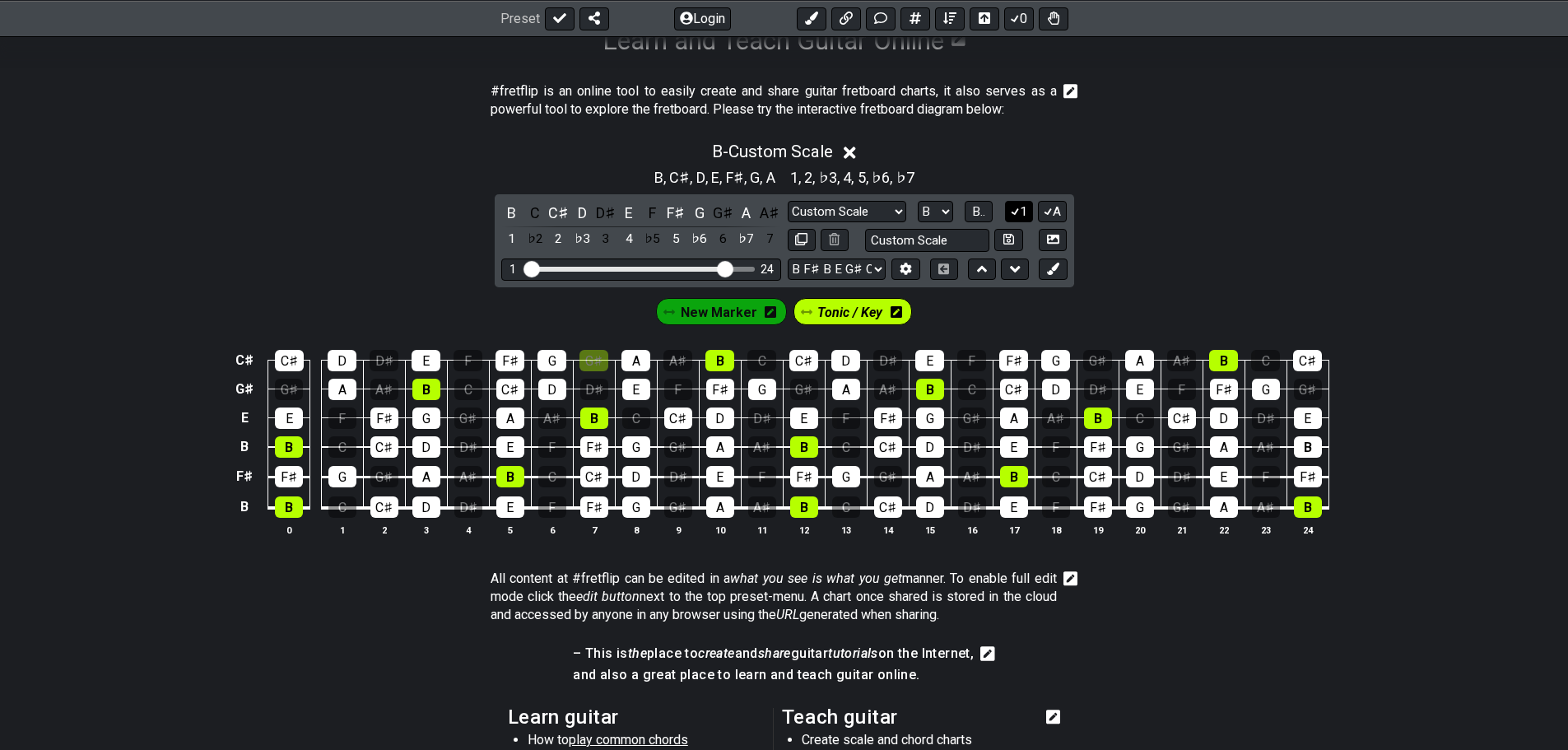
click at [1021, 212] on button "1" at bounding box center [1019, 212] width 28 height 22
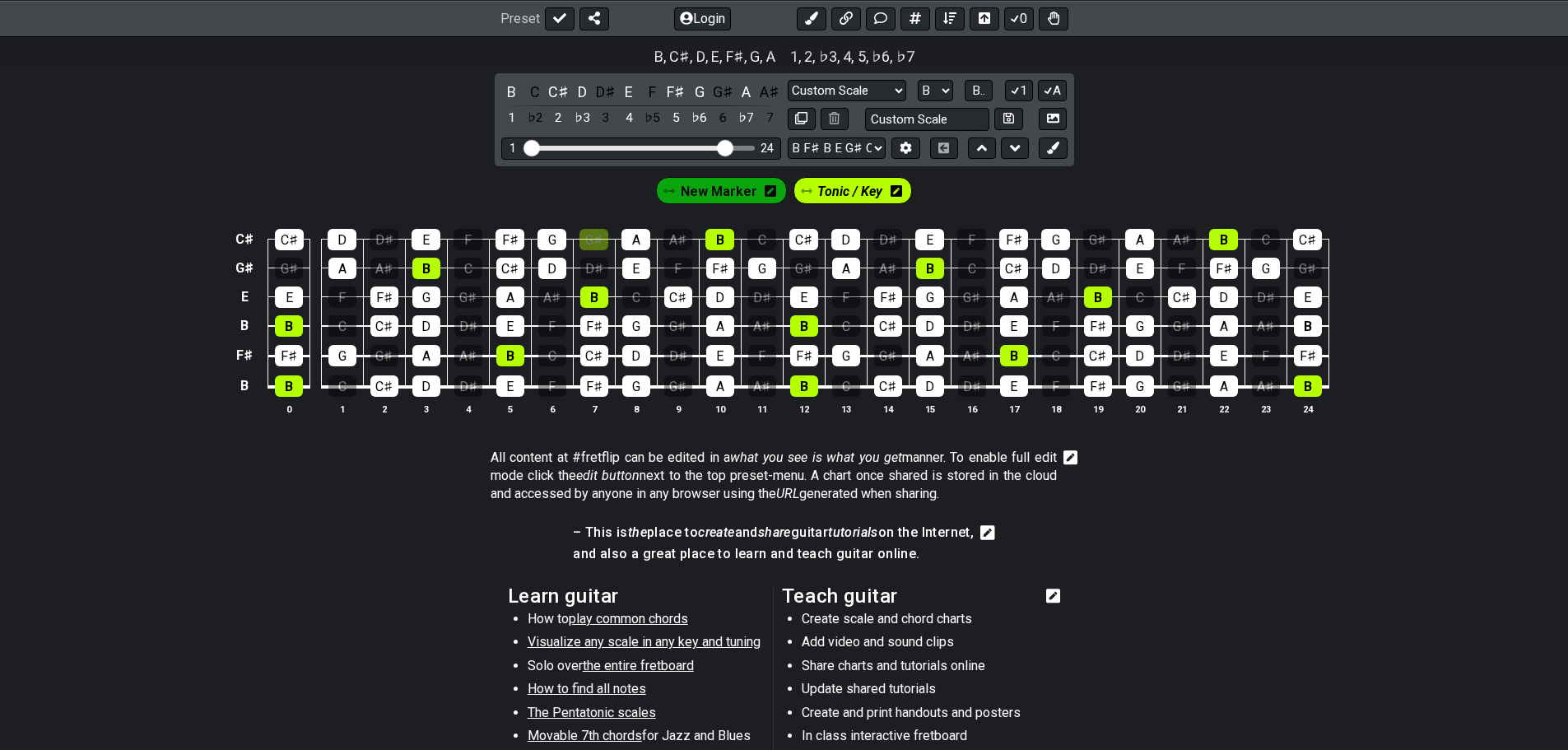
scroll to position [388, 0]
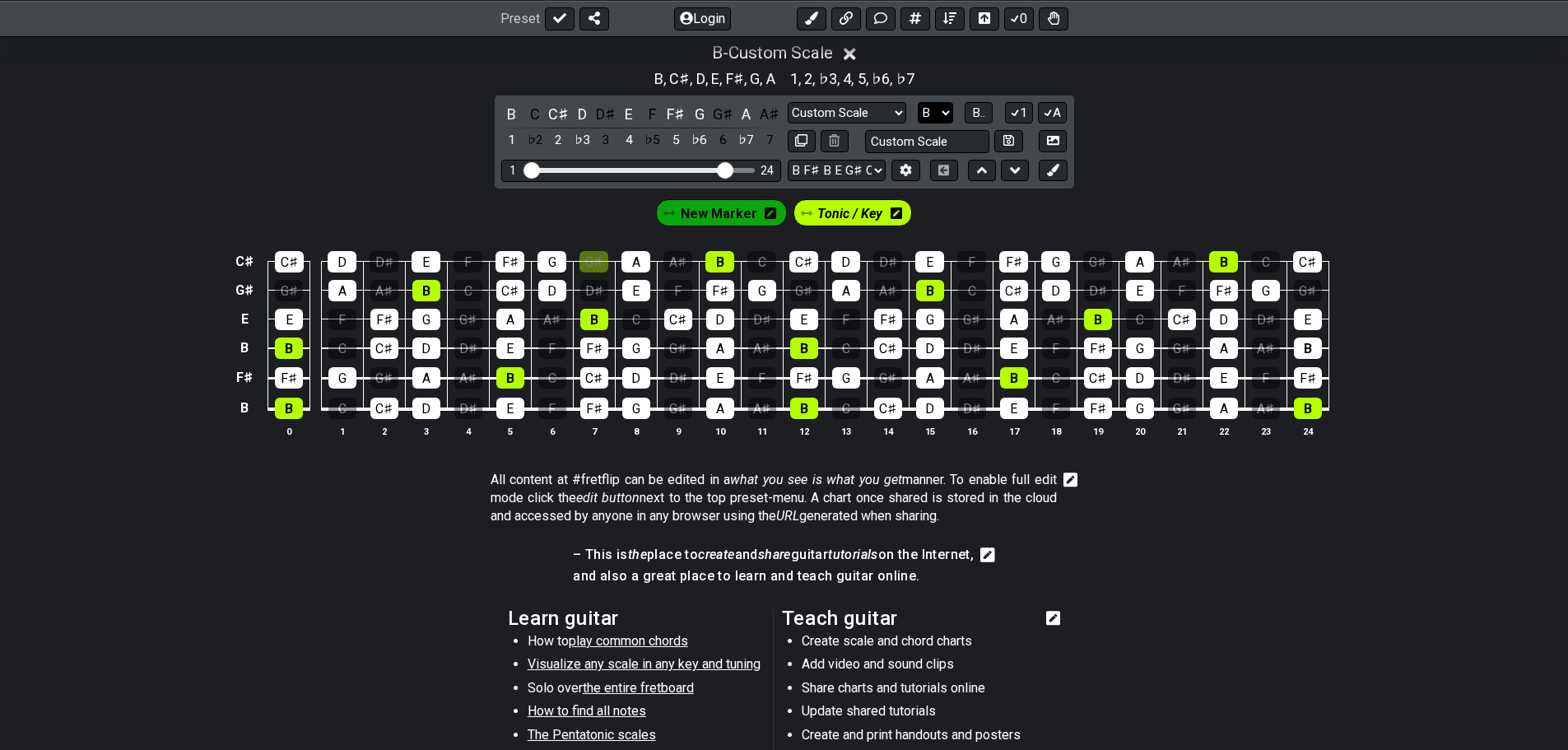
click at [933, 110] on select "A♭ A A♯ B♭ B C C♯ D♭ D D♯ E♭ E F F♯ G♭ G G♯" at bounding box center [935, 113] width 35 height 22
click at [973, 109] on span "B.." at bounding box center [978, 112] width 13 height 15
click at [717, 21] on button "Login" at bounding box center [702, 18] width 57 height 23
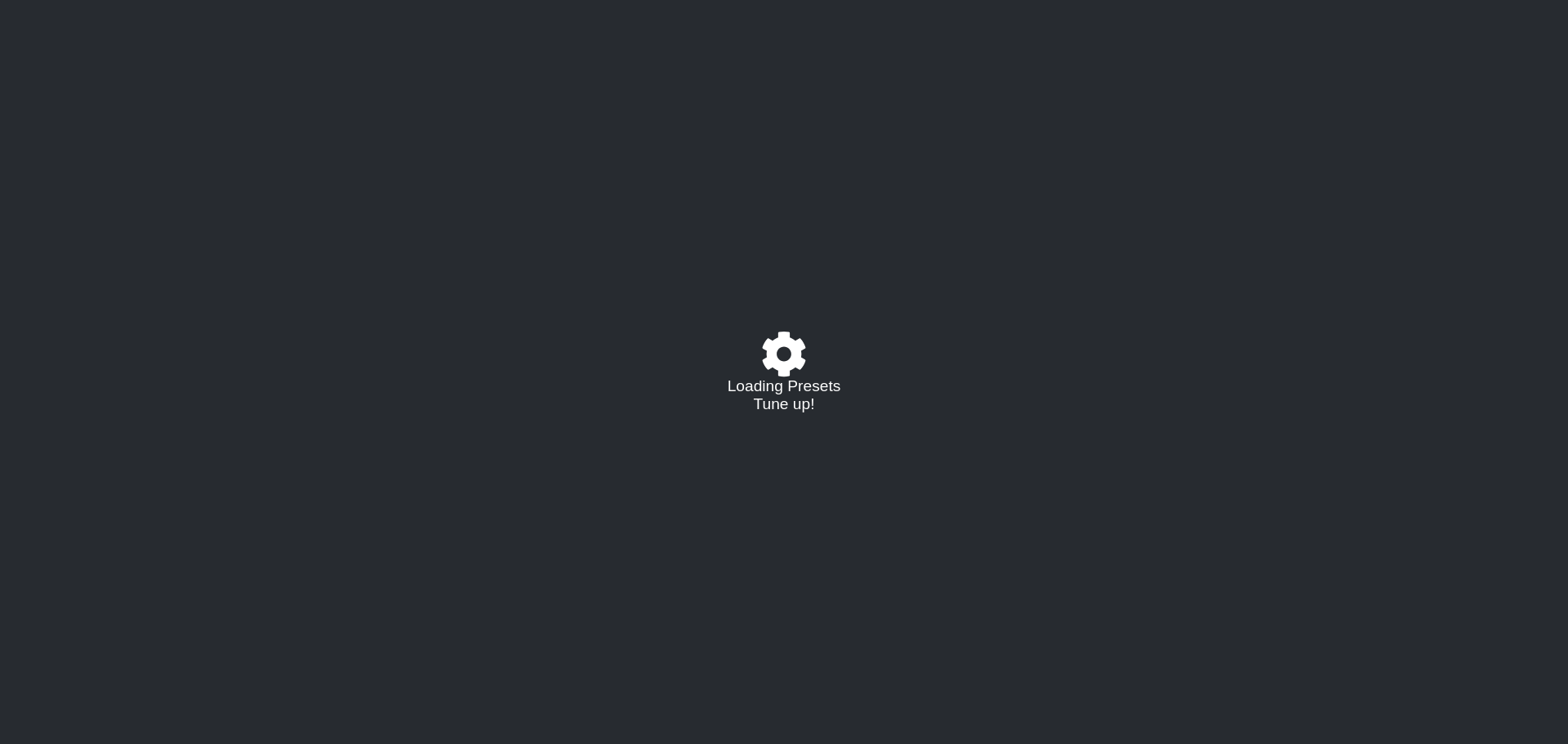
select select "B"
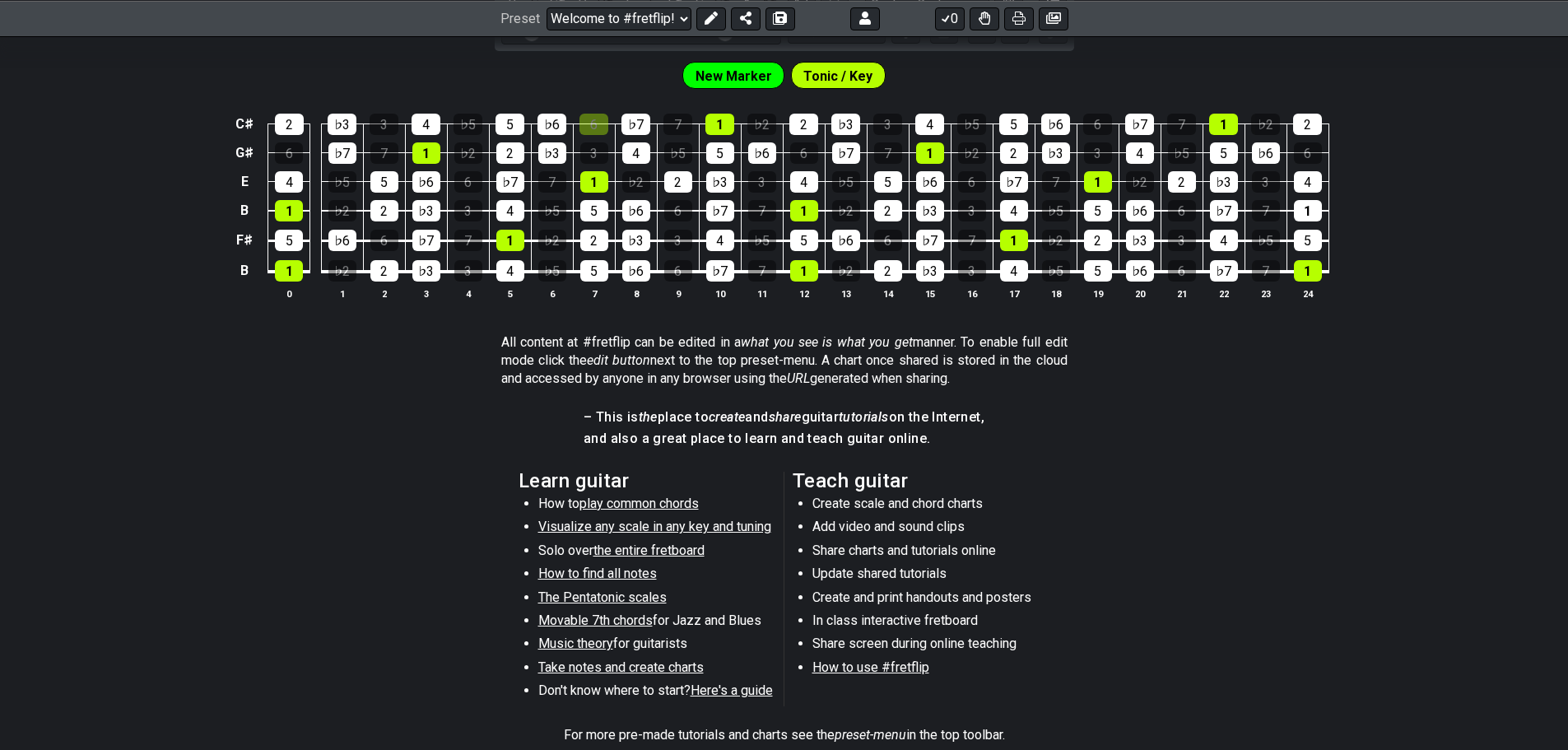
scroll to position [525, 0]
